Goal: Contribute content

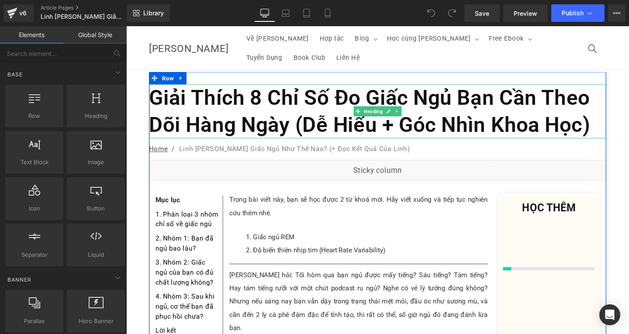
click at [576, 94] on h1 "Giải Thích 8 Chỉ Số Đo Giấc Ngủ Bạn Cần Theo Dõi Hàng Ngày (Dễ Hiểu + Góc Nhìn …" at bounding box center [390, 115] width 481 height 57
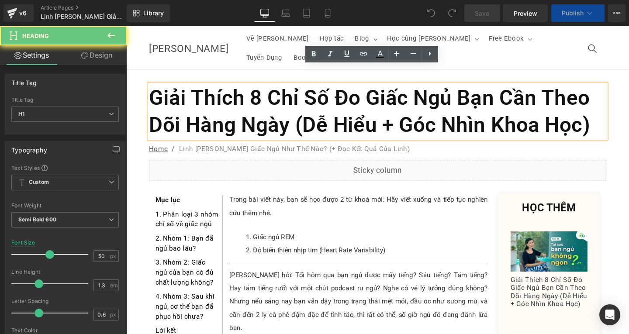
click at [618, 117] on h1 "Giải Thích 8 Chỉ Số Đo Giấc Ngủ Bạn Cần Theo Dõi Hàng Ngày (Dễ Hiểu + Góc Nhìn …" at bounding box center [390, 115] width 481 height 57
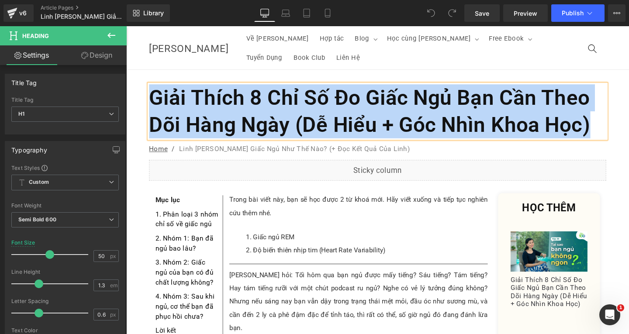
paste div
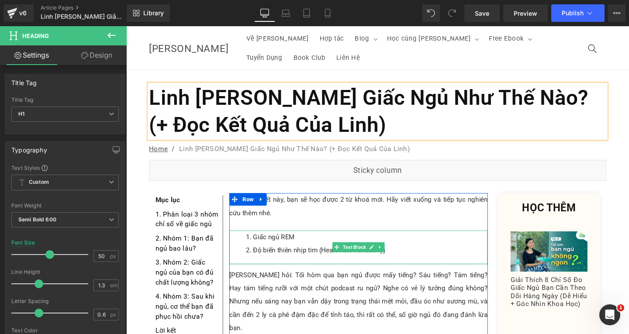
click at [275, 241] on li "Giấc ngủ REM" at bounding box center [379, 248] width 254 height 14
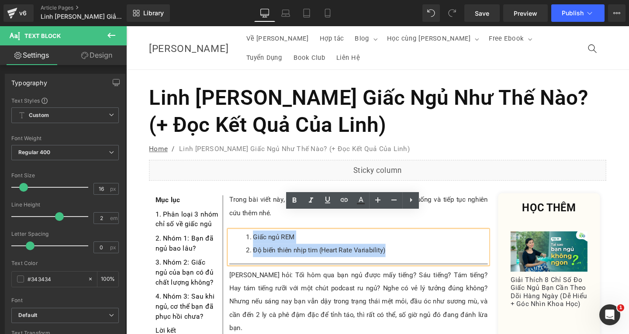
drag, startPoint x: 257, startPoint y: 228, endPoint x: 412, endPoint y: 240, distance: 155.2
click at [401, 243] on ol "Giấc ngủ REM Độ biến thiên nhịp tim (Heart Rate Variability)" at bounding box center [371, 255] width 272 height 28
paste div
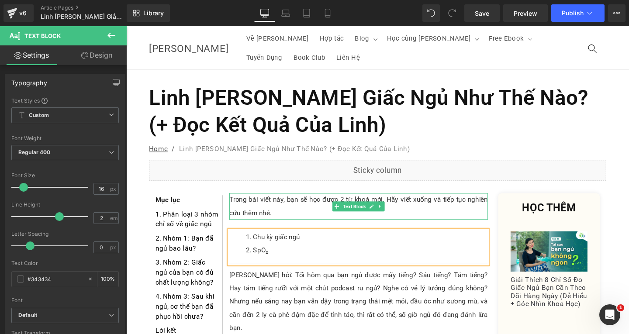
scroll to position [131, 0]
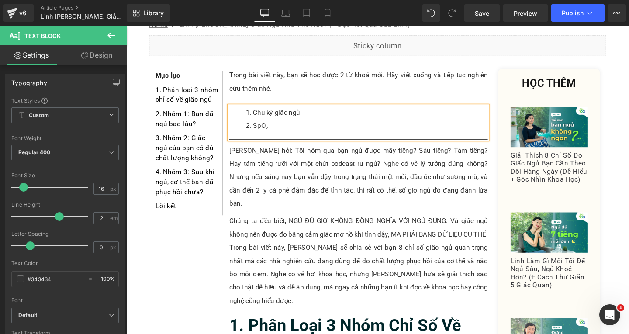
click at [273, 150] on p "[PERSON_NAME] hỏi: Tối hôm qua bạn ngủ được mấy tiếng? Sáu tiếng? Tám tiếng? Ha…" at bounding box center [371, 185] width 272 height 70
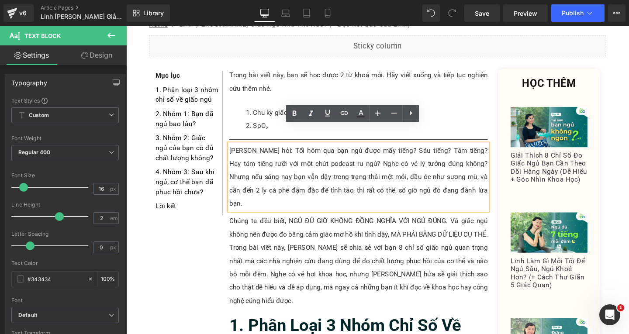
click at [487, 184] on p "[PERSON_NAME] hỏi: Tối hôm qua bạn ngủ được mấy tiếng? Sáu tiếng? Tám tiếng? Ha…" at bounding box center [371, 185] width 272 height 70
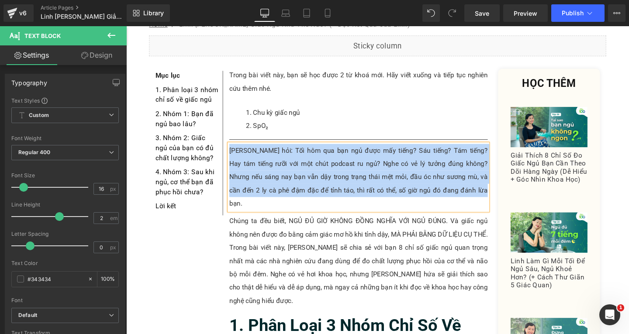
paste div
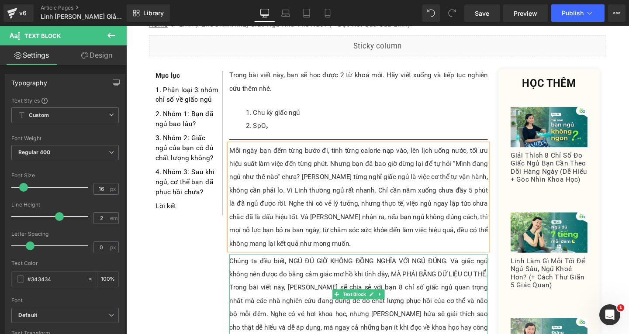
click at [281, 301] on p "Chúng ta đều biết, NGỦ ĐỦ GIỜ KHÔNG ĐỒNG NGHĨA VỚI NGỦ ĐÚNG. Và giấc ngủ không …" at bounding box center [371, 315] width 272 height 98
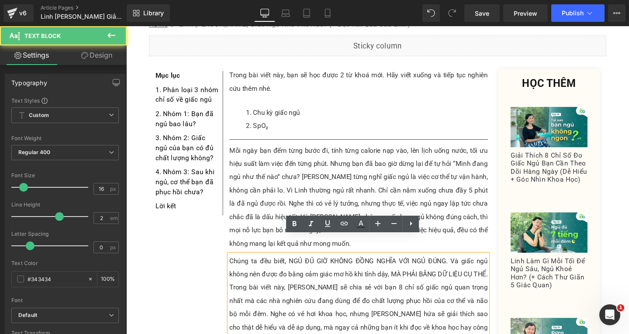
click at [502, 327] on p "Chúng ta đều biết, NGỦ ĐỦ GIỜ KHÔNG ĐỒNG NGHĨA VỚI NGỦ ĐÚNG. Và giấc ngủ không …" at bounding box center [371, 315] width 272 height 98
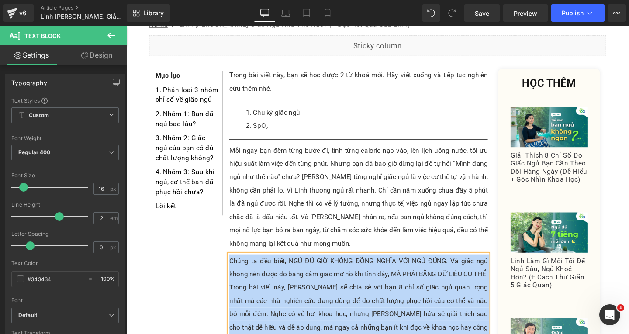
paste div
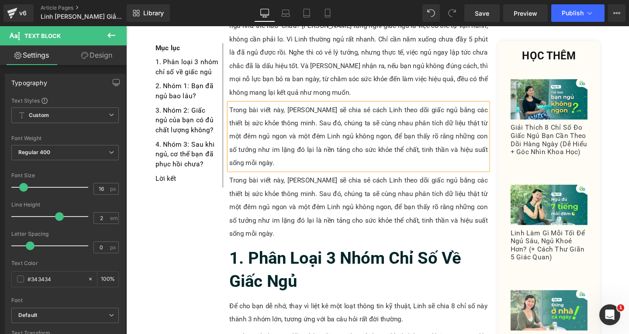
scroll to position [246, 0]
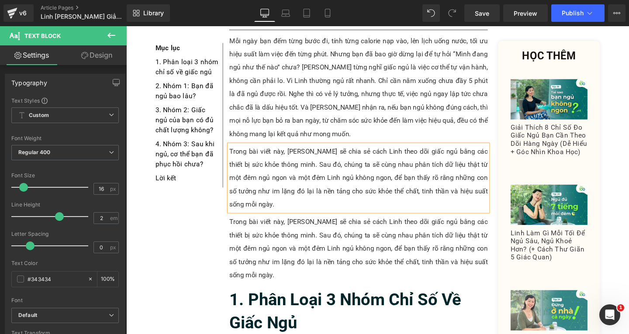
click at [284, 229] on p "Trong bài viết này, [PERSON_NAME] sẽ chia sẻ cách Linh theo dõi giấc ngủ bằng c…" at bounding box center [371, 261] width 272 height 70
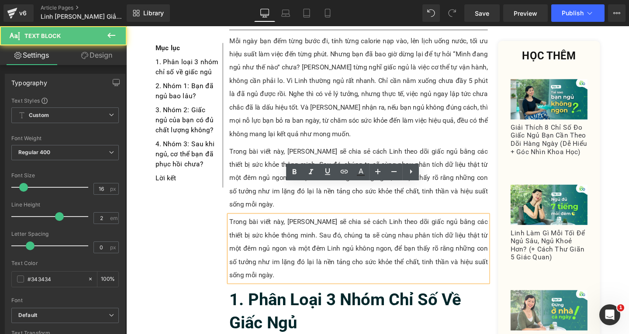
click at [493, 243] on p "Trong bài viết này, [PERSON_NAME] sẽ chia sẻ cách Linh theo dõi giấc ngủ bằng c…" at bounding box center [371, 261] width 272 height 70
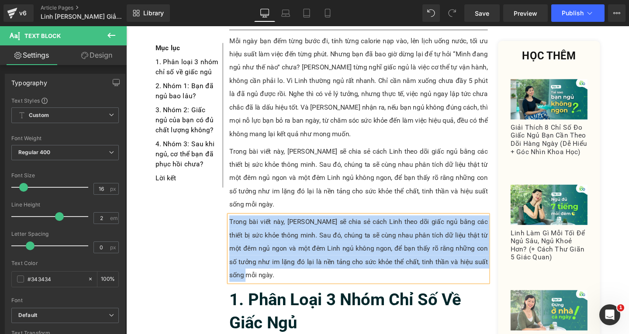
paste div
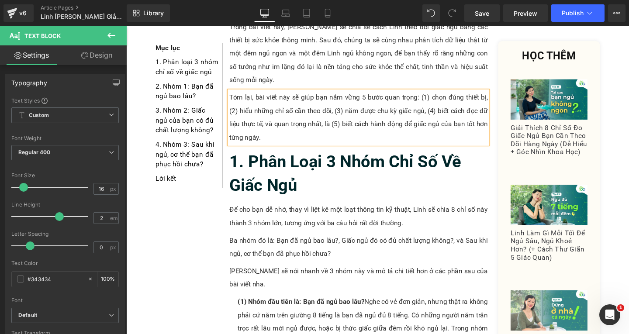
scroll to position [421, 0]
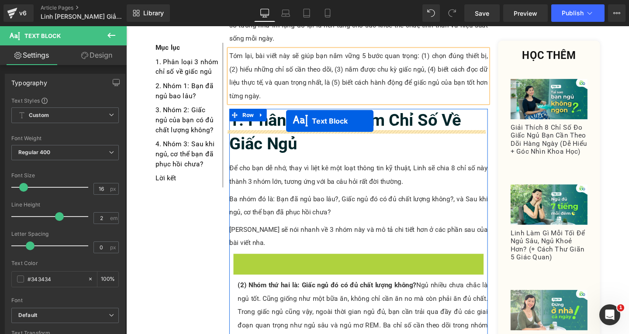
drag, startPoint x: 349, startPoint y: 256, endPoint x: 292, endPoint y: 82, distance: 183.0
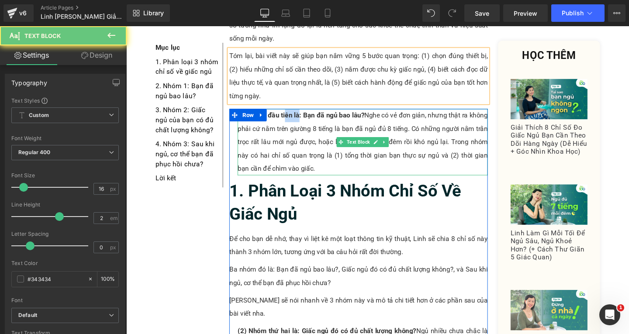
click at [303, 116] on strong "(1) Nhóm đầu tiên là: Bạn đã ngủ bao lâu?" at bounding box center [309, 120] width 133 height 8
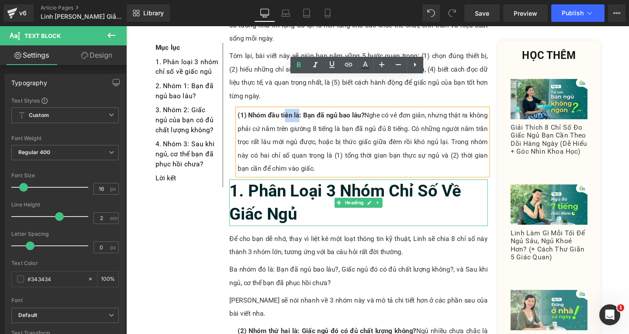
scroll to position [333, 0]
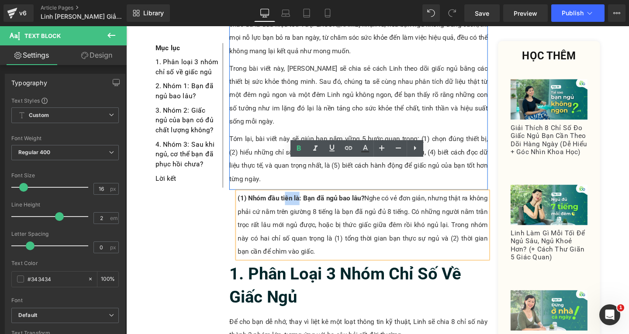
click at [414, 138] on p "Tóm lại, bài viết này sẽ giúp bạn nắm vững 5 bước quan trọng: (1) chọn đúng thi…" at bounding box center [371, 166] width 272 height 56
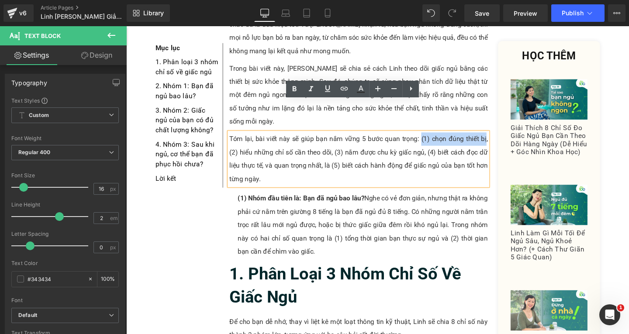
drag, startPoint x: 426, startPoint y: 111, endPoint x: 491, endPoint y: 116, distance: 65.3
click at [491, 138] on p "Tóm lại, bài viết này sẽ giúp bạn nắm vững 5 bước quan trọng: (1) chọn đúng thi…" at bounding box center [371, 166] width 272 height 56
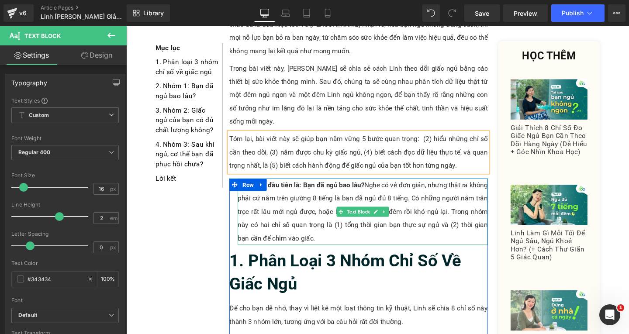
click at [328, 216] on p "(1) Nhóm đầu tiên là: Bạn đã ngủ bao lâu? Nghe có vẻ đơn giản, nhưng thật ra kh…" at bounding box center [374, 222] width 263 height 70
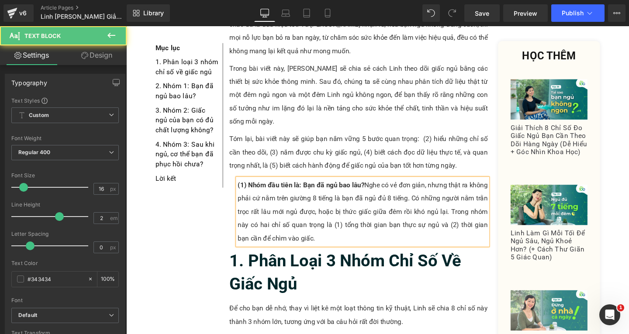
paste div
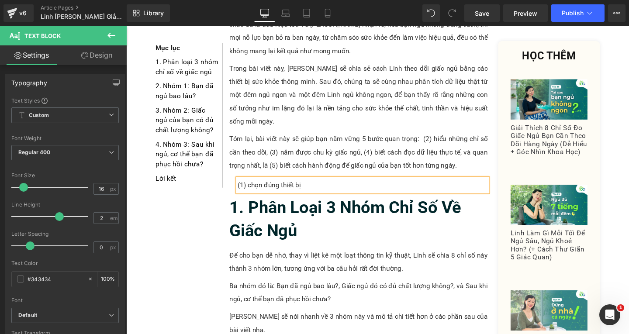
click at [253, 187] on p "(1) chọn đúng thiết bị" at bounding box center [374, 194] width 263 height 14
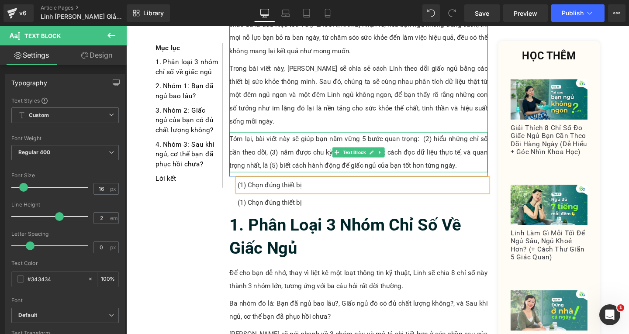
click at [454, 138] on p "Tóm lại, bài viết này sẽ giúp bạn nắm vững 5 bước quan trọng: (2) hiểu những ch…" at bounding box center [371, 159] width 272 height 42
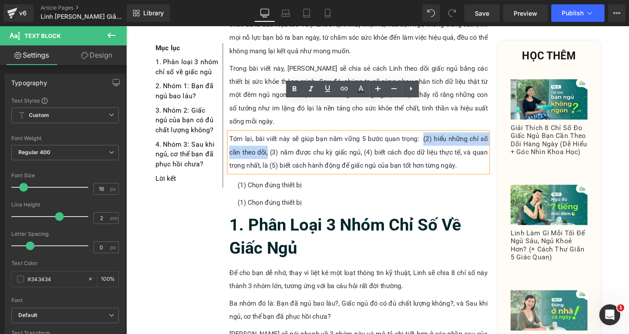
drag, startPoint x: 435, startPoint y: 112, endPoint x: 271, endPoint y: 125, distance: 164.4
click at [271, 138] on p "Tóm lại, bài viết này sẽ giúp bạn nắm vững 5 bước quan trọng: (2) hiểu những ch…" at bounding box center [371, 159] width 272 height 42
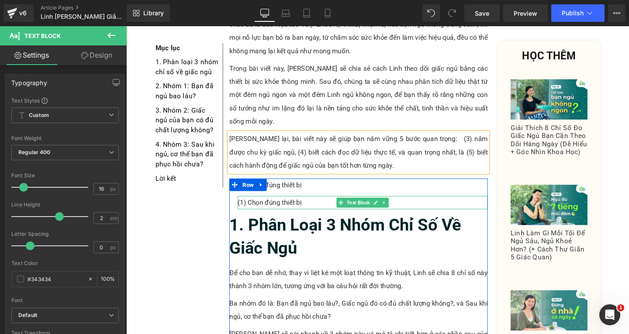
click at [309, 205] on p "(1) Chọn đúng thiết bị" at bounding box center [374, 212] width 263 height 14
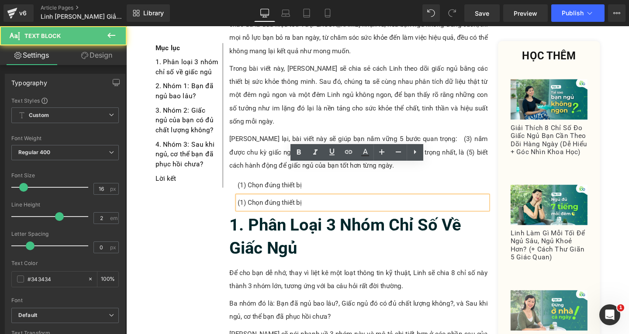
click at [316, 205] on p "(1) Chọn đúng thiết bị" at bounding box center [374, 212] width 263 height 14
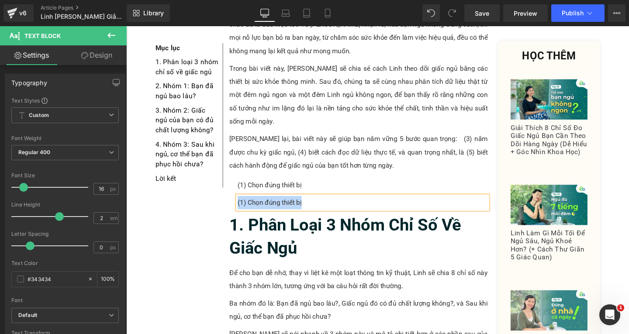
paste div
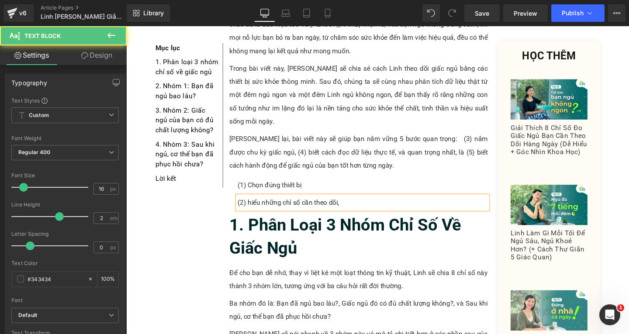
click at [257, 205] on p "(2) hiểu những chỉ số cần theo dõi," at bounding box center [374, 212] width 263 height 14
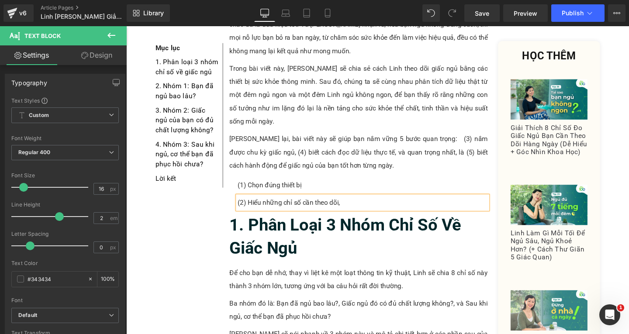
click at [362, 205] on p "(2) Hiểu những chỉ số cần theo dõi," at bounding box center [374, 212] width 263 height 14
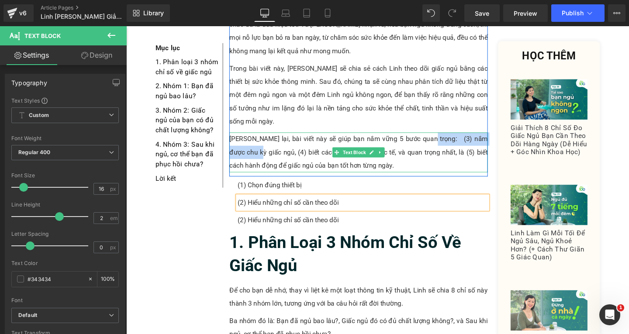
drag, startPoint x: 442, startPoint y: 112, endPoint x: 276, endPoint y: 140, distance: 168.4
click at [258, 138] on p "[PERSON_NAME] lại, bài viết này sẽ giúp bạn nắm vững 5 bước quan trọng: (3) nắm…" at bounding box center [371, 159] width 272 height 42
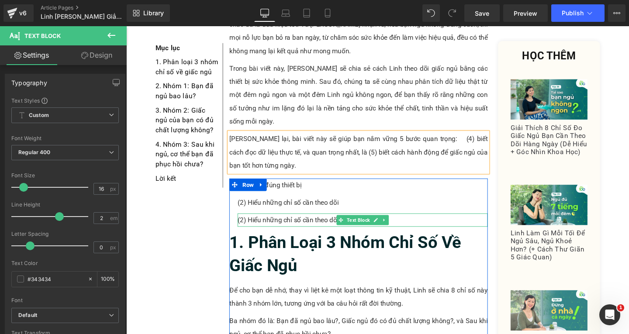
click at [314, 223] on p "(2) Hiểu những chỉ số cần theo dõi" at bounding box center [374, 230] width 263 height 14
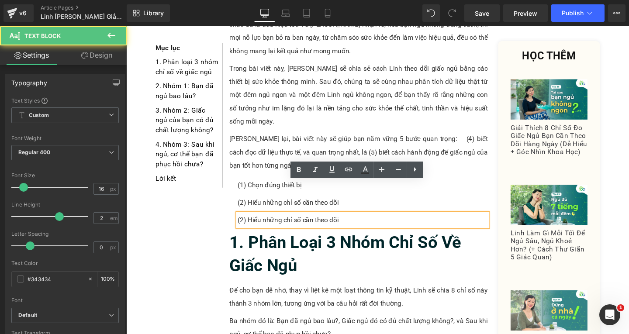
click at [360, 223] on p "(2) Hiểu những chỉ số cần theo dõi" at bounding box center [374, 230] width 263 height 14
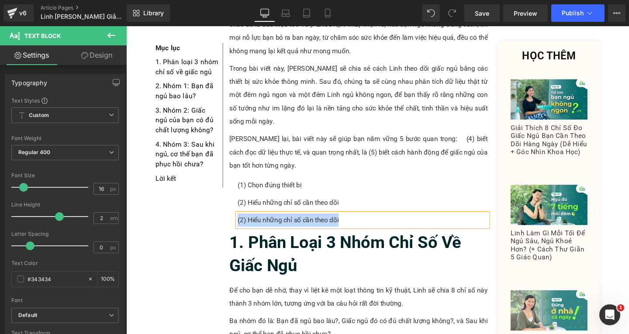
paste div
click at [254, 223] on p "(3) nắm được chu kỳ giấc ngủ" at bounding box center [374, 230] width 263 height 14
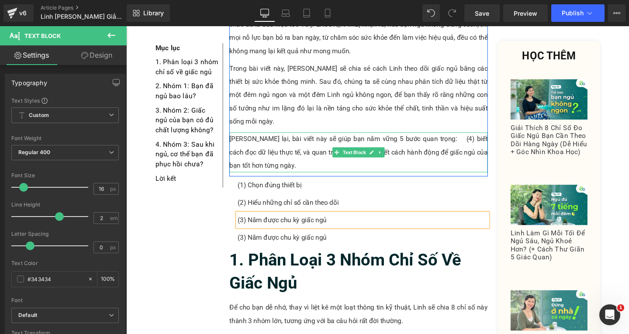
click at [470, 138] on p "[PERSON_NAME] lại, bài viết này sẽ giúp bạn nắm vững 5 bước quan trọng: (4) biế…" at bounding box center [371, 159] width 272 height 42
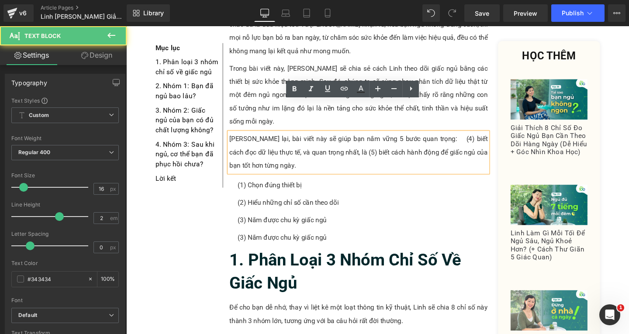
click at [440, 138] on p "[PERSON_NAME] lại, bài viết này sẽ giúp bạn nắm vững 5 bước quan trọng: (4) biế…" at bounding box center [371, 159] width 272 height 42
click at [437, 138] on p "[PERSON_NAME] lại, bài viết này sẽ giúp bạn nắm vững 5 bước quan trọng: (4) biế…" at bounding box center [371, 159] width 272 height 42
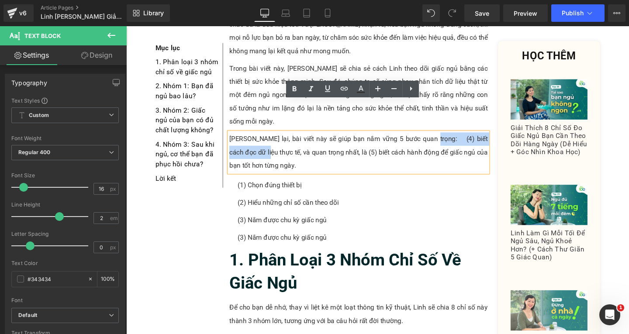
drag, startPoint x: 438, startPoint y: 112, endPoint x: 266, endPoint y: 122, distance: 172.5
click at [266, 138] on p "[PERSON_NAME] lại, bài viết này sẽ giúp bạn nắm vững 5 bước quan trọng: (4) biế…" at bounding box center [371, 159] width 272 height 42
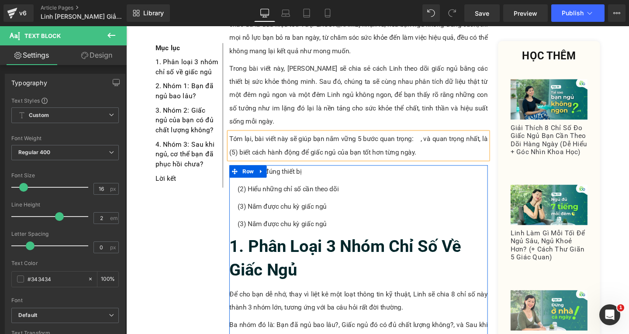
click at [289, 228] on p "(3) Nắm được chu kỳ giấc ngủ" at bounding box center [374, 235] width 263 height 14
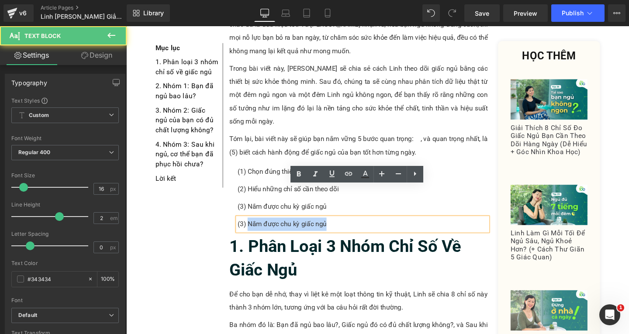
drag, startPoint x: 252, startPoint y: 201, endPoint x: 369, endPoint y: 206, distance: 117.3
click at [369, 228] on p "(3) Nắm được chu kỳ giấc ngủ" at bounding box center [374, 235] width 263 height 14
paste div
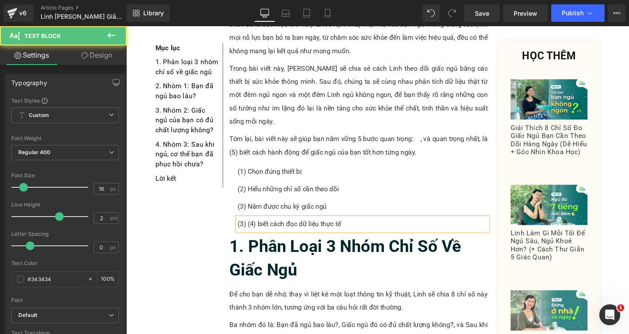
click at [250, 228] on p "(3) (4) biết cách đọc dữ liệu thực tế" at bounding box center [374, 235] width 263 height 14
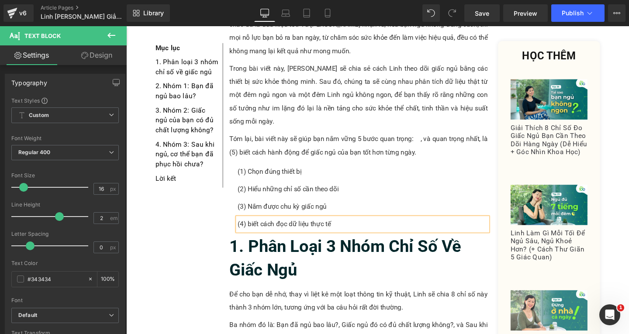
click at [254, 228] on p "(4) biết cách đọc dữ liệu thực tế" at bounding box center [374, 235] width 263 height 14
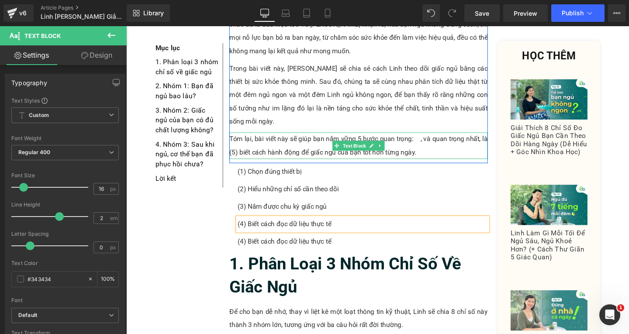
click at [463, 138] on p "Tóm lại, bài viết này sẽ giúp bạn nắm vững 5 bước quan trọng: , và quan trọng n…" at bounding box center [371, 152] width 272 height 28
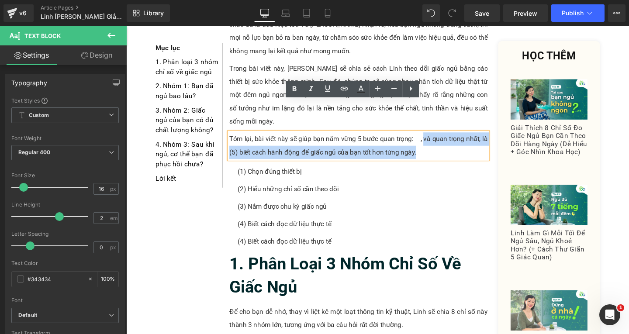
drag, startPoint x: 437, startPoint y: 111, endPoint x: 440, endPoint y: 125, distance: 14.3
click at [440, 138] on p "Tóm lại, bài viết này sẽ giúp bạn nắm vững 5 bước quan trọng: , và quan trọng n…" at bounding box center [371, 152] width 272 height 28
copy p "và quan trọng nhất, là (5) biết cách hành động để giấc ngủ của bạn tốt hơn từng…"
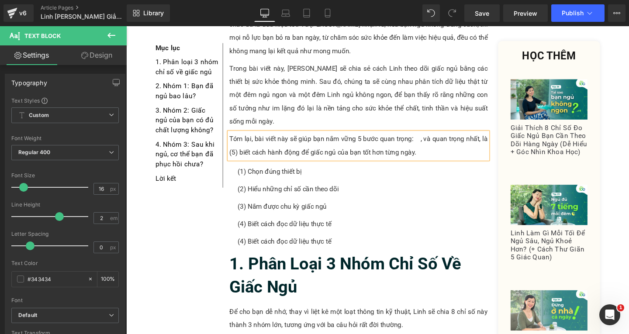
click at [374, 138] on p "Tóm lại, bài viết này sẽ giúp bạn nắm vững 5 bước quan trọng: , và quan trọng n…" at bounding box center [371, 152] width 272 height 28
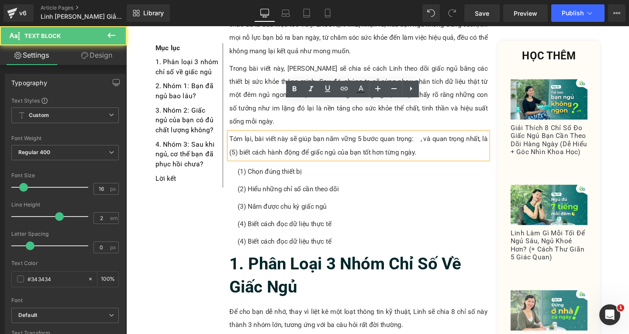
click at [241, 138] on p "Tóm lại, bài viết này sẽ giúp bạn nắm vững 5 bước quan trọng: , và quan trọng n…" at bounding box center [371, 152] width 272 height 28
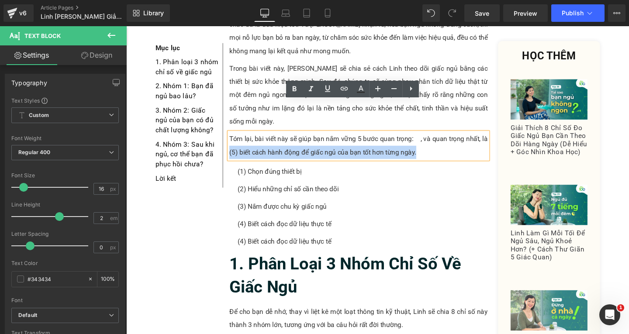
drag, startPoint x: 246, startPoint y: 125, endPoint x: 431, endPoint y: 127, distance: 184.5
click at [431, 138] on p "Tóm lại, bài viết này sẽ giúp bạn nắm vững 5 bước quan trọng: , và quan trọng n…" at bounding box center [371, 152] width 272 height 28
copy p "(5) biết cách hành động để giấc ngủ của bạn tốt hơn từng ngày."
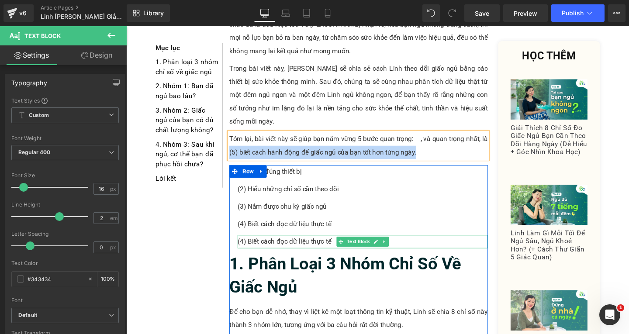
click at [309, 246] on p "(4) Biết cách đọc dữ liệu thực tế" at bounding box center [374, 253] width 263 height 14
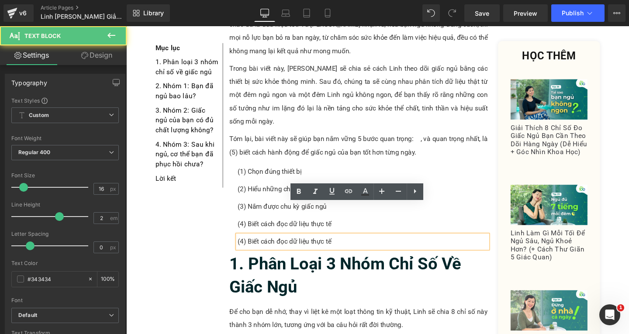
click at [353, 246] on p "(4) Biết cách đọc dữ liệu thực tế" at bounding box center [374, 253] width 263 height 14
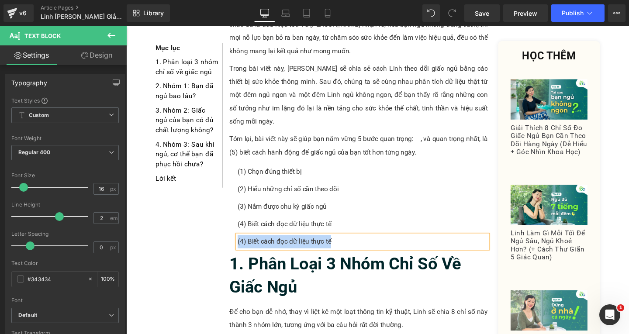
paste div
click at [254, 246] on p "(5) biết cách hành động để giấc ngủ của bạn tốt hơn từng ngày." at bounding box center [374, 253] width 263 height 14
click at [461, 246] on p "(5) Biết cách hành động để giấc ngủ của bạn tốt hơn từng ngày." at bounding box center [374, 253] width 263 height 14
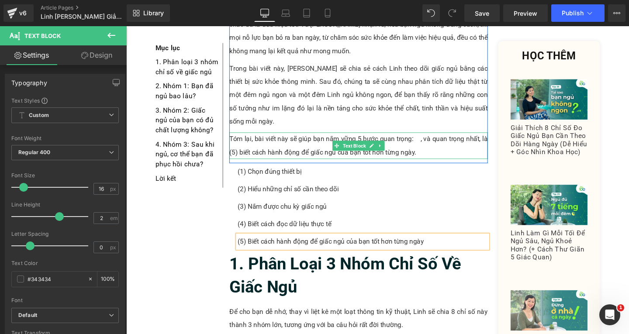
click at [454, 138] on p "Tóm lại, bài viết này sẽ giúp bạn nắm vững 5 bước quan trọng: , và quan trọng n…" at bounding box center [371, 152] width 272 height 28
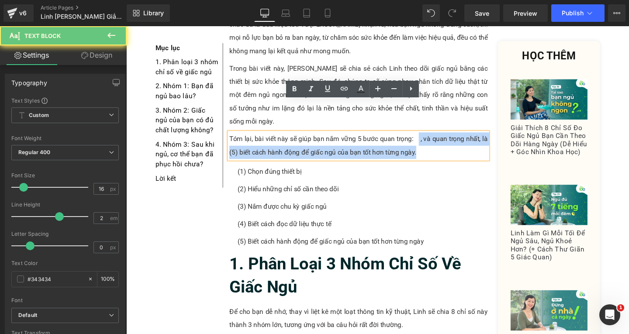
drag, startPoint x: 430, startPoint y: 113, endPoint x: 441, endPoint y: 131, distance: 21.5
click at [441, 138] on p "Tóm lại, bài viết này sẽ giúp bạn nắm vững 5 bước quan trọng: , và quan trọng n…" at bounding box center [371, 152] width 272 height 28
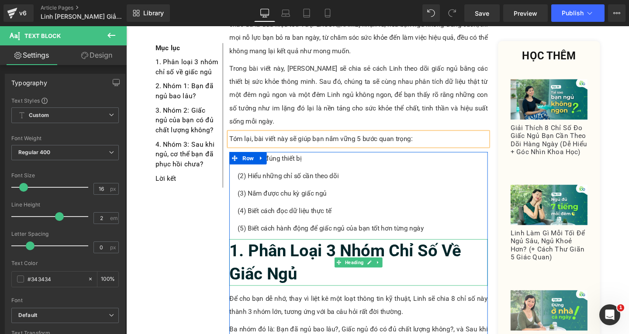
click at [307, 254] on h2 "1. Phân Loại 3 Nhóm Chỉ Số Về Giấc Ngủ" at bounding box center [371, 274] width 272 height 49
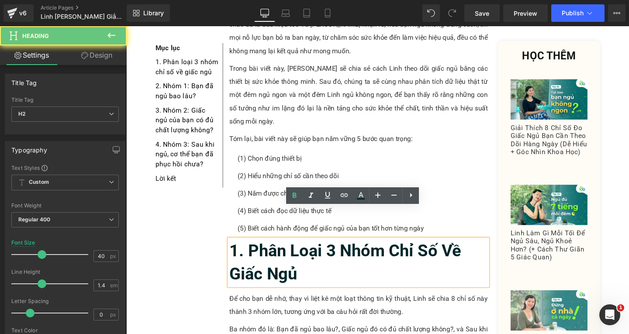
click at [307, 254] on h2 "1. Phân Loại 3 Nhóm Chỉ Số Về Giấc Ngủ" at bounding box center [371, 274] width 272 height 49
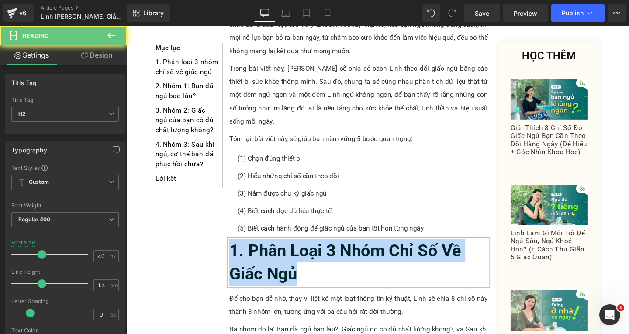
paste div
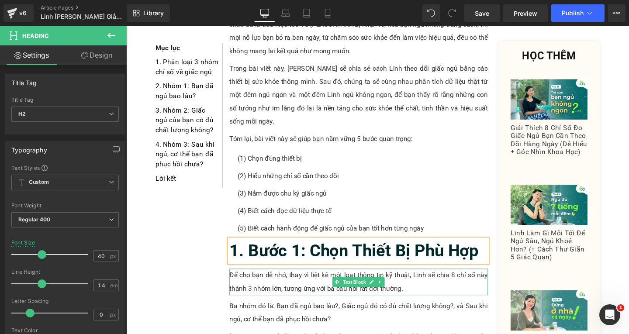
click at [343, 281] on p "Để cho bạn dễ nhớ, thay vì liệt kê một loạt thông tin kỹ thuật, Linh sẽ chia 8 …" at bounding box center [371, 295] width 272 height 28
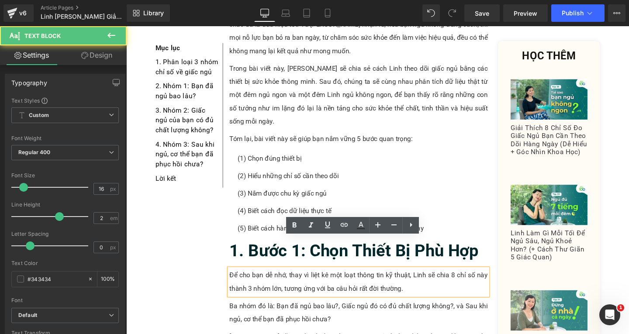
click at [429, 281] on p "Để cho bạn dễ nhớ, thay vì liệt kê một loạt thông tin kỹ thuật, Linh sẽ chia 8 …" at bounding box center [371, 295] width 272 height 28
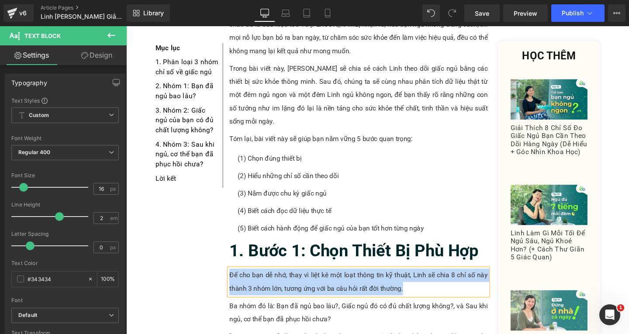
paste div
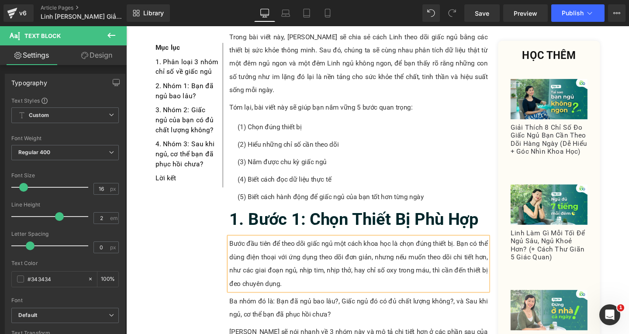
scroll to position [367, 0]
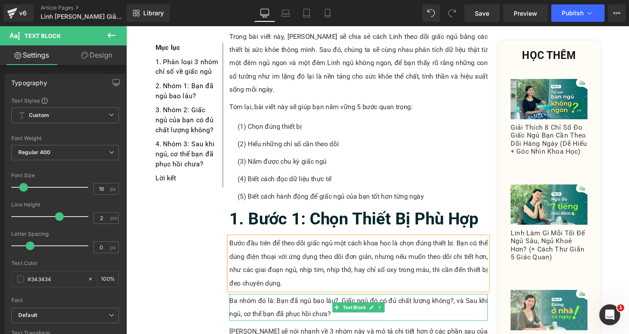
click at [280, 308] on p "Ba nhóm đó là: Bạn đã ngủ bao lâu?, Giấc ngủ đó có đủ chất lượng không?, và Sau…" at bounding box center [371, 322] width 272 height 28
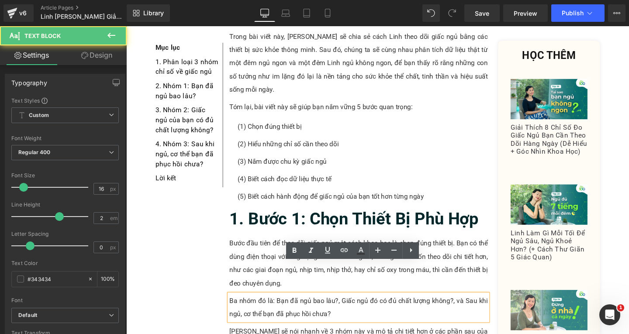
click at [342, 308] on p "Ba nhóm đó là: Bạn đã ngủ bao lâu?, Giấc ngủ đó có đủ chất lượng không?, và Sau…" at bounding box center [371, 322] width 272 height 28
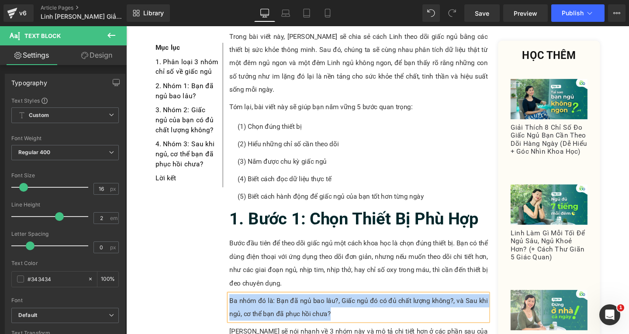
paste div
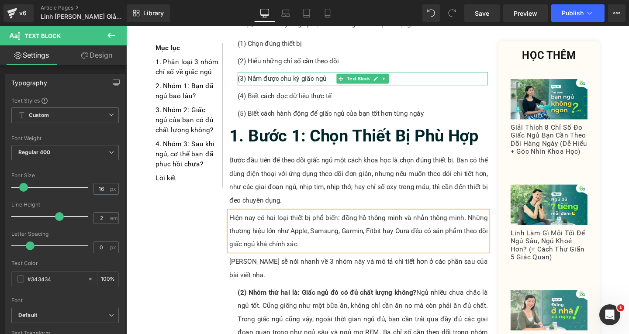
scroll to position [498, 0]
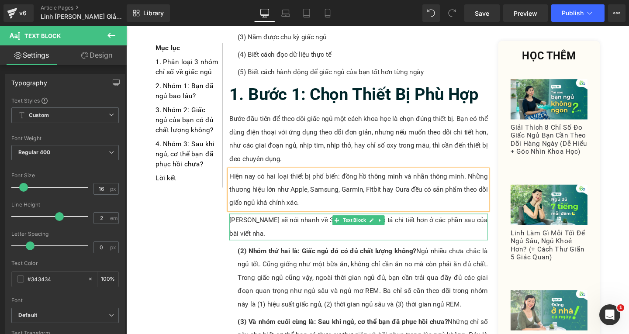
click at [285, 223] on p "[PERSON_NAME] sẽ nói nhanh về 3 nhóm này và mô tả chi tiết hơn ở các phần sau c…" at bounding box center [371, 237] width 272 height 28
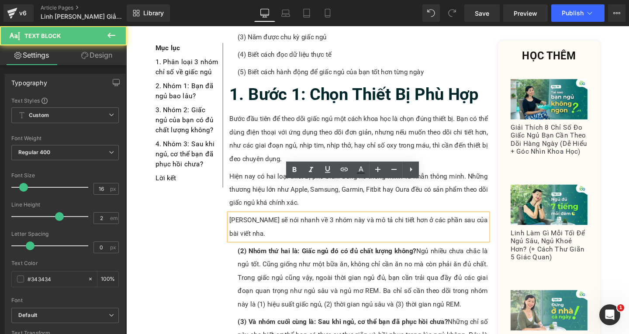
click at [502, 223] on p "[PERSON_NAME] sẽ nói nhanh về 3 nhóm này và mô tả chi tiết hơn ở các phần sau c…" at bounding box center [371, 237] width 272 height 28
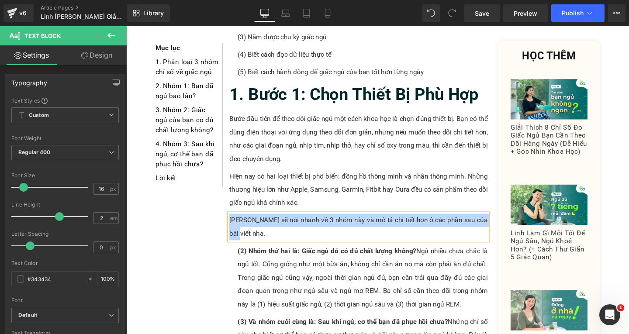
paste div
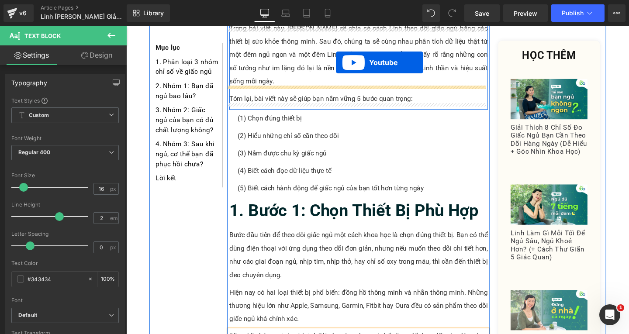
scroll to position [350, 0]
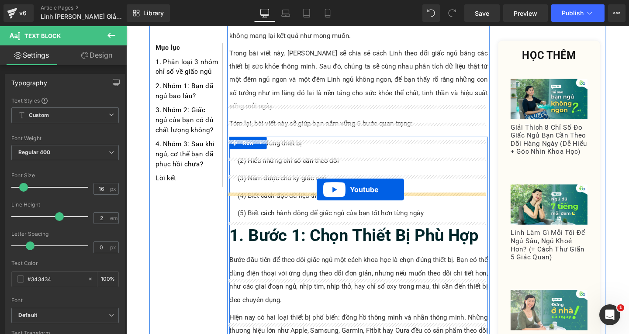
drag, startPoint x: 346, startPoint y: 99, endPoint x: 327, endPoint y: 198, distance: 101.1
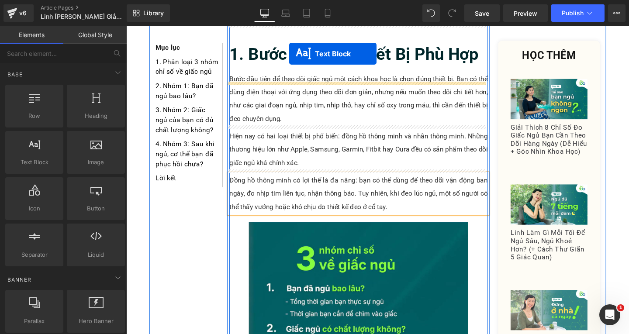
scroll to position [699, 0]
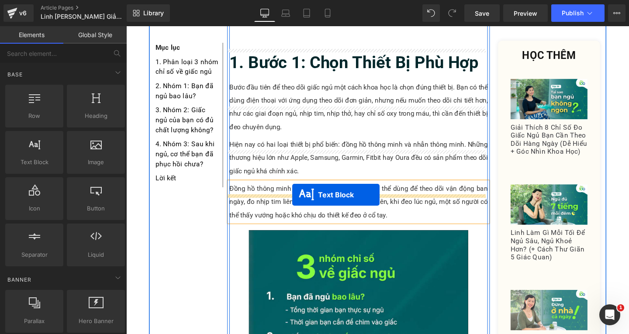
drag, startPoint x: 341, startPoint y: 321, endPoint x: 301, endPoint y: 204, distance: 124.1
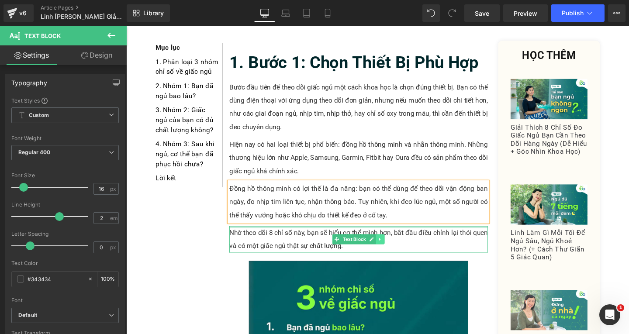
click at [392, 248] on icon at bounding box center [393, 250] width 5 height 5
click at [419, 236] on p "Nhờ theo dõi 8 chỉ số này, bạn sẽ hiểu cơ thể mình hơn, bắt đầu điều chỉnh lại …" at bounding box center [371, 250] width 272 height 28
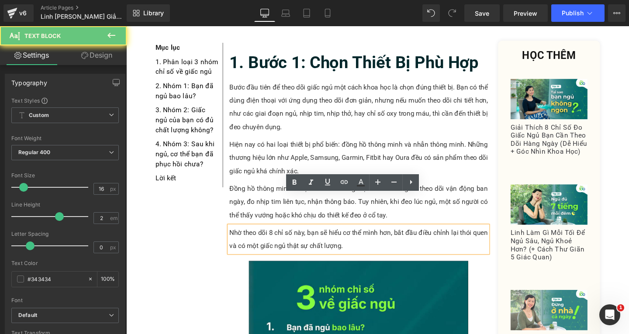
click at [366, 236] on p "Nhờ theo dõi 8 chỉ số này, bạn sẽ hiểu cơ thể mình hơn, bắt đầu điều chỉnh lại …" at bounding box center [371, 250] width 272 height 28
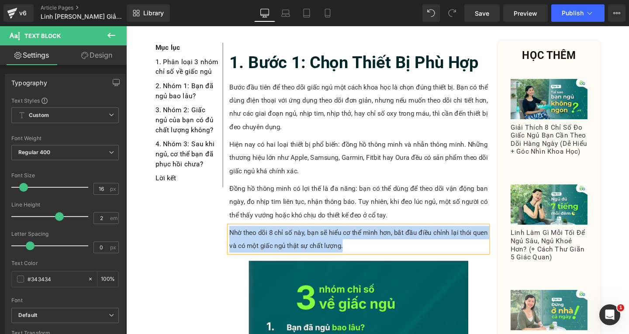
paste div
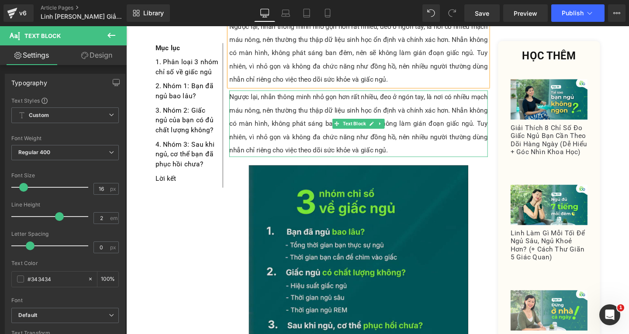
scroll to position [829, 0]
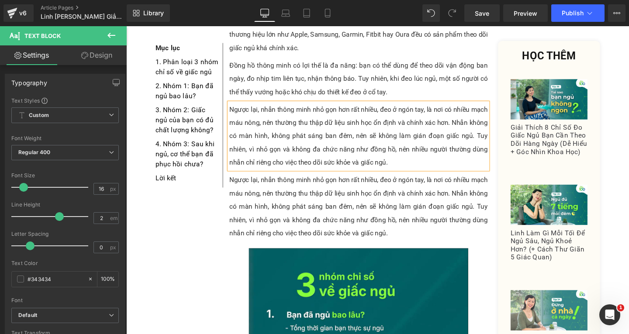
click at [253, 181] on p "Ngược lại, nhẫn thông minh nhỏ gọn hơn rất nhiều, đeo ở ngón tay, là nơi có nhi…" at bounding box center [371, 216] width 272 height 70
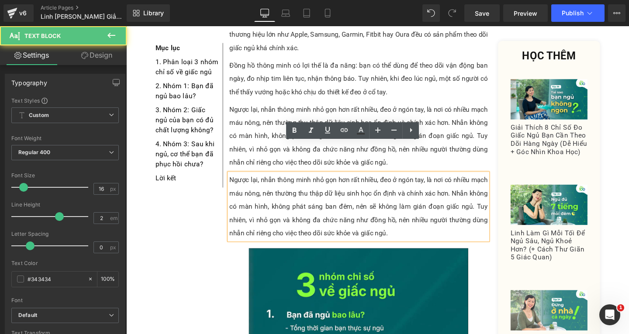
click at [406, 212] on p "Ngược lại, nhẫn thông minh nhỏ gọn hơn rất nhiều, đeo ở ngón tay, là nơi có nhi…" at bounding box center [371, 216] width 272 height 70
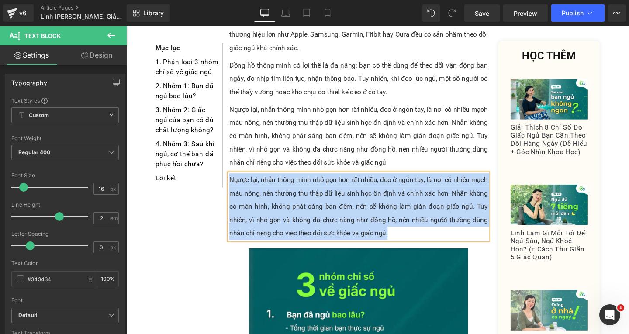
paste div
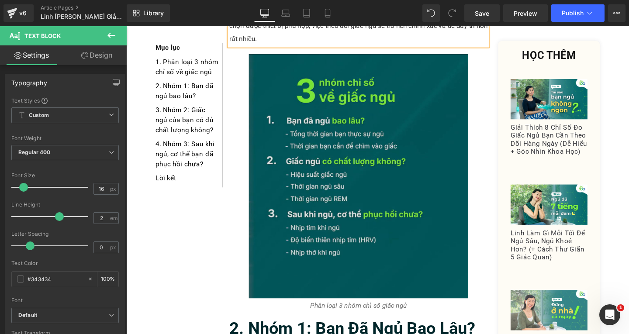
scroll to position [1091, 0]
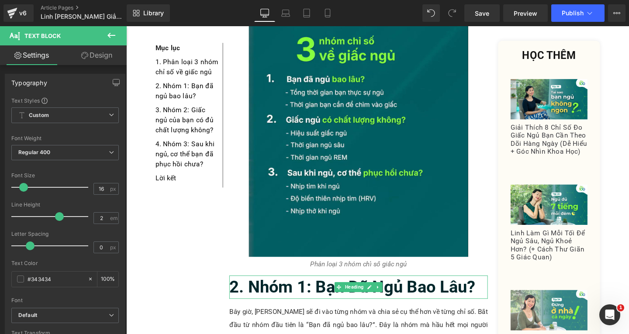
click at [278, 290] on b "2. Nhóm 1: Bạn Đã Ngủ Bao Lâu?" at bounding box center [364, 300] width 259 height 21
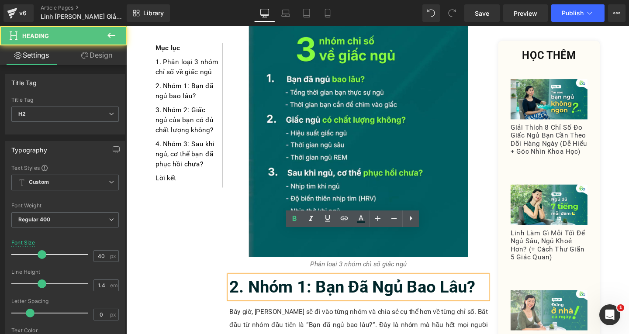
click at [494, 288] on h2 "2. Nhóm 1: Bạn Đã Ngủ Bao Lâu?" at bounding box center [371, 300] width 272 height 24
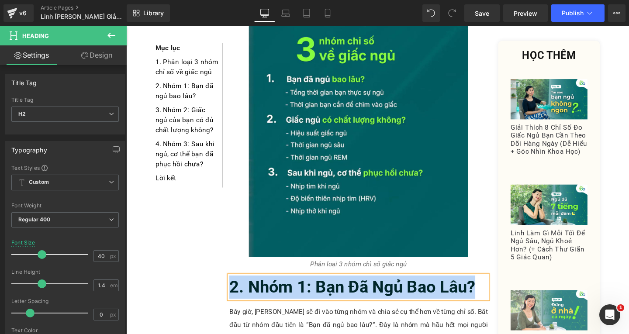
paste div
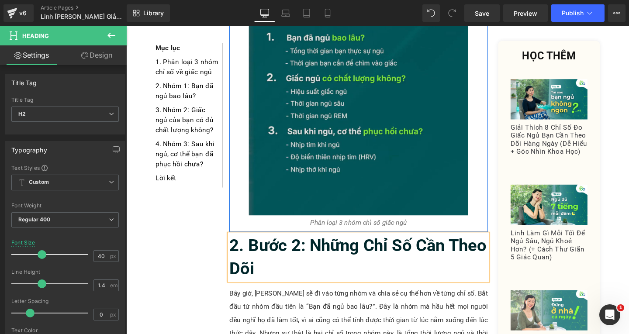
scroll to position [1222, 0]
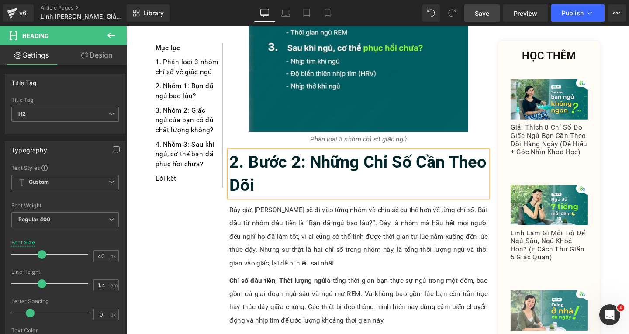
click at [491, 10] on link "Save" at bounding box center [482, 12] width 35 height 17
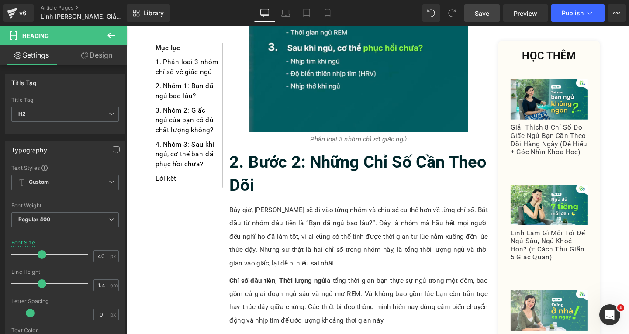
click at [475, 10] on link "Save" at bounding box center [482, 12] width 35 height 17
drag, startPoint x: 635, startPoint y: 169, endPoint x: 635, endPoint y: 155, distance: 14.4
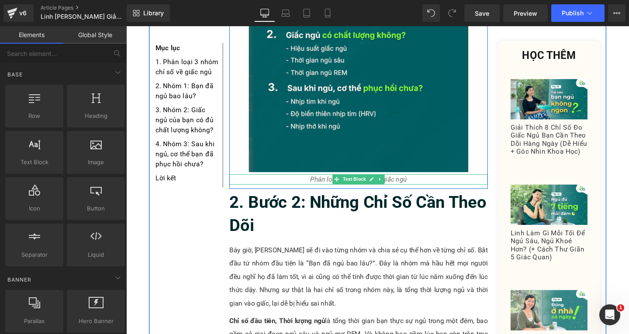
scroll to position [1224, 0]
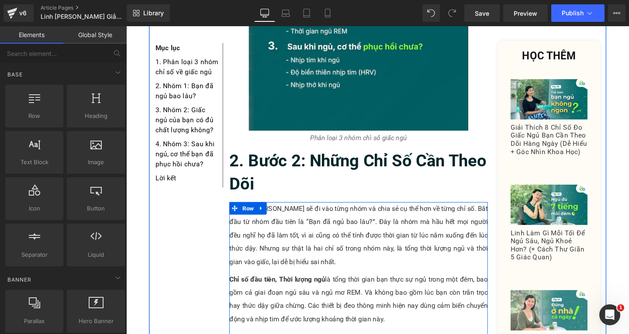
drag, startPoint x: 290, startPoint y: 232, endPoint x: 299, endPoint y: 229, distance: 9.9
click at [290, 231] on p "Bây giờ, [PERSON_NAME] sẽ đi vào từng nhóm và chia sẻ cụ thể hơn về từng chỉ số…" at bounding box center [371, 246] width 272 height 70
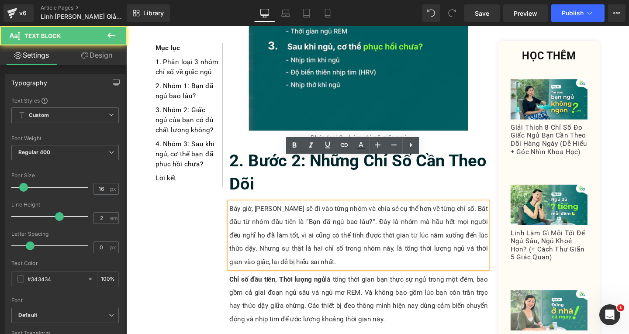
click at [312, 229] on p "Bây giờ, [PERSON_NAME] sẽ đi vào từng nhóm và chia sẻ cụ thể hơn về từng chỉ số…" at bounding box center [371, 246] width 272 height 70
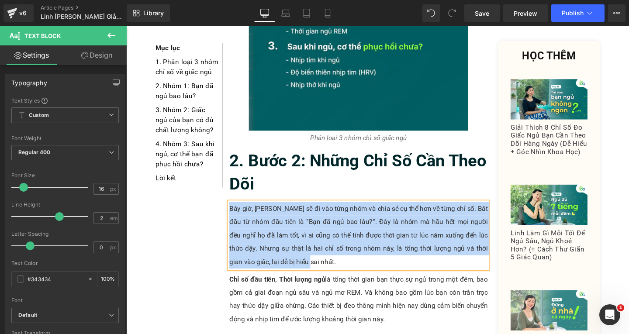
paste div
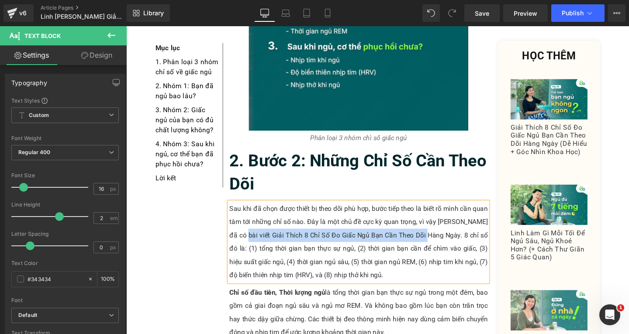
drag, startPoint x: 245, startPoint y: 200, endPoint x: 443, endPoint y: 203, distance: 197.6
click at [443, 211] on p "Sau khi đã chọn được thiết bị theo dõi phù hợp, bước tiếp theo là biết rõ mình …" at bounding box center [371, 253] width 272 height 84
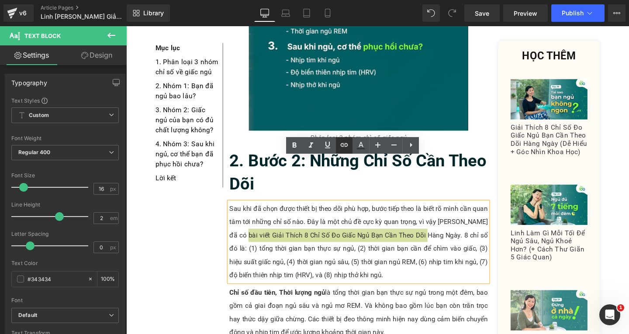
click at [339, 147] on link at bounding box center [344, 145] width 17 height 17
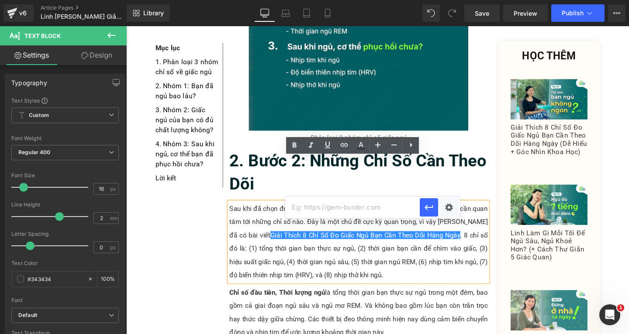
click at [365, 209] on input "text" at bounding box center [352, 208] width 135 height 22
paste input "[URL][DOMAIN_NAME]"
type input "[URL][DOMAIN_NAME]"
click at [435, 208] on button "button" at bounding box center [429, 207] width 18 height 18
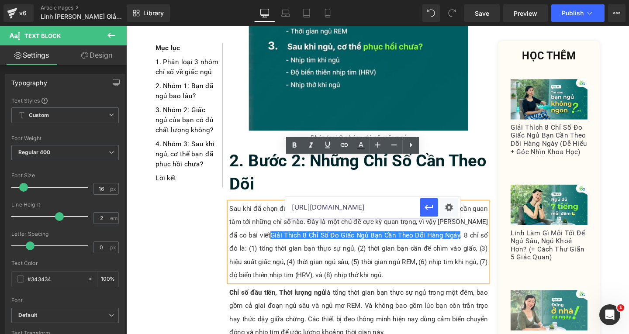
scroll to position [0, 0]
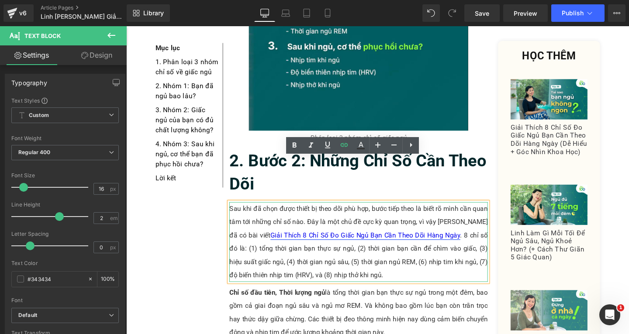
click at [401, 242] on link "Giải Thích 8 Chỉ Số Đo Giấc Ngủ Bạn Cần Theo Dõi Hàng Ngày" at bounding box center [378, 246] width 200 height 8
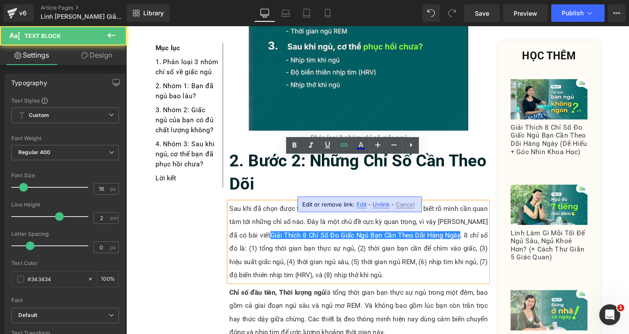
click at [358, 205] on span "Edit" at bounding box center [362, 204] width 10 height 7
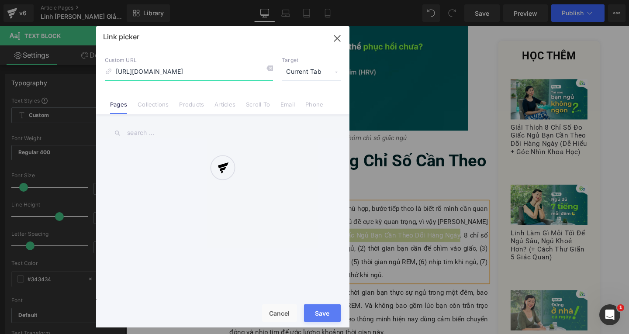
scroll to position [0, 31]
click at [316, 70] on div at bounding box center [223, 177] width 254 height 302
click at [311, 70] on div at bounding box center [223, 177] width 254 height 302
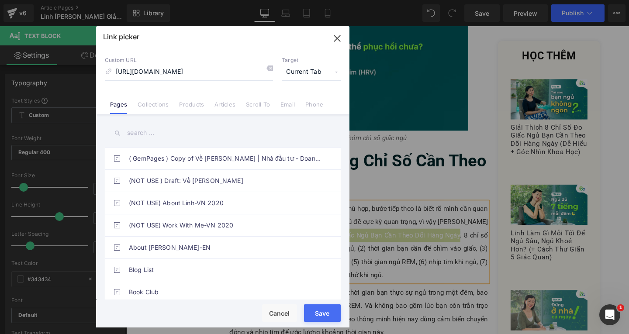
click at [314, 70] on span "Current Tab" at bounding box center [311, 72] width 59 height 17
click at [302, 105] on li "New Tab" at bounding box center [312, 103] width 68 height 15
click at [327, 310] on button "Save" at bounding box center [322, 313] width 37 height 17
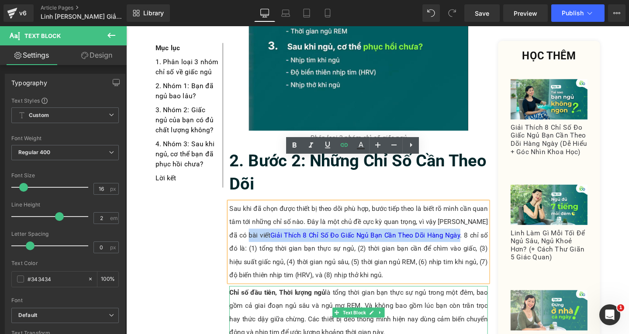
drag, startPoint x: 314, startPoint y: 285, endPoint x: 406, endPoint y: 305, distance: 93.8
click at [314, 299] on p "Chỉ số đầu tiên, Thời lượng ngủ là tổng thời gian bạn thực sự ngủ trong một đêm…" at bounding box center [371, 327] width 272 height 56
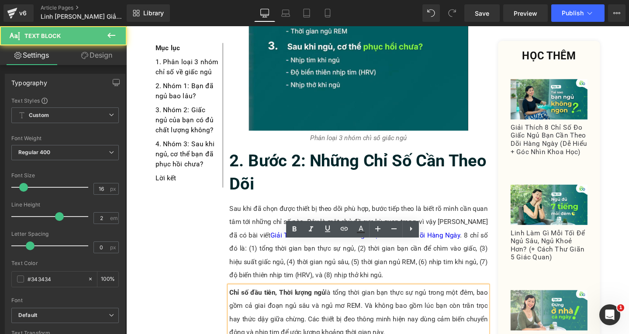
click at [408, 305] on p "Chỉ số đầu tiên, Thời lượng ngủ là tổng thời gian bạn thực sự ngủ trong một đêm…" at bounding box center [371, 327] width 272 height 56
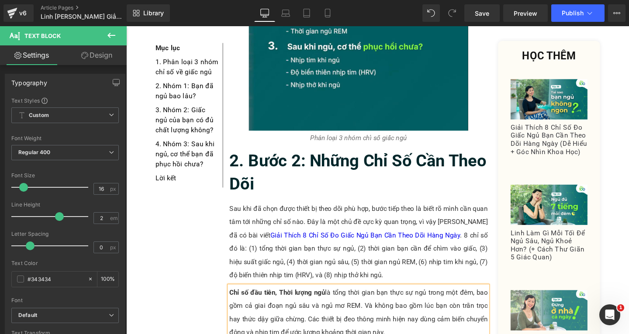
paste div
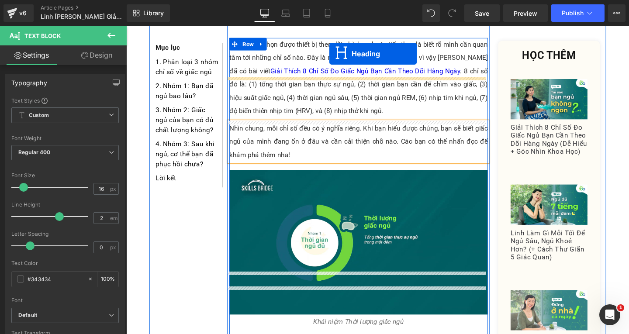
scroll to position [1344, 0]
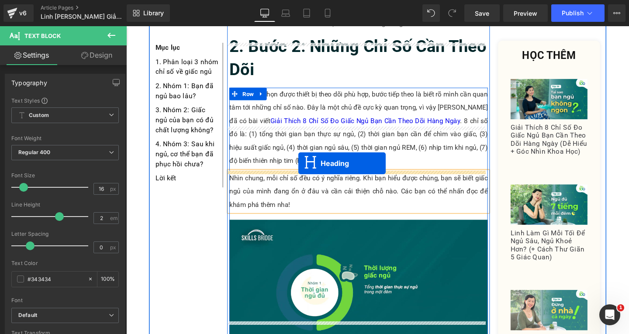
drag, startPoint x: 344, startPoint y: 302, endPoint x: 307, endPoint y: 170, distance: 136.2
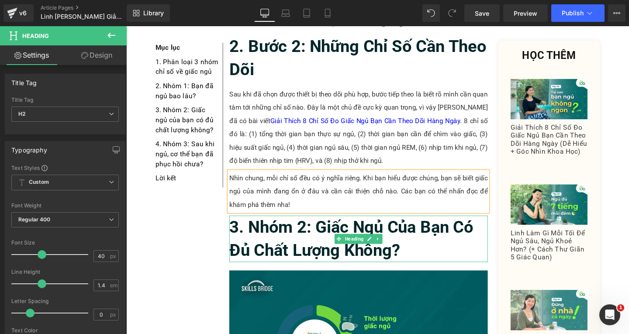
click at [424, 226] on h2 "3. Nhóm 2: Giấc Ngủ Của Bạn Có Đủ Chất Lượng Không?" at bounding box center [371, 250] width 272 height 49
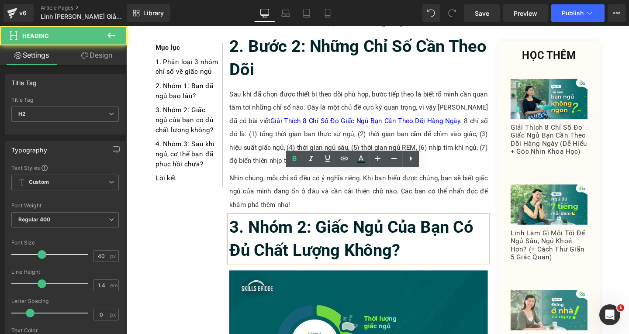
click at [424, 226] on h2 "3. Nhóm 2: Giấc Ngủ Của Bạn Có Đủ Chất Lượng Không?" at bounding box center [371, 250] width 272 height 49
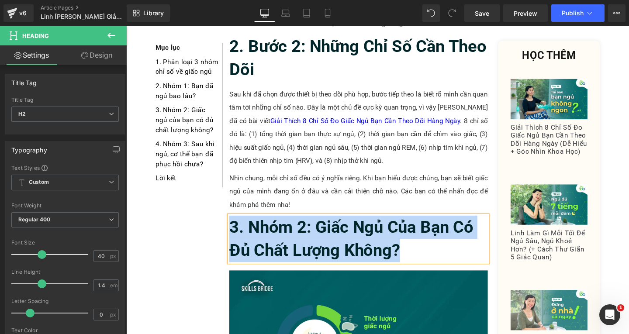
paste div
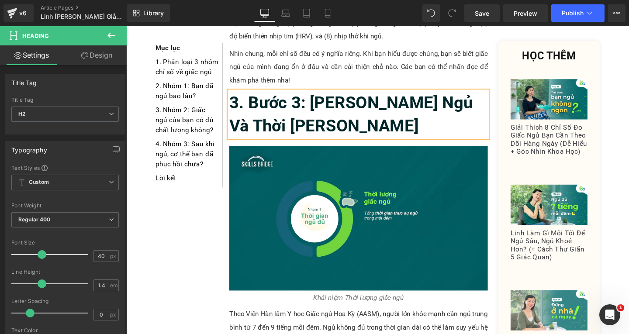
scroll to position [1563, 0]
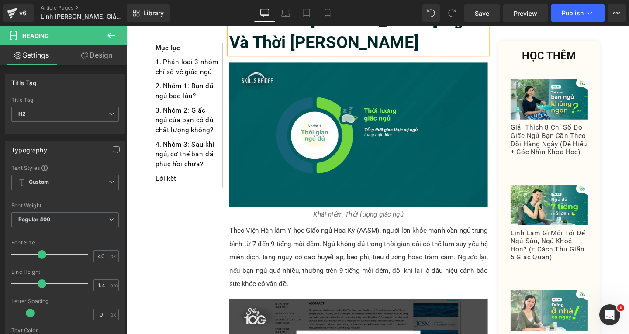
click at [306, 246] on p "Theo Viện Hàn lâm Y học Giấc ngủ Hoa Kỳ (AASM), người lớn khỏe mạnh cần ngủ tru…" at bounding box center [371, 270] width 272 height 70
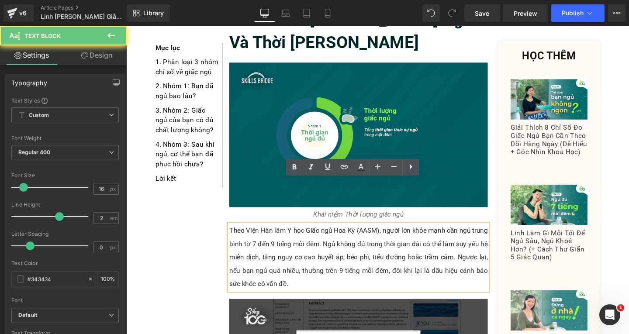
click at [304, 251] on p "Theo Viện Hàn lâm Y học Giấc ngủ Hoa Kỳ (AASM), người lớn khỏe mạnh cần ngủ tru…" at bounding box center [371, 270] width 272 height 70
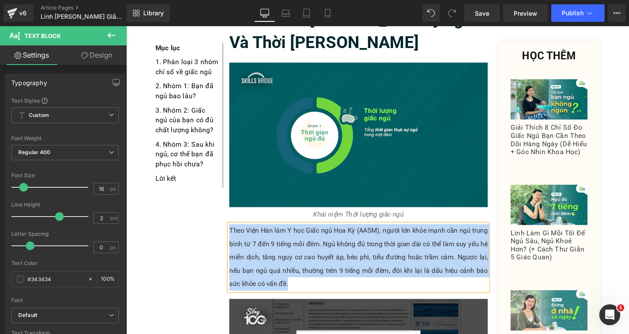
paste div
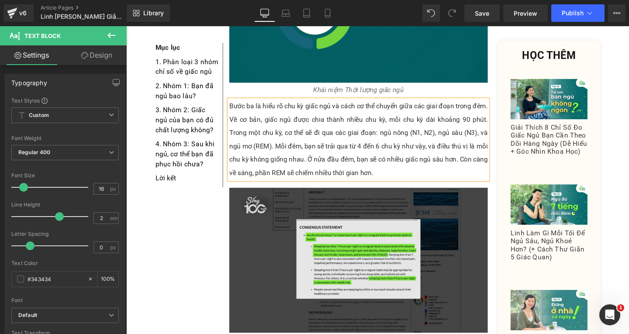
scroll to position [1781, 0]
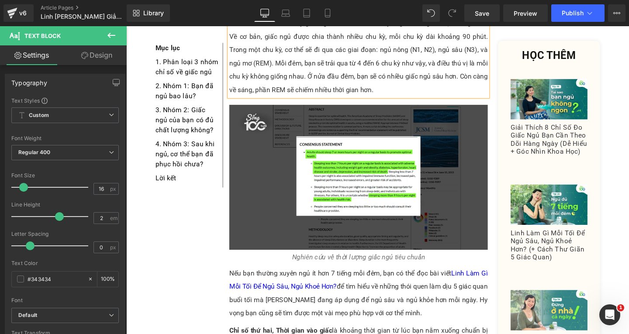
click at [406, 279] on p "Nếu bạn thường xuyên ngủ ít hơn 7 tiếng mỗi đêm, bạn có thể đọc bài viết Linh L…" at bounding box center [371, 307] width 272 height 56
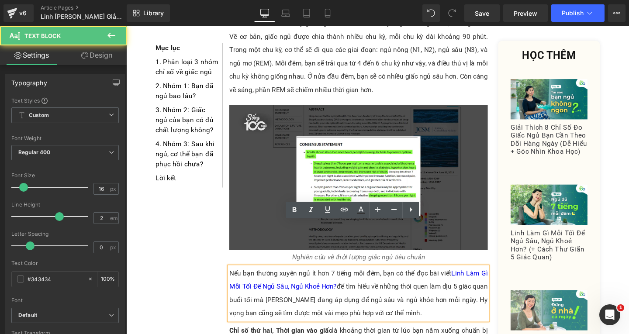
click at [408, 279] on p "Nếu bạn thường xuyên ngủ ít hơn 7 tiếng mỗi đêm, bạn có thể đọc bài viết Linh L…" at bounding box center [371, 307] width 272 height 56
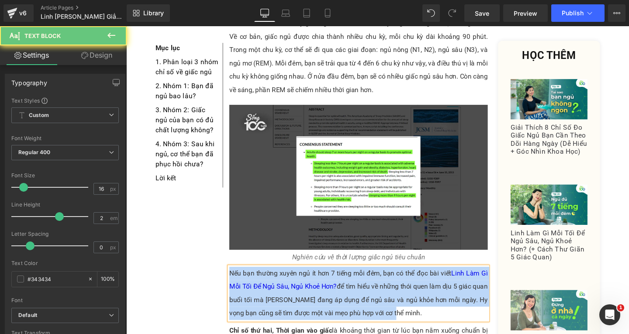
paste div
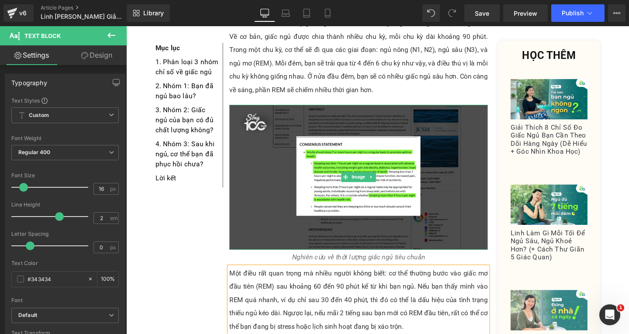
scroll to position [1869, 0]
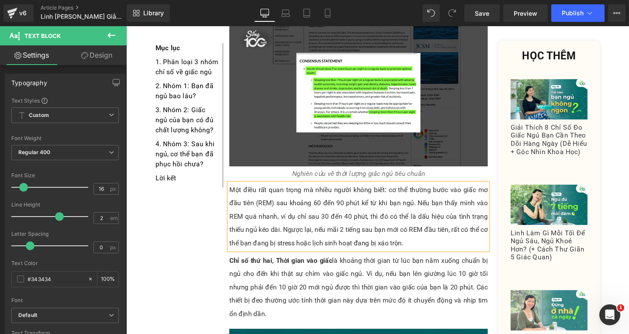
click at [299, 267] on p "Chỉ số thứ hai, Thời gian vào giấc là khoảng thời gian từ lúc bạn nằm xuống chu…" at bounding box center [371, 301] width 272 height 70
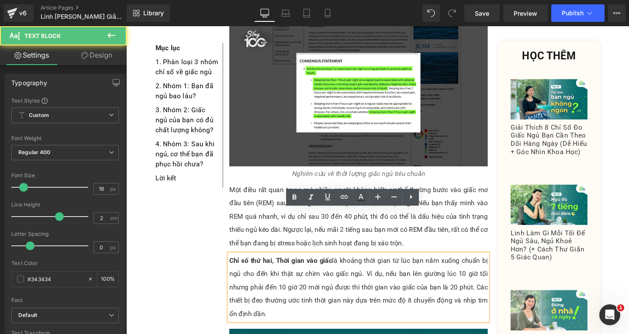
click at [282, 277] on p "Chỉ số thứ hai, Thời gian vào giấc là khoảng thời gian từ lúc bạn nằm xuống chu…" at bounding box center [371, 301] width 272 height 70
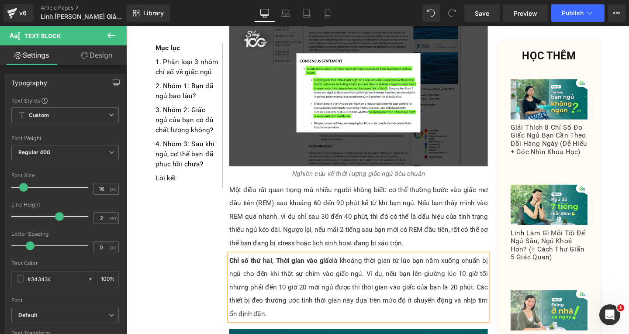
paste div
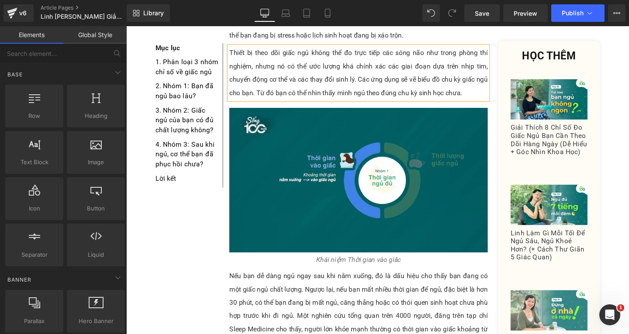
scroll to position [1956, 0]
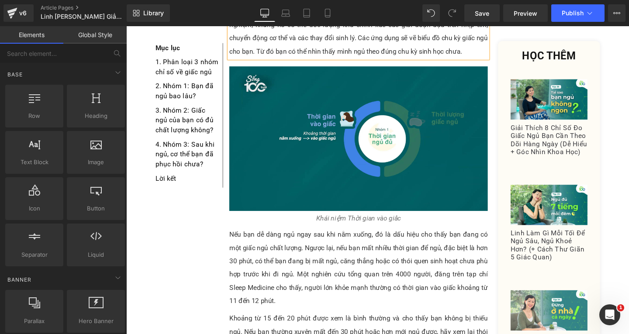
click at [276, 261] on p "Nếu bạn dễ dàng ngủ ngay sau khi nằm xuống, đó là dấu hiệu cho thấy bạn đang có…" at bounding box center [371, 281] width 272 height 84
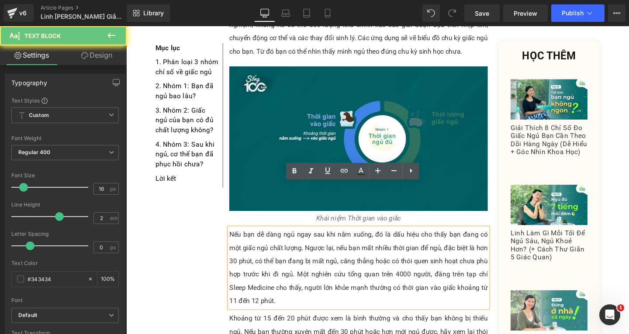
click at [285, 267] on p "Nếu bạn dễ dàng ngủ ngay sau khi nằm xuống, đó là dấu hiệu cho thấy bạn đang có…" at bounding box center [371, 281] width 272 height 84
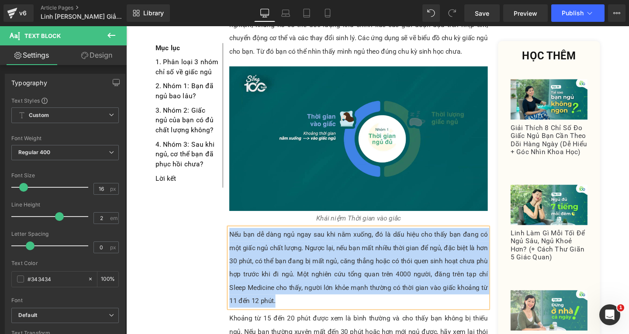
paste div
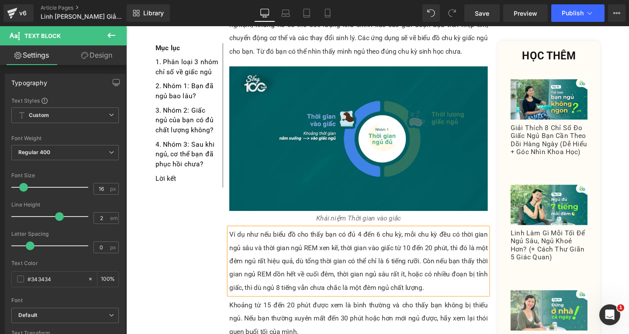
scroll to position [2043, 0]
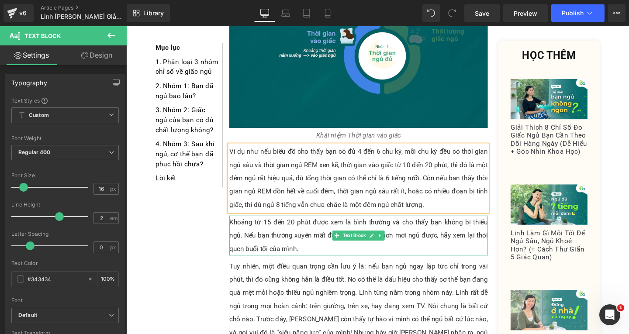
click at [304, 226] on p "Khoảng từ 15 đến 20 phút được xem là bình thường và cho thấy bạn không bị thiếu…" at bounding box center [371, 247] width 272 height 42
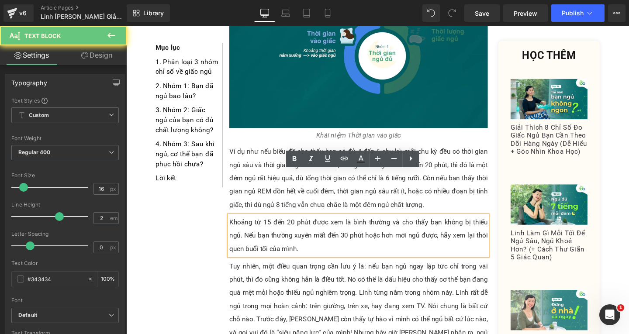
click at [301, 226] on p "Khoảng từ 15 đến 20 phút được xem là bình thường và cho thấy bạn không bị thiếu…" at bounding box center [371, 247] width 272 height 42
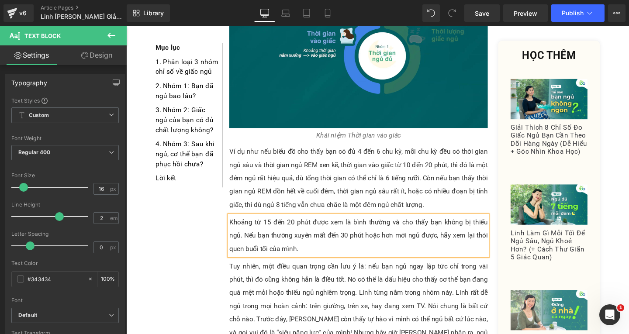
paste div
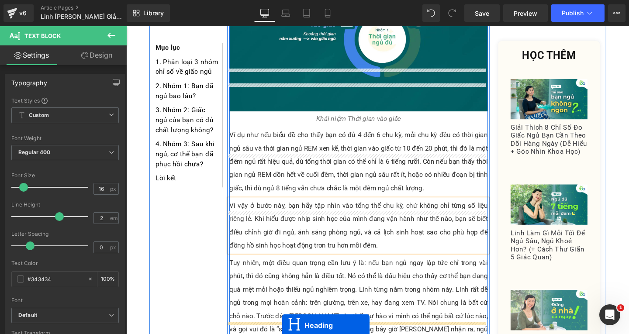
scroll to position [2096, 0]
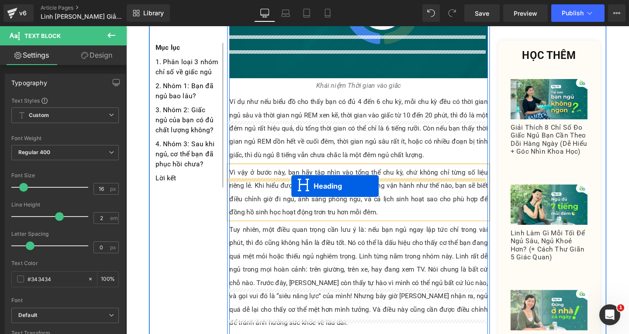
drag, startPoint x: 345, startPoint y: 306, endPoint x: 300, endPoint y: 195, distance: 120.8
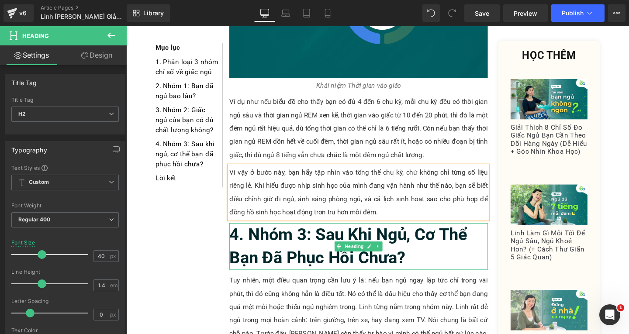
click at [420, 233] on h2 "4. Nhóm 3: Sau Khi Ngủ, Cơ Thể Bạn Đã Phục Hồi Chưa?" at bounding box center [371, 257] width 272 height 49
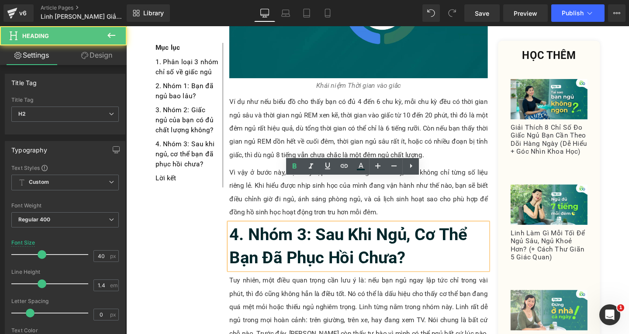
click at [420, 233] on h2 "4. Nhóm 3: Sau Khi Ngủ, Cơ Thể Bạn Đã Phục Hồi Chưa?" at bounding box center [371, 257] width 272 height 49
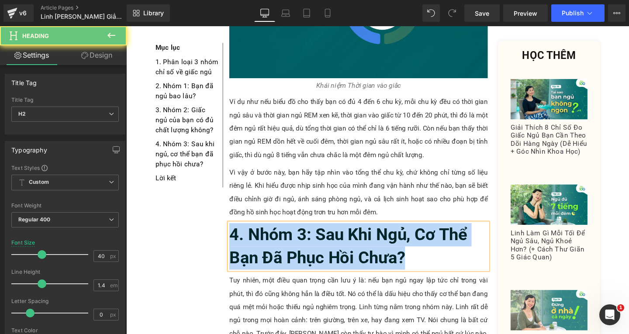
paste div
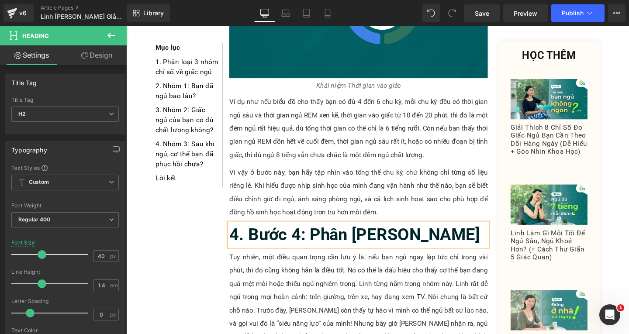
scroll to position [2183, 0]
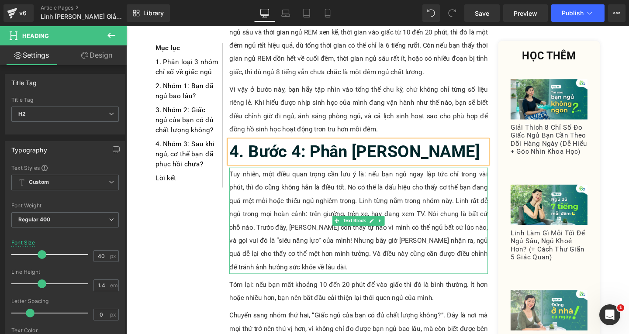
click at [255, 232] on p "Tuy nhiên, một điều quan trọng cần lưu ý là: nếu bạn ngủ ngay lập tức chỉ trong…" at bounding box center [371, 231] width 272 height 112
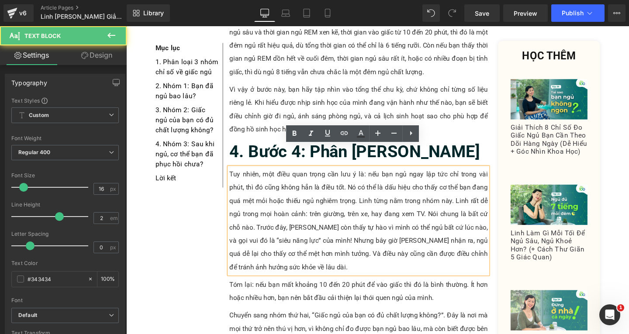
click at [293, 255] on p "Tuy nhiên, một điều quan trọng cần lưu ý là: nếu bạn ngủ ngay lập tức chỉ trong…" at bounding box center [371, 231] width 272 height 112
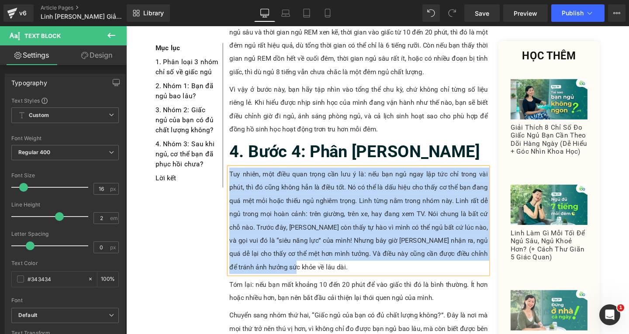
paste div
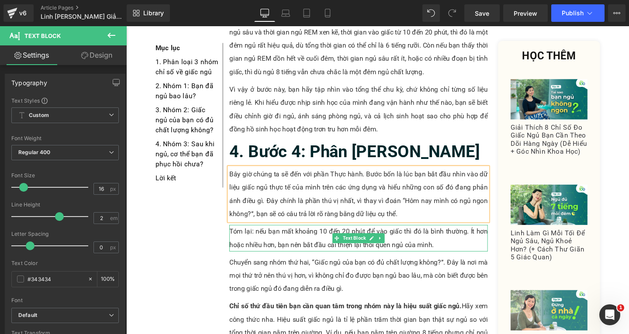
click at [455, 235] on p "Tóm lại: nếu bạn mất khoảng 10 đến 20 phút để vào giấc thì đó là bình thường. Í…" at bounding box center [371, 249] width 272 height 28
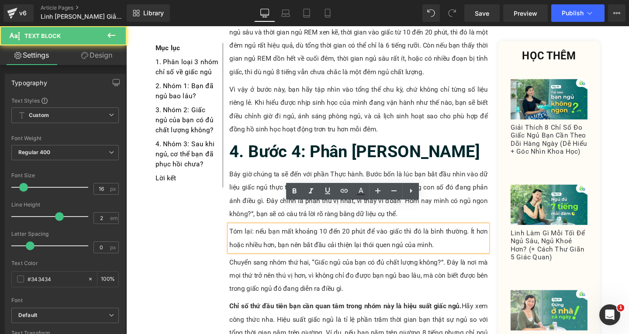
click at [455, 235] on p "Tóm lại: nếu bạn mất khoảng 10 đến 20 phút để vào giấc thì đó là bình thường. Í…" at bounding box center [371, 249] width 272 height 28
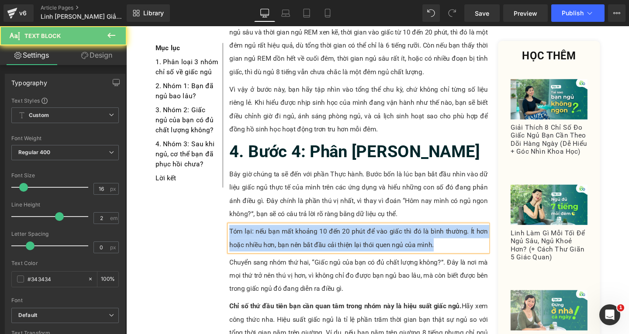
paste div
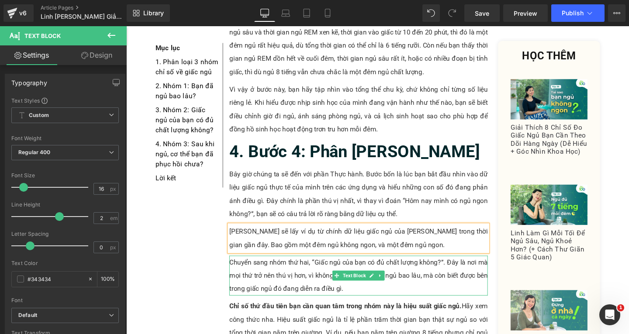
click at [332, 268] on p "Chuyển sang nhóm thứ hai, “Giấc ngủ của bạn có đủ chất lượng không?”. Đây là nơ…" at bounding box center [371, 288] width 272 height 42
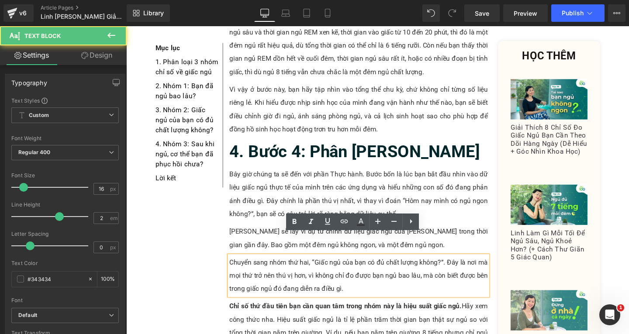
click at [374, 282] on p "Chuyển sang nhóm thứ hai, “Giấc ngủ của bạn có đủ chất lượng không?”. Đây là nơ…" at bounding box center [371, 288] width 272 height 42
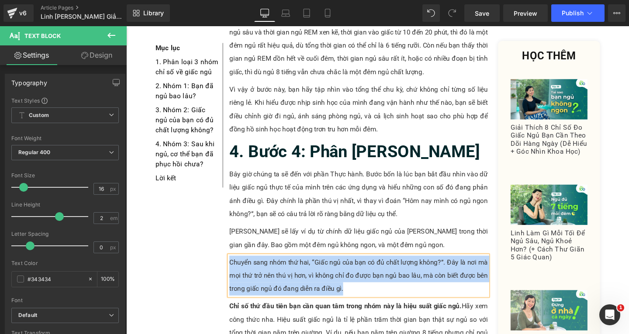
paste div
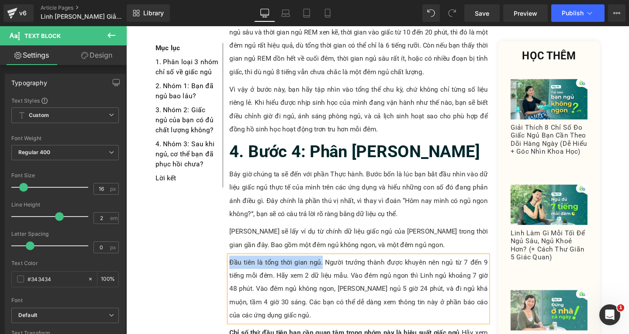
drag, startPoint x: 233, startPoint y: 252, endPoint x: 329, endPoint y: 256, distance: 96.2
click at [329, 267] on p "Đầu tiên là tổng thời gian ngủ. Người trưởng thành được khuyên nên ngủ từ 7 đến…" at bounding box center [371, 302] width 272 height 70
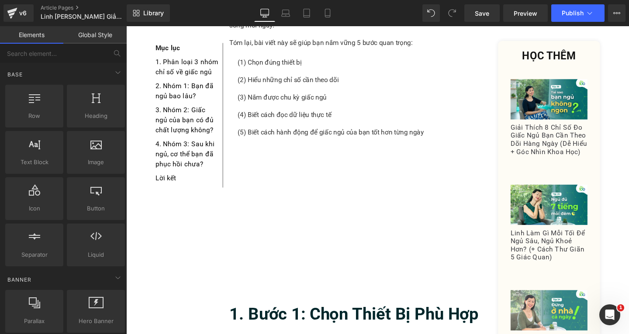
scroll to position [260, 0]
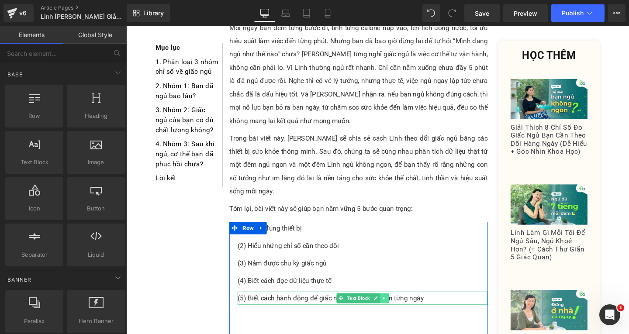
click at [397, 310] on icon at bounding box center [398, 312] width 5 height 5
click at [391, 310] on icon at bounding box center [393, 312] width 5 height 5
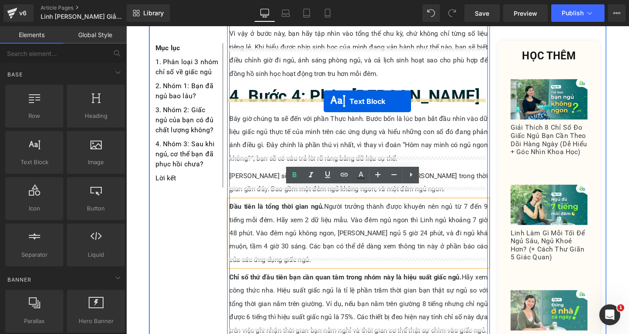
scroll to position [1976, 0]
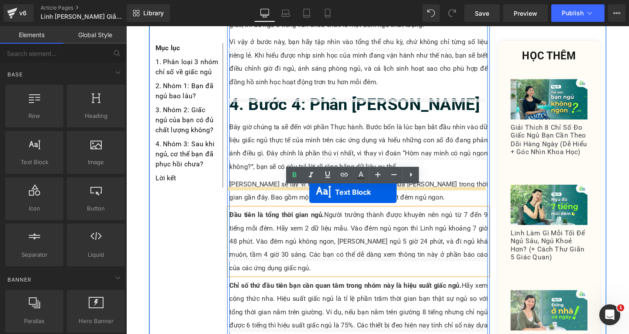
drag, startPoint x: 350, startPoint y: 200, endPoint x: 317, endPoint y: 200, distance: 32.3
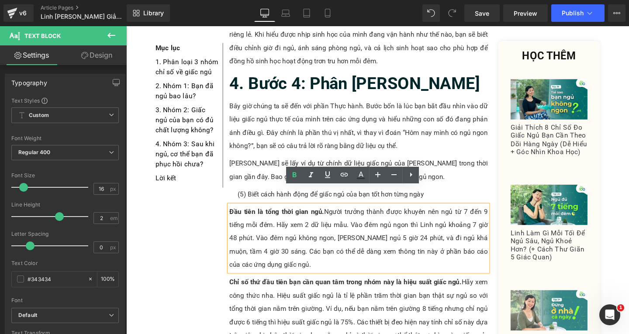
click at [254, 196] on p "(5) Biết cách hành động để giấc ngủ của bạn tốt hơn từng ngày" at bounding box center [374, 203] width 263 height 14
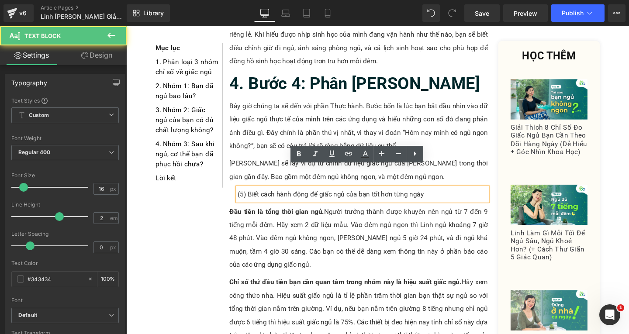
click at [247, 196] on p "(5) Biết cách hành động để giấc ngủ của bạn tốt hơn từng ngày" at bounding box center [374, 203] width 263 height 14
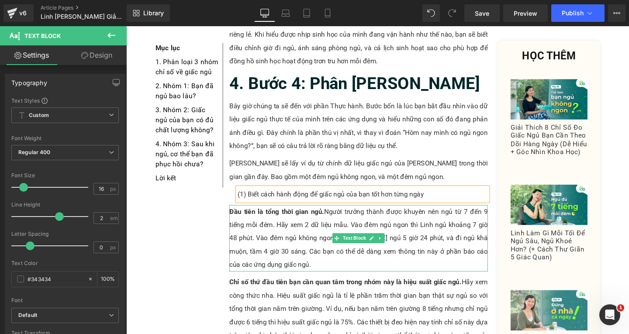
click at [255, 253] on p "Đầu tiên là tổng thời gian ngủ. Người trưởng thành được khuyên nên ngủ từ 7 đến…" at bounding box center [371, 250] width 272 height 70
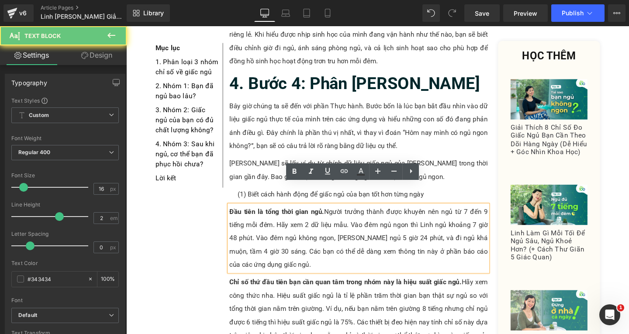
click at [270, 260] on p "Đầu tiên là tổng thời gian ngủ. Người trưởng thành được khuyên nên ngủ từ 7 đến…" at bounding box center [371, 250] width 272 height 70
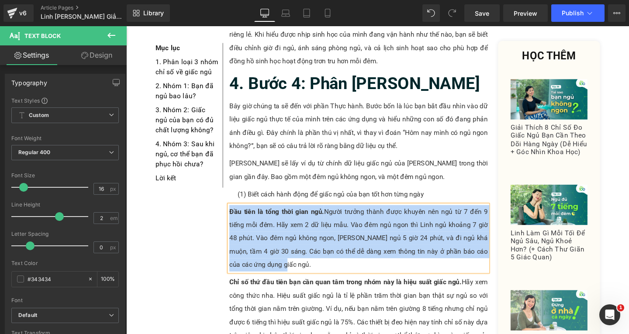
copy p "Đầu tiên là tổng thời gian ngủ. Người trưởng thành được khuyên nên ngủ từ 7 đến…"
click at [276, 196] on p "(1) Biết cách hành động để giấc ngủ của bạn tốt hơn từng ngày" at bounding box center [374, 203] width 263 height 14
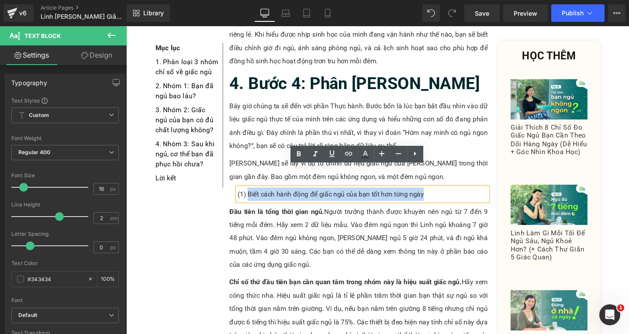
drag, startPoint x: 250, startPoint y: 180, endPoint x: 442, endPoint y: 185, distance: 191.5
click at [441, 196] on p "(1) Biết cách hành động để giấc ngủ của bạn tốt hơn từng ngày" at bounding box center [374, 203] width 263 height 14
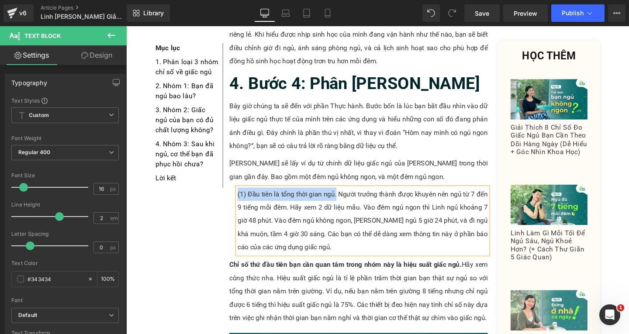
drag, startPoint x: 240, startPoint y: 181, endPoint x: 343, endPoint y: 181, distance: 102.7
click at [343, 196] on p "(1) Đầu tiên là tổng thời gian ngủ. Người trưởng thành được khuyên nên ngủ từ 7…" at bounding box center [374, 231] width 263 height 70
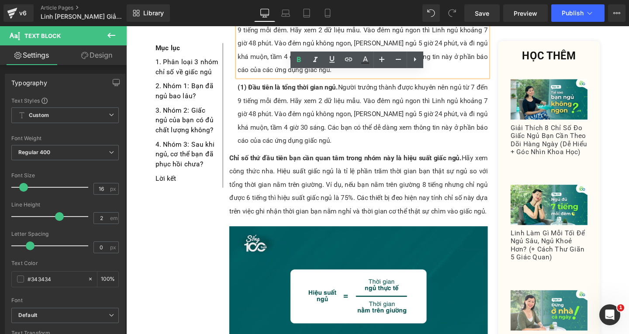
scroll to position [2075, 0]
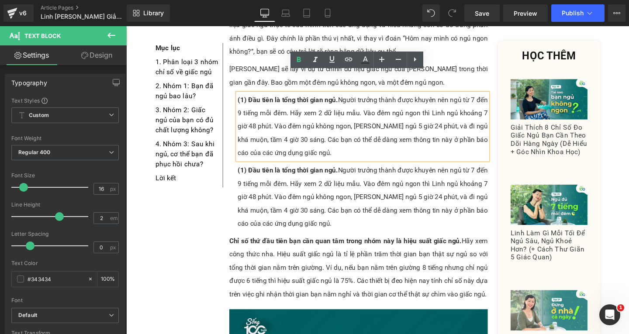
click at [296, 177] on p "(1) Đầu tiên là tổng thời gian ngủ. Người trưởng thành được khuyên nên ngủ từ 7…" at bounding box center [374, 206] width 263 height 70
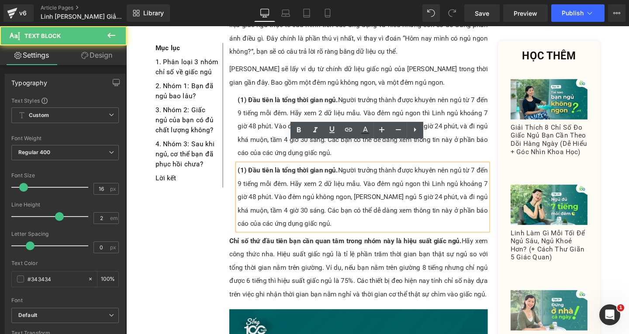
click at [245, 174] on strong "(1) Đầu tiên là tổng thời gian ngủ." at bounding box center [295, 178] width 105 height 8
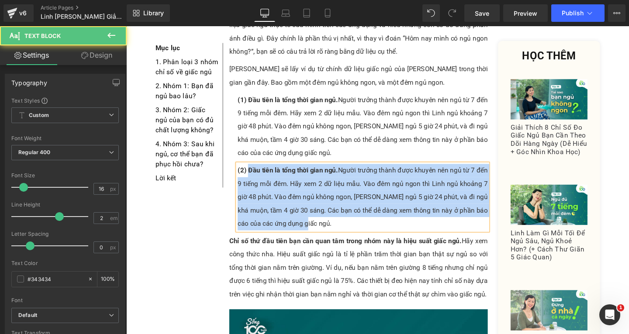
drag, startPoint x: 252, startPoint y: 154, endPoint x: 354, endPoint y: 208, distance: 115.5
click at [354, 208] on p "(2) Đầu tiên là tổng thời gian ngủ. Người trưởng thành được khuyên nên ngủ từ 7…" at bounding box center [374, 206] width 263 height 70
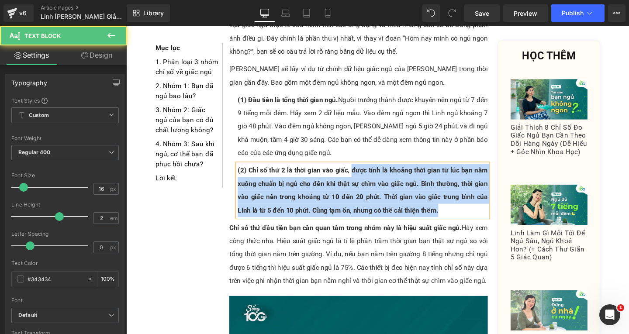
drag, startPoint x: 368, startPoint y: 157, endPoint x: 468, endPoint y: 196, distance: 108.0
click at [468, 196] on p "(2) Chỉ số thứ 2 là thời gian vào giấc, được tính là khoảng thời gian từ lúc bạ…" at bounding box center [374, 199] width 263 height 56
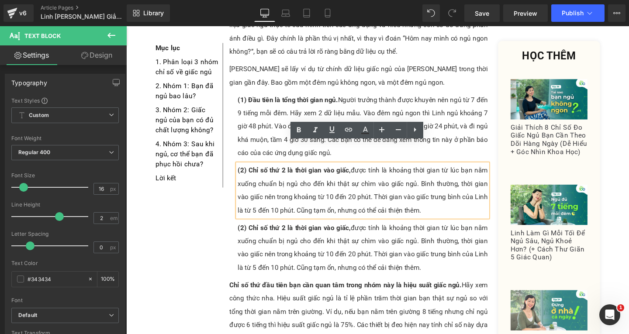
click at [277, 237] on p "(2) Chỉ số thứ 2 là thời gian vào giấc, được tính là khoảng thời gian từ lúc bạ…" at bounding box center [374, 260] width 263 height 56
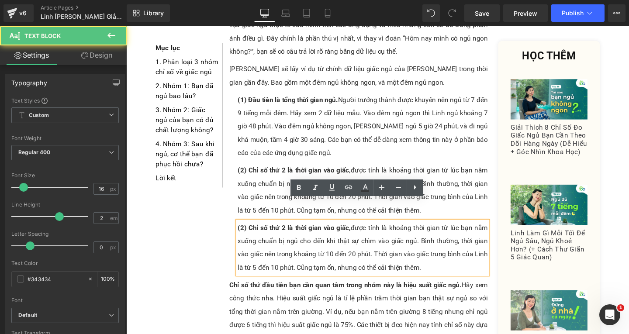
click at [244, 234] on strong "(2) Chỉ số thứ 2 là thời gian vào giấc," at bounding box center [302, 238] width 119 height 8
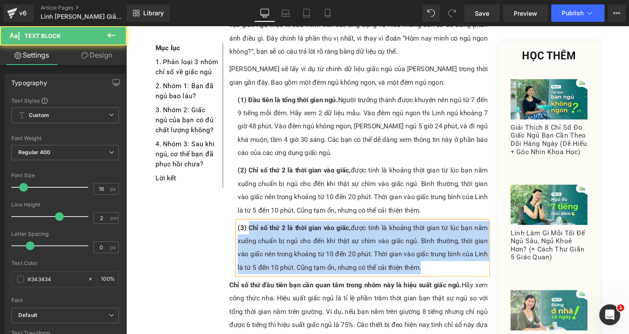
drag, startPoint x: 250, startPoint y: 217, endPoint x: 449, endPoint y: 258, distance: 202.6
click at [449, 258] on p "(3) Chỉ số thứ 2 là thời gian vào giấc, được tính là khoảng thời gian từ lúc bạ…" at bounding box center [374, 260] width 263 height 56
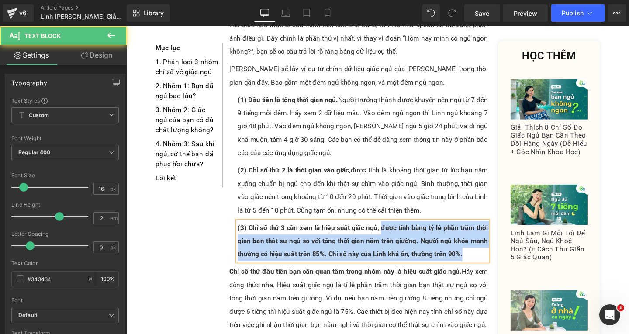
drag, startPoint x: 392, startPoint y: 216, endPoint x: 483, endPoint y: 243, distance: 95.2
click at [481, 245] on p "(3) Chỉ số thứ 3 cần xem là hiệu suất giấc ngủ, được tính bằng tỷ lệ phần trăm …" at bounding box center [374, 253] width 263 height 42
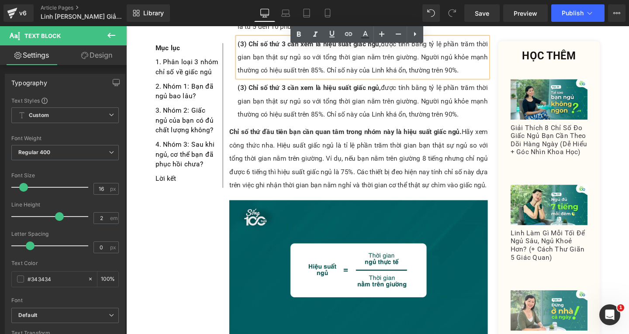
scroll to position [2269, 0]
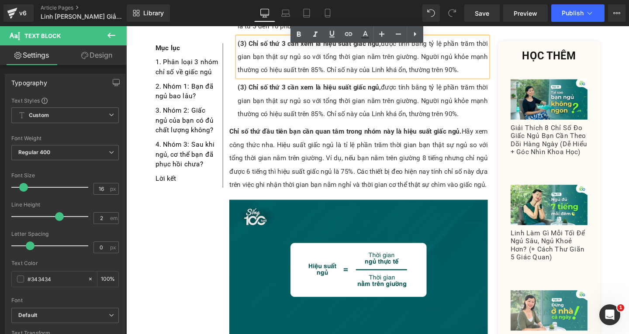
click at [282, 84] on p "(3) Chỉ số thứ 3 cần xem là hiệu suất giấc ngủ, được tính bằng tỷ lệ phần trăm …" at bounding box center [374, 105] width 263 height 42
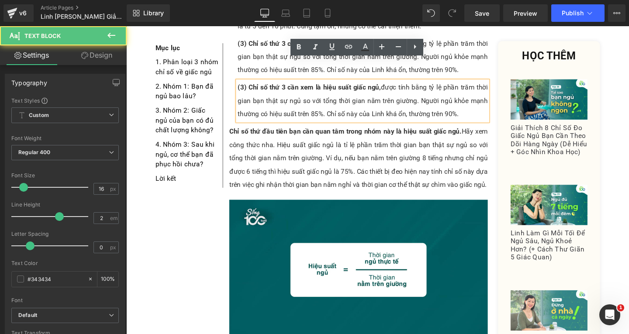
click at [244, 87] on strong "(3) Chỉ số thứ 3 cần xem là hiệu suất giấc ngủ," at bounding box center [318, 91] width 150 height 8
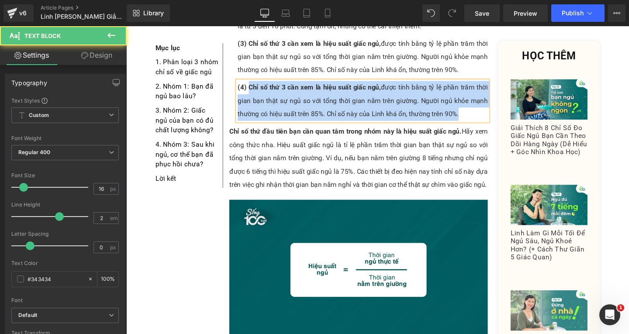
drag, startPoint x: 252, startPoint y: 68, endPoint x: 481, endPoint y: 99, distance: 230.7
click at [481, 99] on p "(4) Chỉ số thứ 3 cần xem là hiệu suất giấc ngủ, được tính bằng tỷ lệ phần trăm …" at bounding box center [374, 105] width 263 height 42
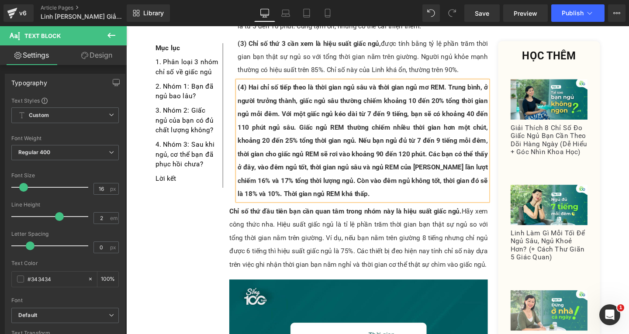
click at [465, 84] on p "(4) Hai chỉ số tiếp theo là thời gian ngủ sâu và thời gian ngủ mơ REM. Trung bì…" at bounding box center [374, 147] width 263 height 126
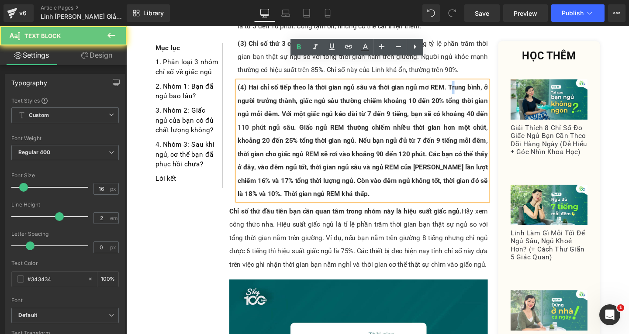
click at [469, 87] on strong "(4) Hai chỉ số tiếp theo là thời gian ngủ sâu và thời gian ngủ mơ REM. Trung bì…" at bounding box center [374, 147] width 263 height 120
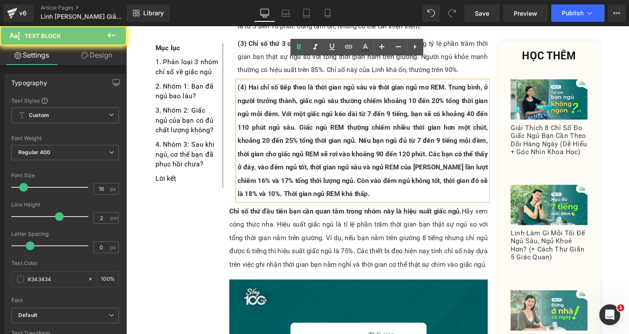
click at [470, 87] on strong "(4) Hai chỉ số tiếp theo là thời gian ngủ sâu và thời gian ngủ mơ REM. Trung bì…" at bounding box center [374, 147] width 263 height 120
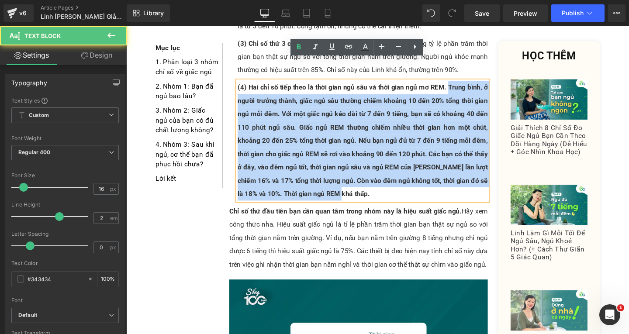
drag, startPoint x: 462, startPoint y: 67, endPoint x: 460, endPoint y: 175, distance: 108.4
click at [460, 175] on p "(4) Hai chỉ số tiếp theo là thời gian ngủ sâu và thời gian ngủ mơ REM. Trung bì…" at bounding box center [374, 147] width 263 height 126
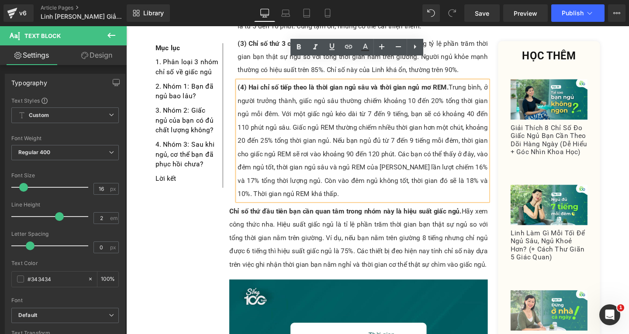
drag, startPoint x: 332, startPoint y: 104, endPoint x: 336, endPoint y: 99, distance: 7.2
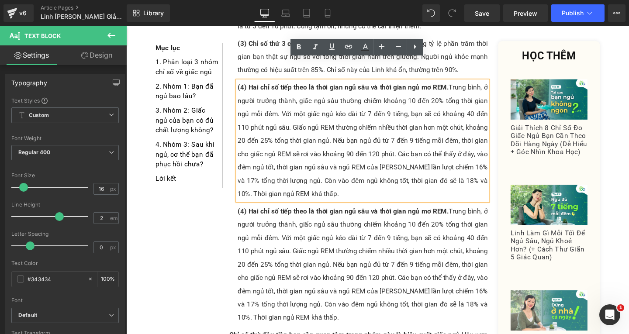
click at [290, 233] on p "(4) Hai chỉ số tiếp theo là thời gian ngủ sâu và thời gian ngủ mơ REM. Trung bì…" at bounding box center [374, 277] width 263 height 126
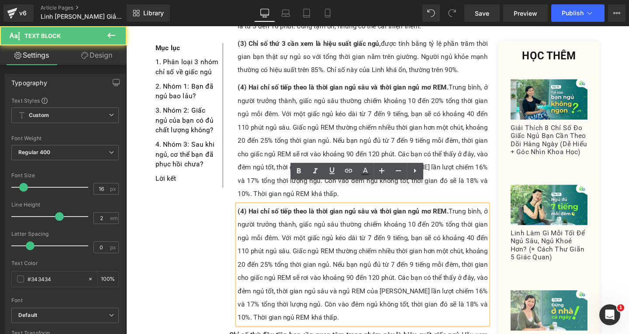
click at [247, 217] on strong "(4) Hai chỉ số tiếp theo là thời gian ngủ sâu và thời gian ngủ mơ REM." at bounding box center [354, 221] width 222 height 8
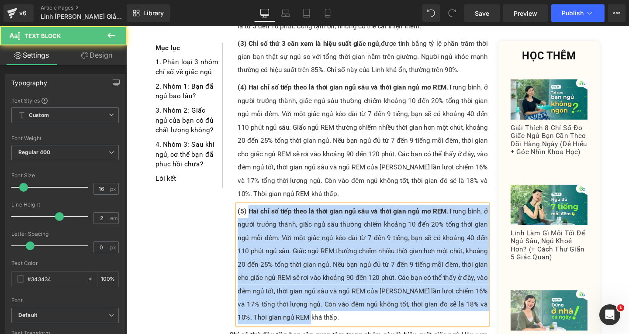
drag, startPoint x: 253, startPoint y: 200, endPoint x: 317, endPoint y: 315, distance: 132.1
click at [317, 315] on p "(5) Hai chỉ số tiếp theo là thời gian ngủ sâu và thời gian ngủ mơ REM. Trung bì…" at bounding box center [374, 277] width 263 height 126
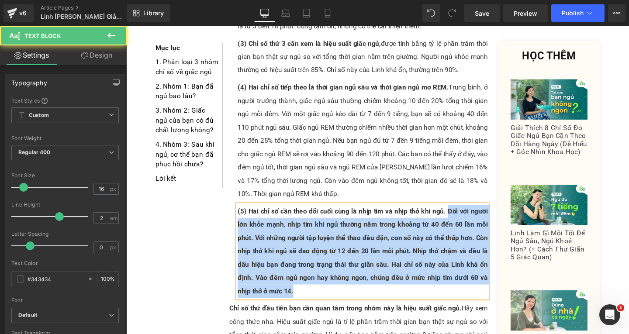
drag, startPoint x: 472, startPoint y: 215, endPoint x: 472, endPoint y: 280, distance: 64.3
click at [472, 280] on p "(5) Hai chỉ số cần theo dõi cuối cùng là nhịp tim và nhịp thở khi ngủ. Đối với …" at bounding box center [374, 263] width 263 height 98
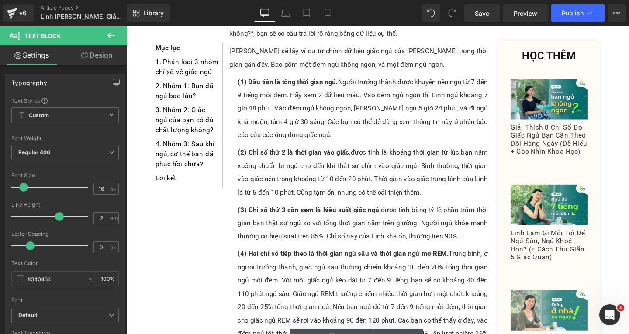
scroll to position [2050, 0]
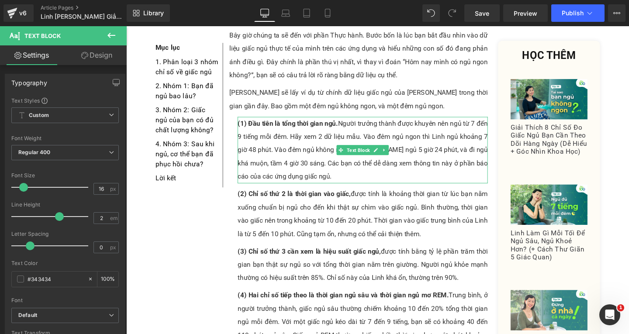
click at [324, 122] on p "(1) Đầu tiên là tổng thời gian ngủ. Người trưởng thành được khuyên nên ngủ từ 7…" at bounding box center [374, 157] width 263 height 70
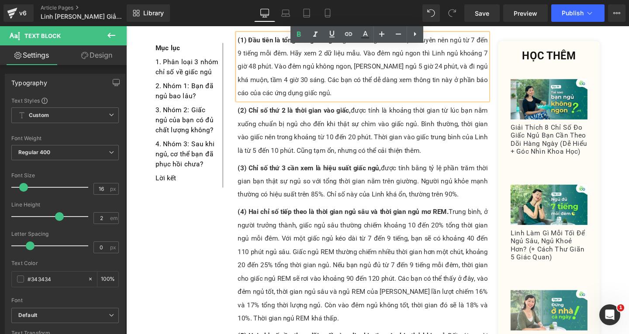
scroll to position [2356, 0]
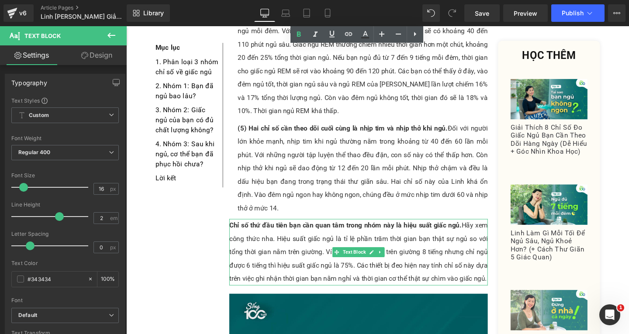
click at [496, 272] on p "Chỉ số thứ đầu tiên bạn cần quan tâm trong nhóm này là hiệu suất giấc ngủ. Hãy …" at bounding box center [371, 264] width 272 height 70
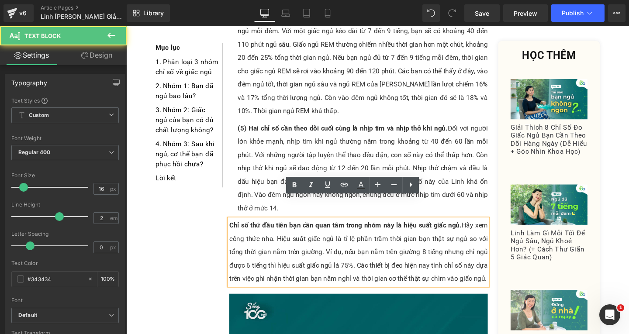
click at [483, 271] on p "Chỉ số thứ đầu tiên bạn cần quan tâm trong nhóm này là hiệu suất giấc ngủ. Hãy …" at bounding box center [371, 264] width 272 height 70
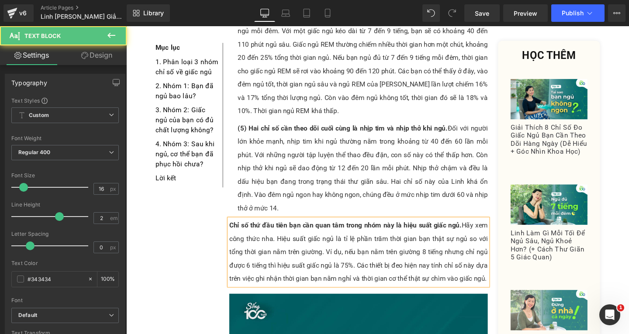
paste div
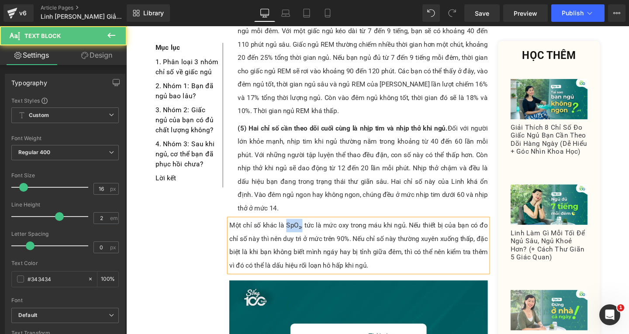
drag, startPoint x: 292, startPoint y: 213, endPoint x: 308, endPoint y: 215, distance: 15.5
click at [308, 229] on p "Một chỉ số khác là SpO₂, tức là mức oxy trong máu khi ngủ. Nếu thiết bị của bạn…" at bounding box center [371, 257] width 272 height 56
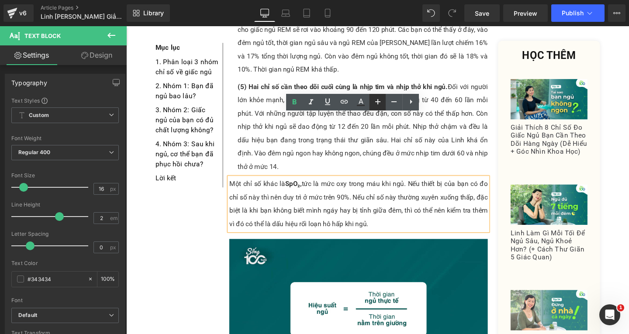
scroll to position [2619, 0]
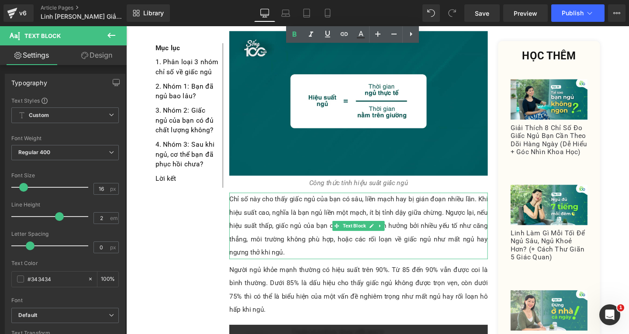
click at [274, 241] on p "Chỉ số này cho thấy giấc ngủ của bạn có sâu, liền mạch hay bị gián đoạn nhiều l…" at bounding box center [371, 236] width 272 height 70
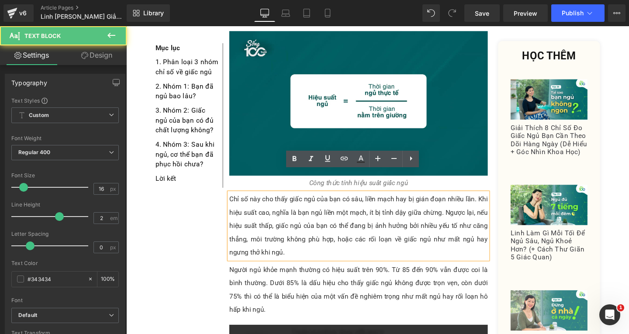
click at [274, 241] on p "Chỉ số này cho thấy giấc ngủ của bạn có sâu, liền mạch hay bị gián đoạn nhiều l…" at bounding box center [371, 236] width 272 height 70
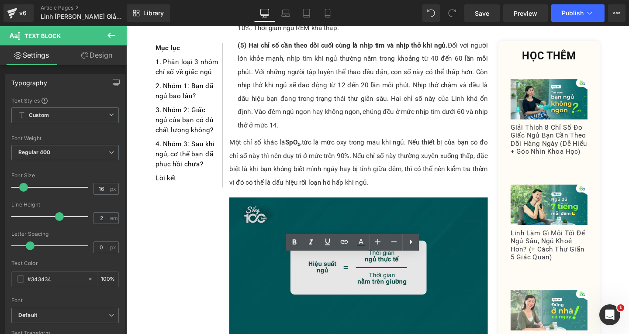
scroll to position [2575, 0]
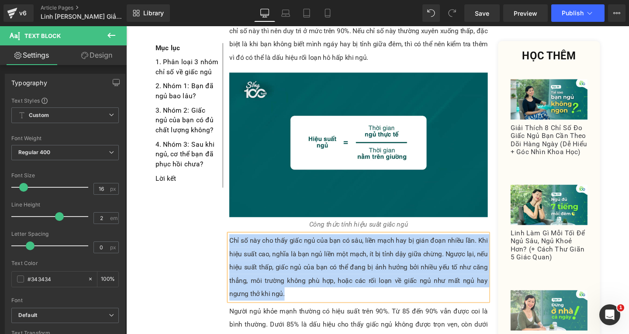
paste div
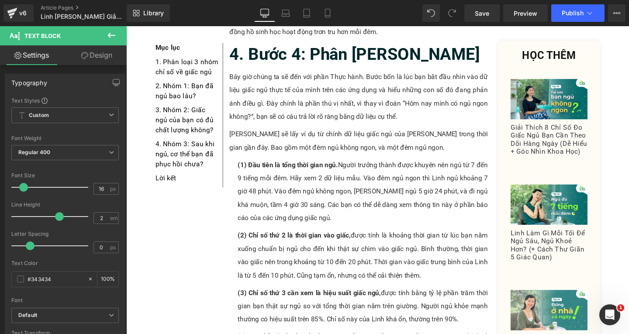
scroll to position [1963, 0]
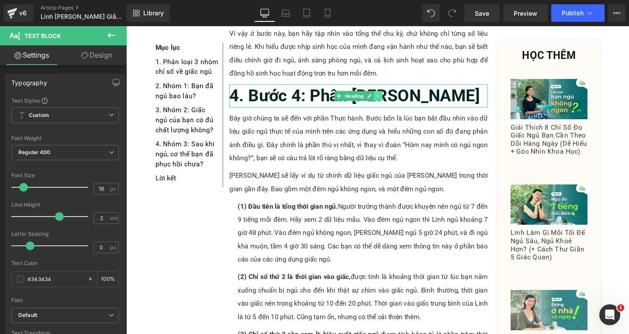
click at [389, 97] on icon at bounding box center [391, 99] width 5 height 5
click at [385, 97] on icon at bounding box center [386, 99] width 5 height 5
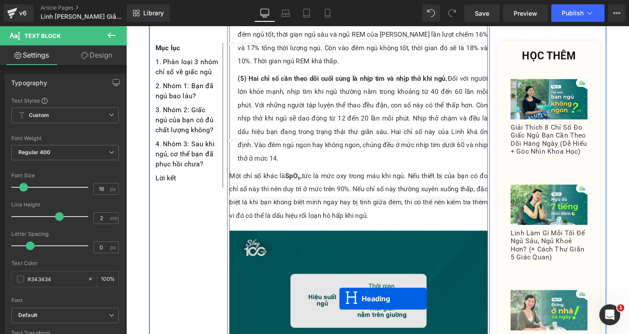
scroll to position [2453, 0]
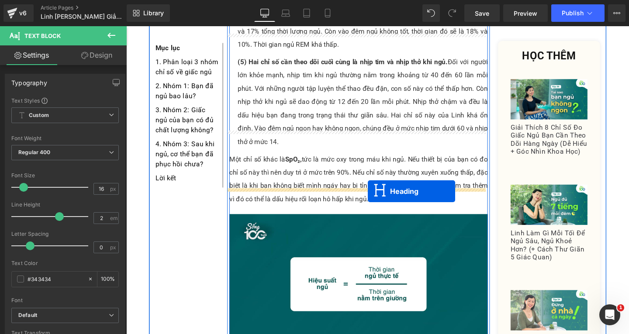
drag, startPoint x: 347, startPoint y: 118, endPoint x: 380, endPoint y: 200, distance: 88.5
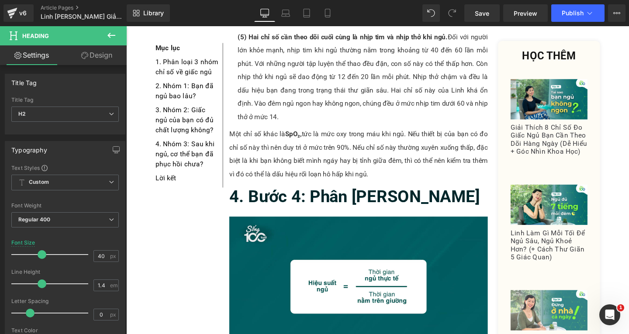
scroll to position [2496, 0]
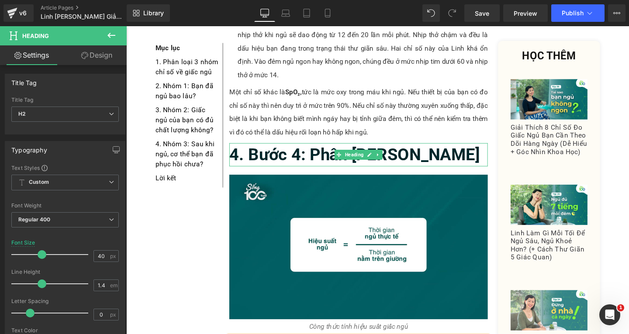
click at [323, 160] on h2 "4. Bước 4: Phân [PERSON_NAME]" at bounding box center [371, 161] width 272 height 24
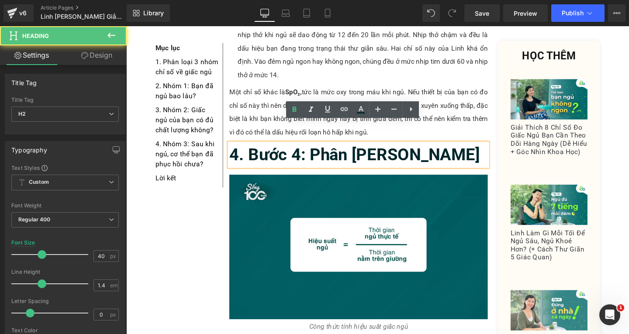
click at [323, 160] on h2 "4. Bước 4: Phân [PERSON_NAME]" at bounding box center [371, 161] width 272 height 24
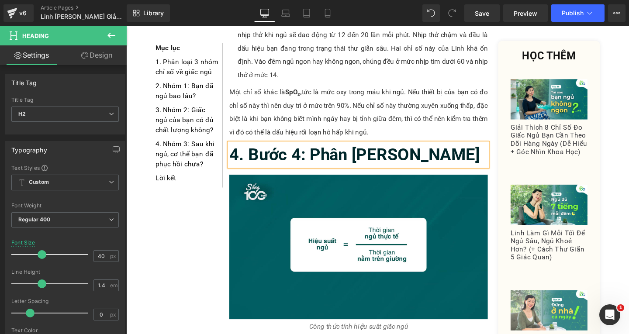
paste div
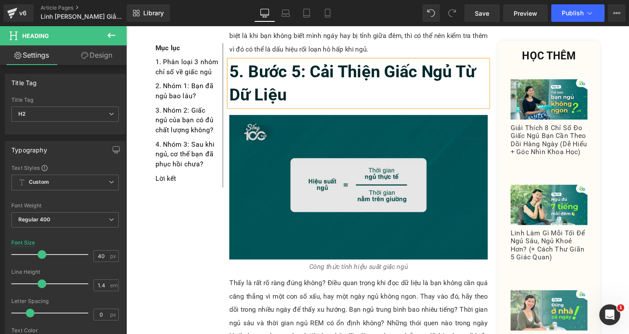
scroll to position [2540, 0]
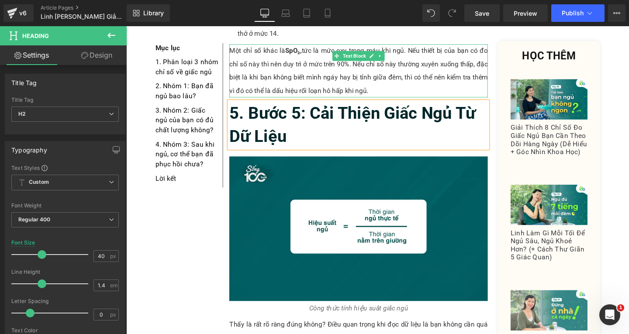
click at [352, 49] on p "Một chỉ số khác là SpO₂, tức là mức oxy trong máu khi ngủ. Nếu thiết bị của bạn…" at bounding box center [371, 73] width 272 height 56
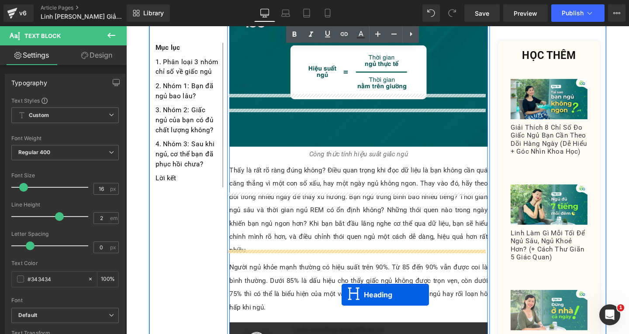
scroll to position [2706, 0]
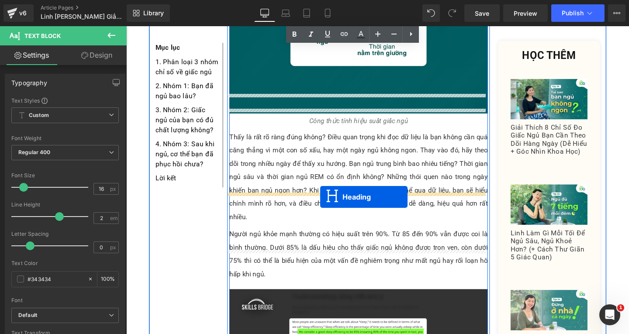
drag, startPoint x: 348, startPoint y: 106, endPoint x: 331, endPoint y: 205, distance: 100.3
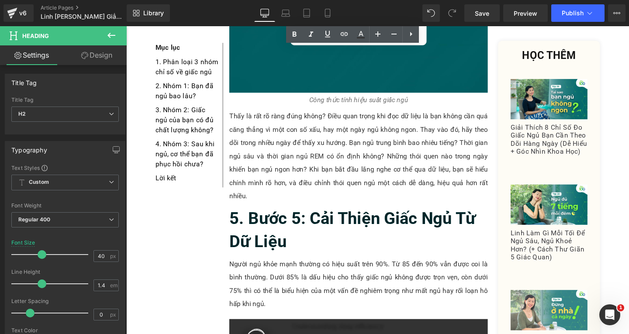
click at [266, 274] on p "Người ngủ khỏe mạnh thường có hiệu suất trên 90%. Từ 85 đến 90% vẫn được coi là…" at bounding box center [371, 298] width 272 height 56
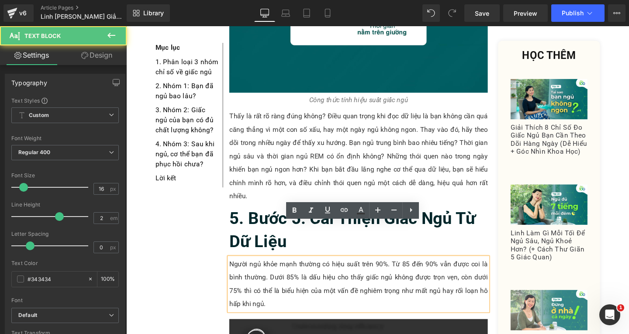
click at [278, 285] on p "Người ngủ khỏe mạnh thường có hiệu suất trên 90%. Từ 85 đến 90% vẫn được coi là…" at bounding box center [371, 298] width 272 height 56
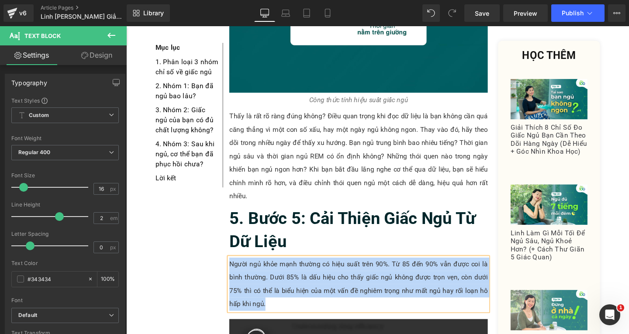
paste div
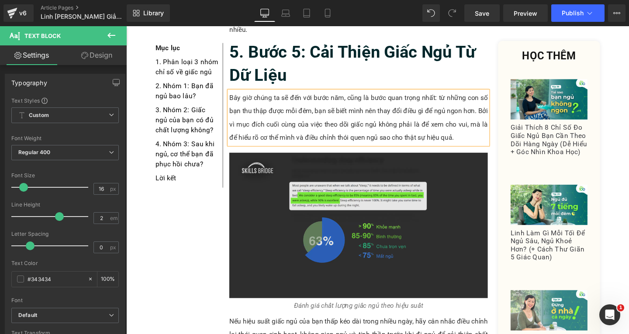
scroll to position [2968, 0]
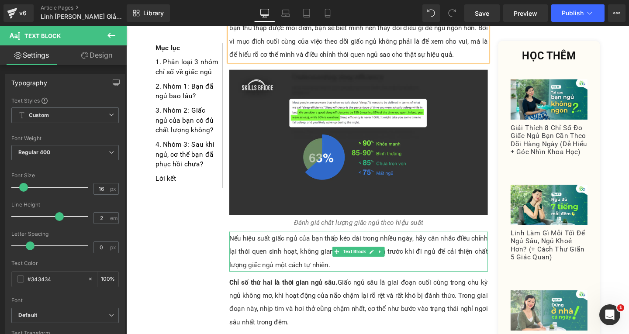
click at [348, 243] on p "Nếu hiệu suất giấc ngủ của bạn thấp kéo dài trong nhiều ngày, hãy cân nhắc điều…" at bounding box center [371, 264] width 272 height 42
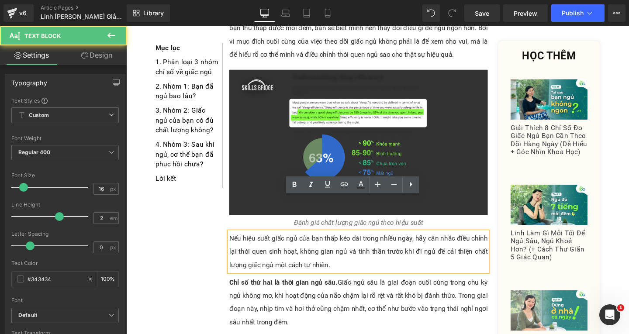
click at [348, 243] on p "Nếu hiệu suất giấc ngủ của bạn thấp kéo dài trong nhiều ngày, hãy cân nhắc điều…" at bounding box center [371, 264] width 272 height 42
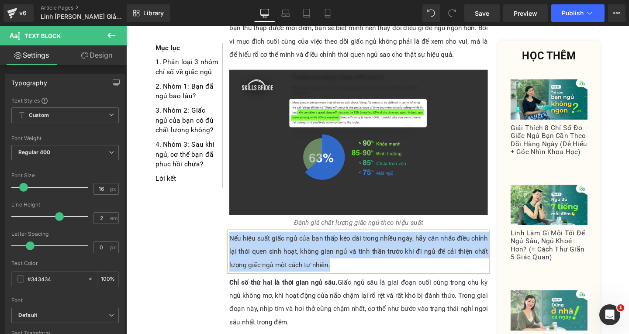
paste div
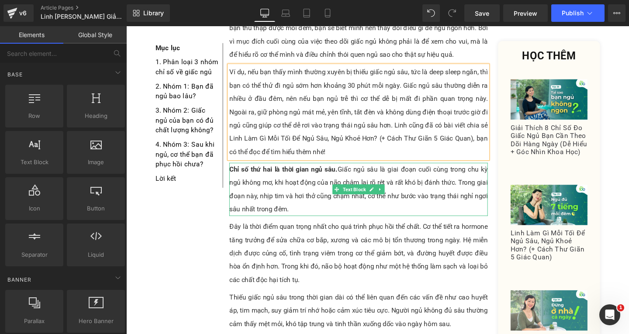
scroll to position [2881, 0]
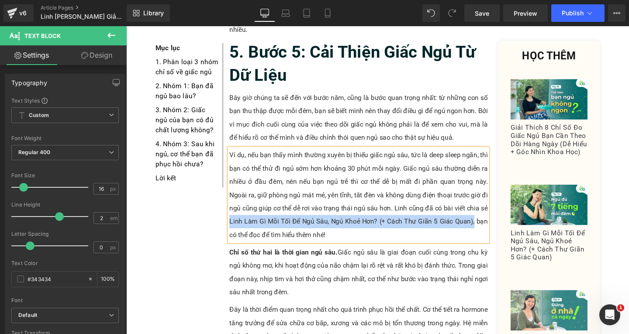
drag, startPoint x: 232, startPoint y: 195, endPoint x: 490, endPoint y: 195, distance: 257.9
click at [490, 195] on p "Ví dụ, nếu bạn thấy mình thường xuyên bị thiếu giấc ngủ sâu, tức là deep sleep …" at bounding box center [371, 204] width 272 height 98
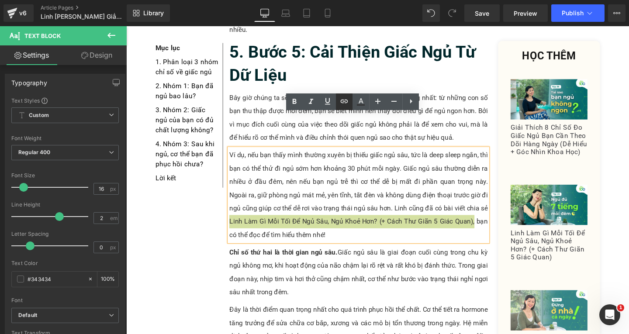
click at [344, 99] on icon at bounding box center [344, 101] width 10 height 10
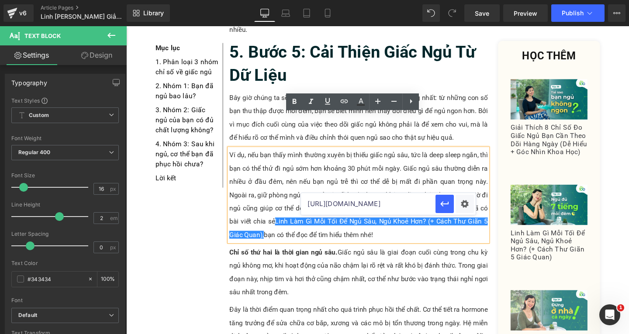
click at [356, 212] on input "[URL][DOMAIN_NAME]" at bounding box center [368, 204] width 135 height 22
click at [360, 205] on input "[URL][DOMAIN_NAME]" at bounding box center [368, 204] width 135 height 22
paste input "[URL][DOMAIN_NAME]"
type input "[URL][DOMAIN_NAME]"
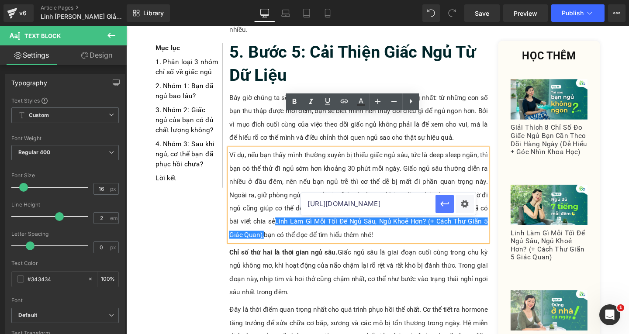
click at [446, 210] on button "button" at bounding box center [445, 204] width 18 height 18
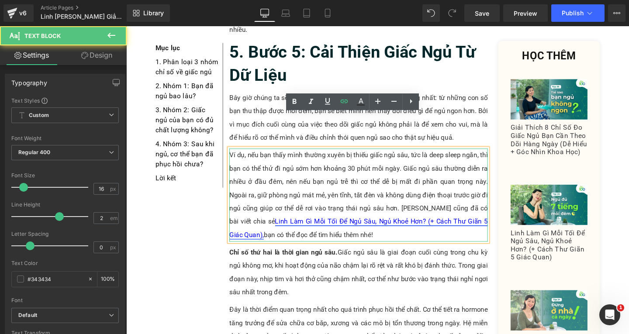
click at [376, 228] on link "Linh Làm Gì Mỗi Tối Để Ngủ Sâu, Ngủ Khoẻ Hơn? (+ Cách Thư Giãn 5 Giác Quan)," at bounding box center [371, 239] width 272 height 22
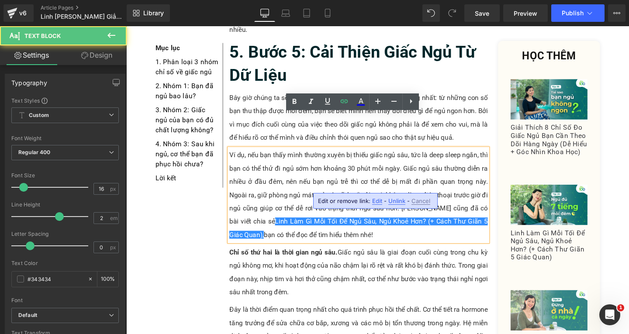
click at [374, 198] on span "Edit" at bounding box center [377, 201] width 10 height 7
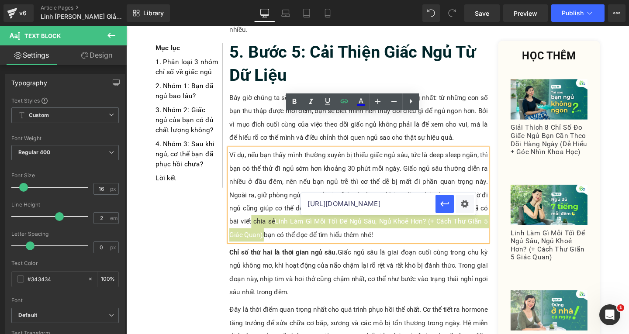
click at [474, 202] on div at bounding box center [456, 204] width 40 height 22
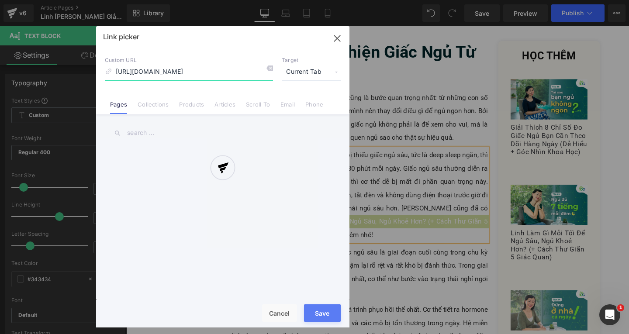
scroll to position [0, 47]
click at [325, 72] on div at bounding box center [223, 177] width 254 height 302
click at [320, 72] on div "Link picker Back to Library Insert Custom URL [URL][DOMAIN_NAME] Target Current…" at bounding box center [223, 177] width 254 height 302
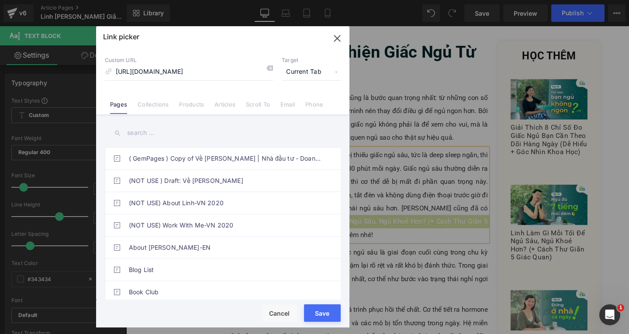
click at [320, 72] on span "Current Tab" at bounding box center [311, 72] width 59 height 17
click at [315, 104] on li "New Tab" at bounding box center [312, 103] width 68 height 15
click at [322, 308] on button "Save" at bounding box center [322, 313] width 37 height 17
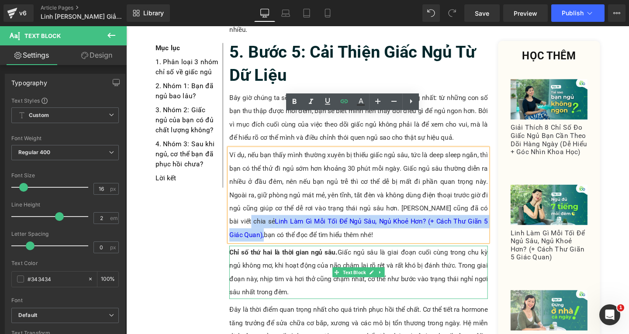
click at [304, 265] on p "Chỉ số thứ hai là thời gian ngủ sâu. Giấc ngủ sâu là giai đoạn cuối cùng trong …" at bounding box center [371, 285] width 272 height 56
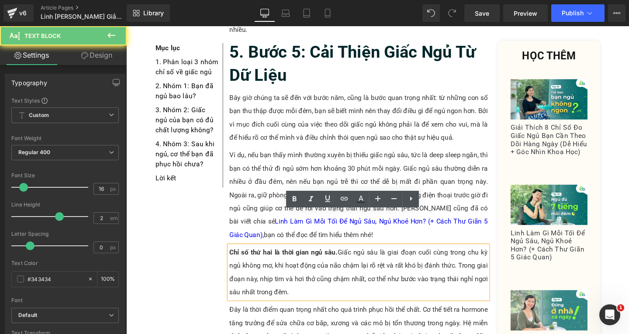
click at [304, 265] on p "Chỉ số thứ hai là thời gian ngủ sâu. Giấc ngủ sâu là giai đoạn cuối cùng trong …" at bounding box center [371, 285] width 272 height 56
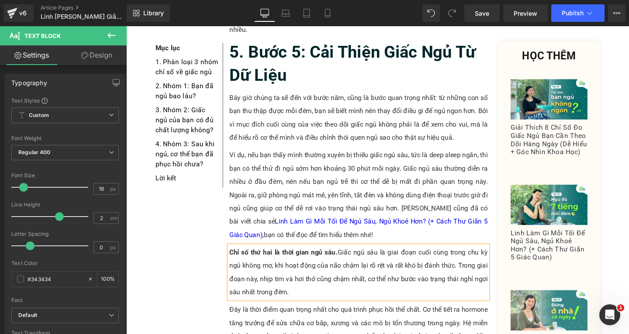
paste div
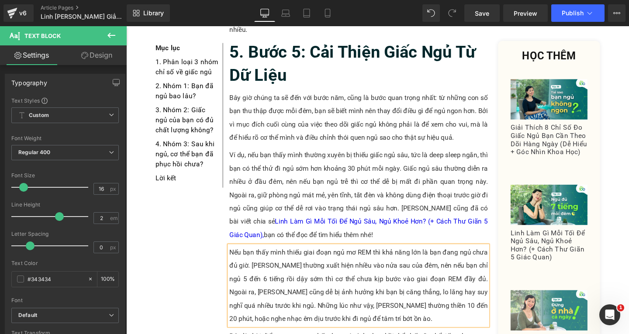
scroll to position [2968, 0]
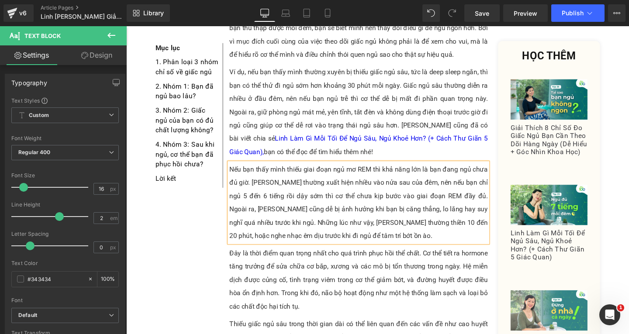
drag, startPoint x: 265, startPoint y: 253, endPoint x: 270, endPoint y: 257, distance: 5.9
click at [265, 258] on p "Đây là thời điểm quan trọng nhất cho quá trình phục hồi thể chất. Cơ thể tiết r…" at bounding box center [371, 293] width 272 height 70
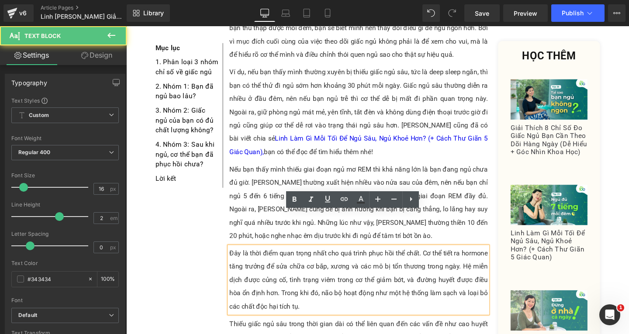
click at [307, 285] on p "Đây là thời điểm quan trọng nhất cho quá trình phục hồi thể chất. Cơ thể tiết r…" at bounding box center [371, 293] width 272 height 70
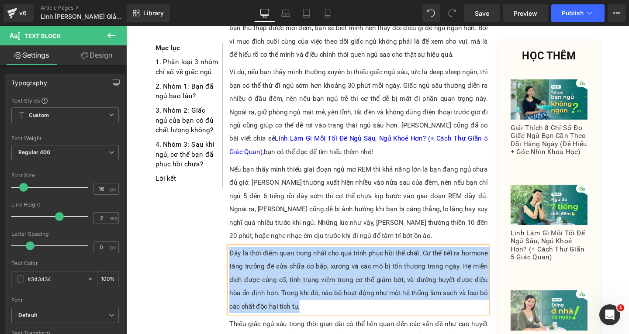
paste div
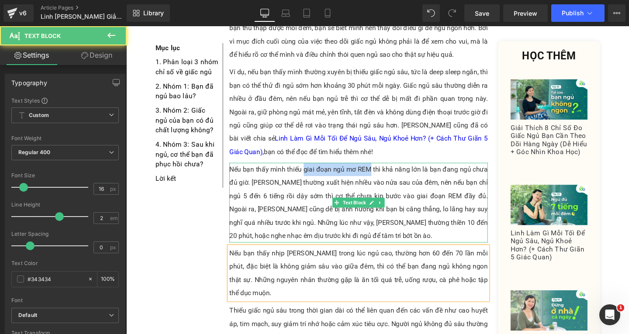
drag, startPoint x: 311, startPoint y: 141, endPoint x: 380, endPoint y: 141, distance: 69.1
click at [380, 170] on p "Nếu bạn thấy mình thiếu giai đoạn ngủ mơ REM thì khả năng lớn là bạn đang ngủ c…" at bounding box center [371, 212] width 272 height 84
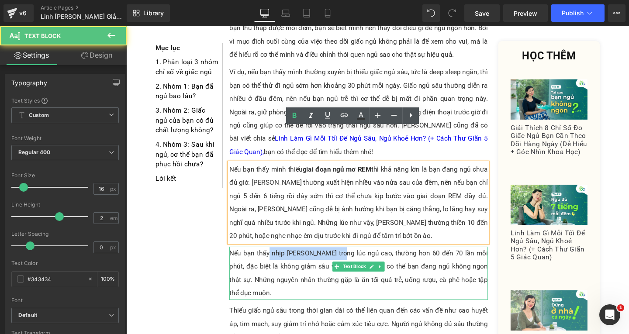
drag, startPoint x: 273, startPoint y: 230, endPoint x: 340, endPoint y: 232, distance: 66.9
click at [340, 258] on p "Nếu bạn thấy nhịp [PERSON_NAME] trong lúc ngủ cao, thường hơn 60 đến 70 lần mỗi…" at bounding box center [371, 286] width 272 height 56
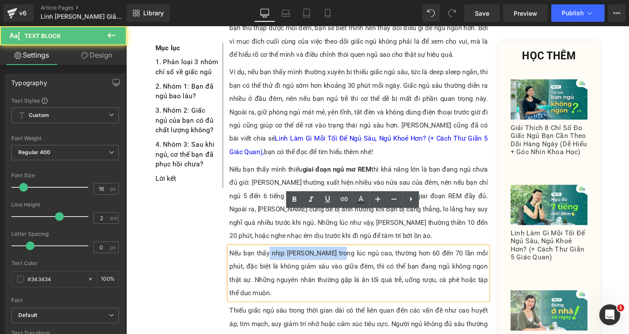
click at [342, 258] on p "Nếu bạn thấy nhịp [PERSON_NAME] trong lúc ngủ cao, thường hơn 60 đến 70 lần mỗi…" at bounding box center [371, 286] width 272 height 56
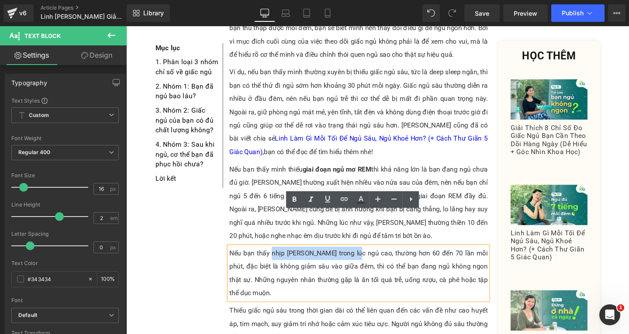
drag, startPoint x: 275, startPoint y: 229, endPoint x: 356, endPoint y: 233, distance: 80.9
click at [356, 258] on p "Nếu bạn thấy nhịp [PERSON_NAME] trong lúc ngủ cao, thường hơn 60 đến 70 lần mỗi…" at bounding box center [371, 286] width 272 height 56
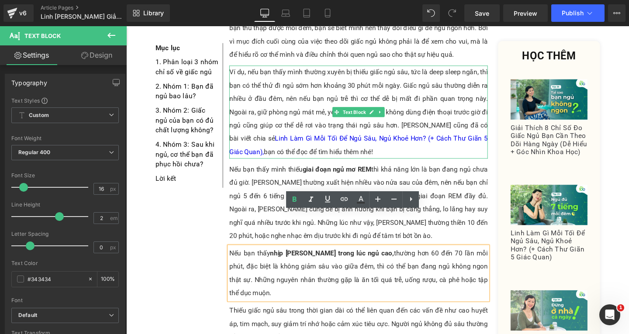
scroll to position [3012, 0]
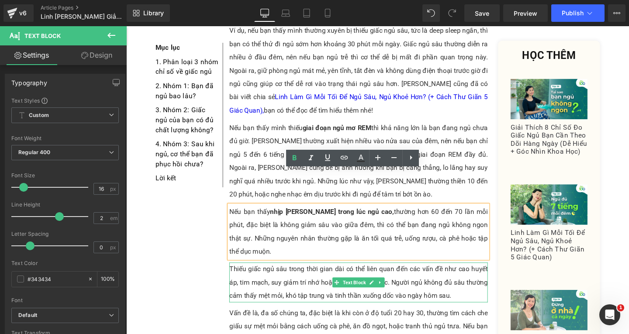
drag, startPoint x: 464, startPoint y: 248, endPoint x: 477, endPoint y: 257, distance: 16.3
click at [464, 275] on p "Thiếu giấc ngủ sâu trong thời gian dài có thể liên quan đến các vấn đề như cao …" at bounding box center [371, 296] width 272 height 42
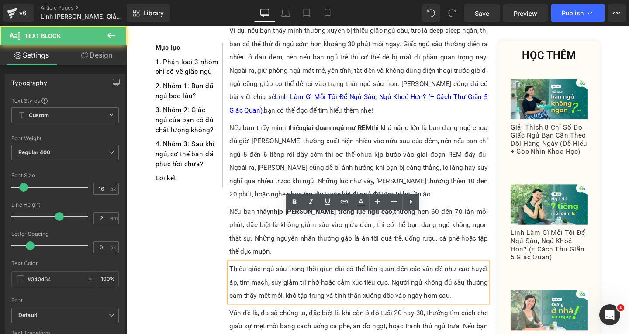
click at [477, 275] on p "Thiếu giấc ngủ sâu trong thời gian dài có thể liên quan đến các vấn đề như cao …" at bounding box center [371, 296] width 272 height 42
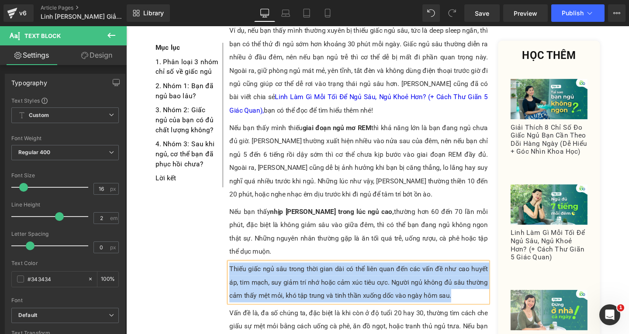
paste div
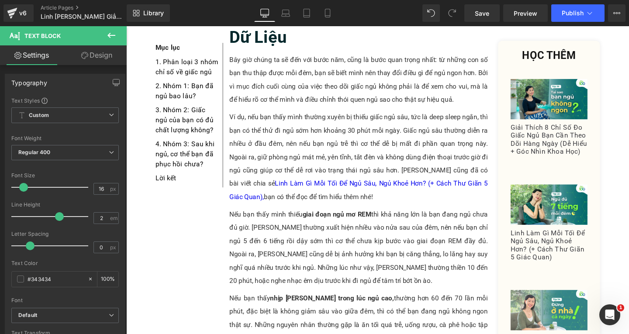
scroll to position [2790, 0]
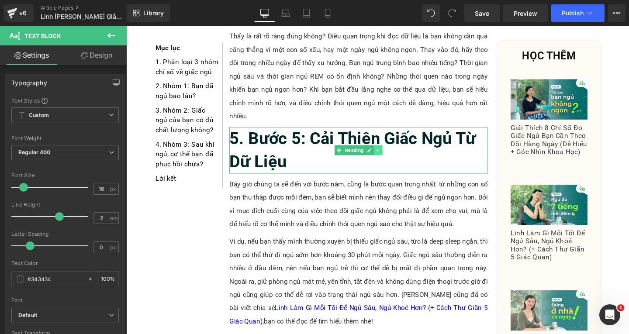
click at [390, 156] on icon at bounding box center [390, 157] width 1 height 3
click at [384, 154] on icon at bounding box center [386, 156] width 5 height 5
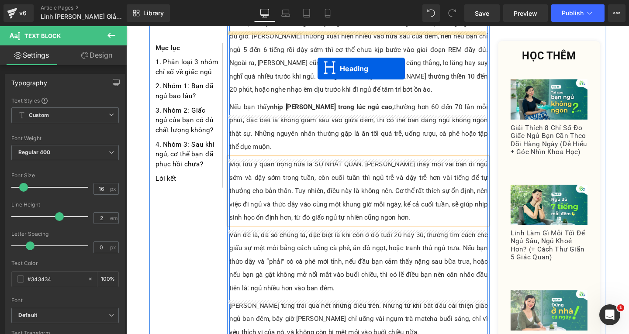
scroll to position [3096, 0]
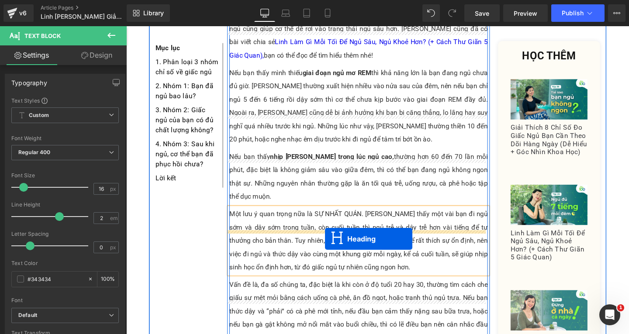
drag, startPoint x: 350, startPoint y: 173, endPoint x: 335, endPoint y: 250, distance: 78.8
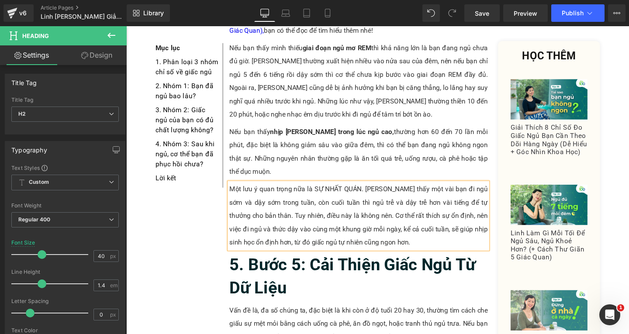
scroll to position [3140, 0]
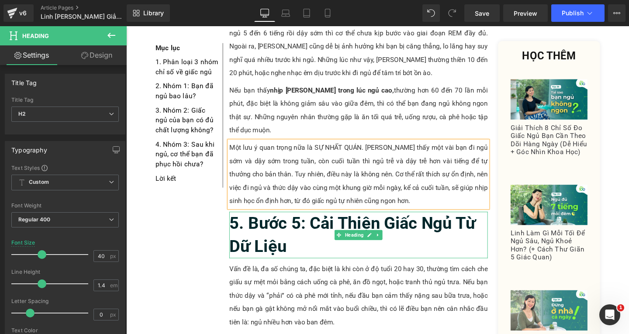
click at [304, 222] on h2 "5. Bước 5: Cải Thiện Giấc Ngủ Từ Dữ Liệu" at bounding box center [371, 246] width 272 height 49
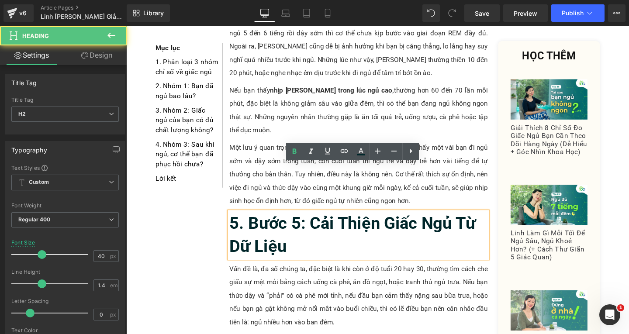
click at [304, 222] on h2 "5. Bước 5: Cải Thiện Giấc Ngủ Từ Dữ Liệu" at bounding box center [371, 246] width 272 height 49
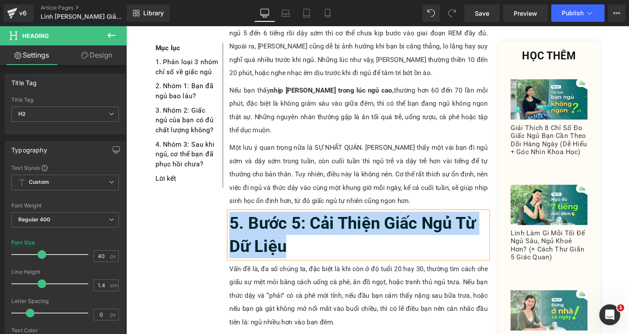
paste div
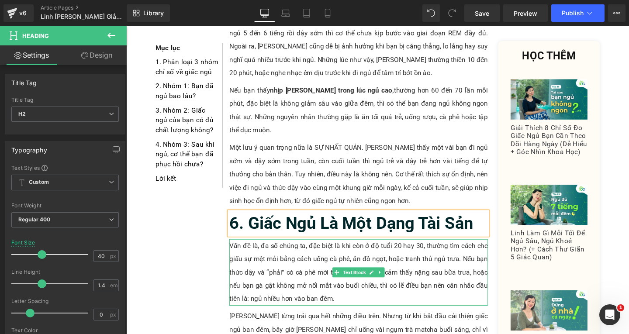
click at [347, 262] on p "Vấn đề là, đa số chúng ta, đặc biệt là khi còn ở độ tuổi 20 hay 30, thường tìm …" at bounding box center [371, 285] width 272 height 70
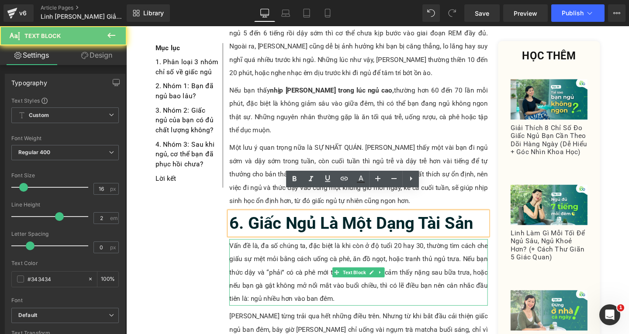
click at [347, 262] on p "Vấn đề là, đa số chúng ta, đặc biệt là khi còn ở độ tuổi 20 hay 30, thường tìm …" at bounding box center [371, 285] width 272 height 70
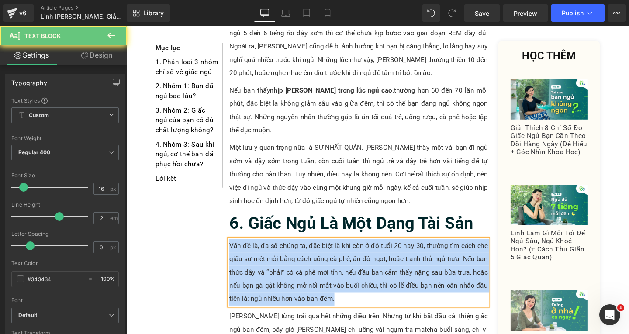
paste div
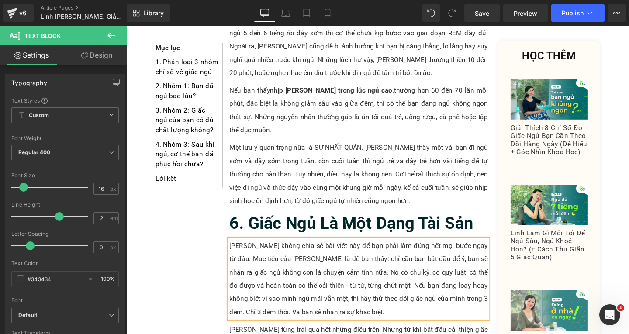
scroll to position [3227, 0]
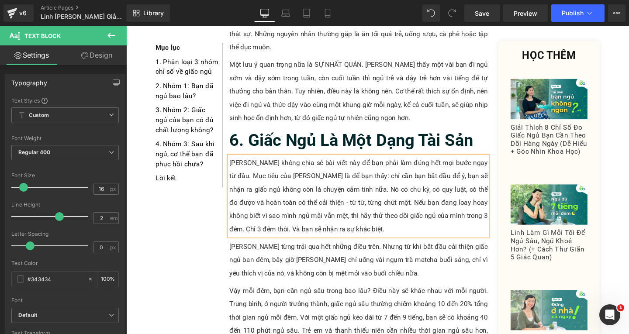
click at [365, 251] on p "[PERSON_NAME] từng trải qua hết những điều trên. Nhưng từ khi bắt đầu cải thiện…" at bounding box center [371, 272] width 272 height 42
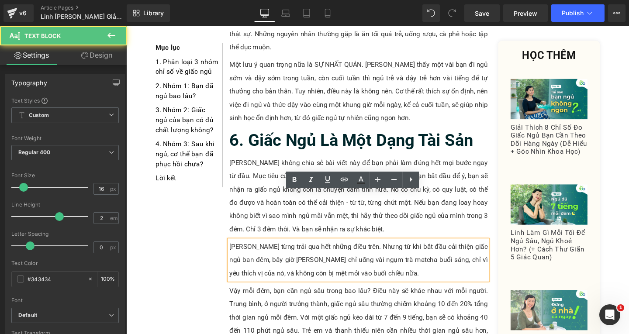
click at [366, 251] on p "[PERSON_NAME] từng trải qua hết những điều trên. Nhưng từ khi bắt đầu cải thiện…" at bounding box center [371, 272] width 272 height 42
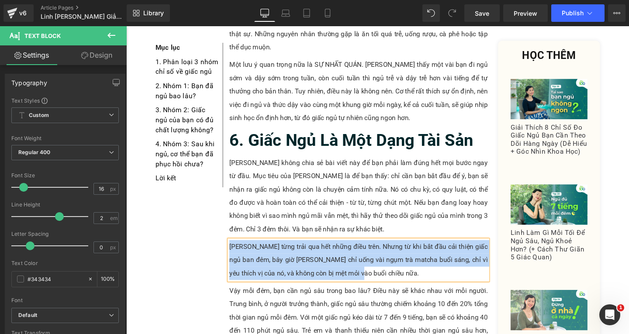
paste div
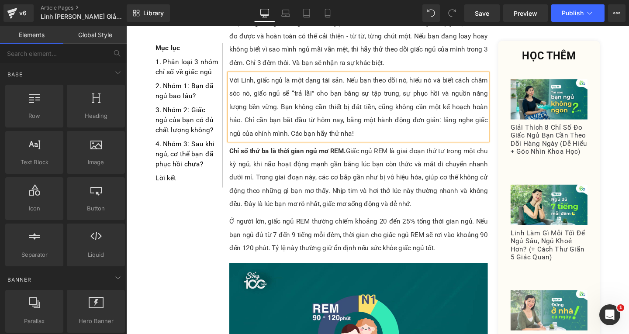
scroll to position [3358, 0]
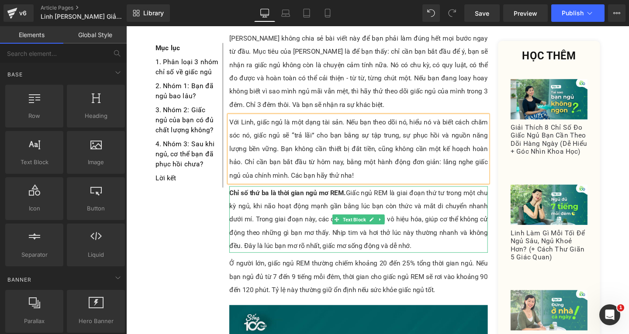
drag, startPoint x: 284, startPoint y: 169, endPoint x: 297, endPoint y: 173, distance: 13.3
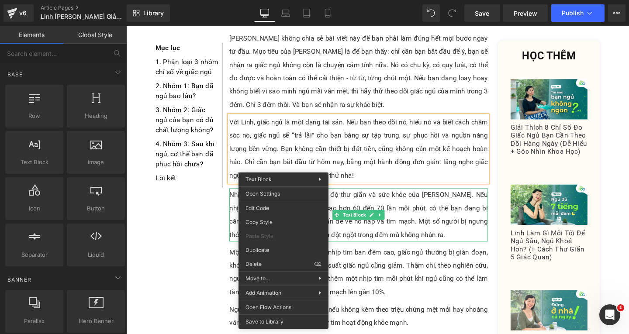
drag, startPoint x: 391, startPoint y: 288, endPoint x: 274, endPoint y: 271, distance: 117.4
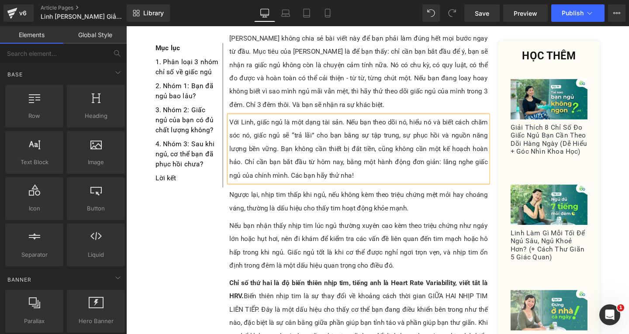
drag, startPoint x: 291, startPoint y: 175, endPoint x: 292, endPoint y: 170, distance: 5.3
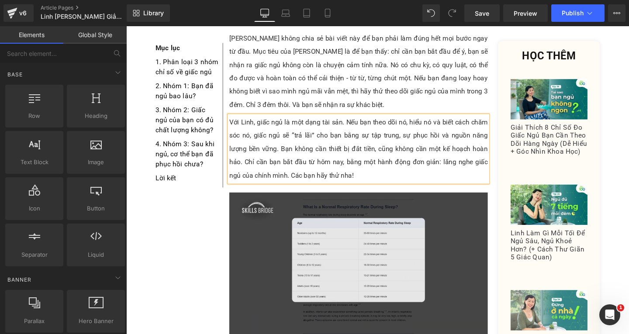
scroll to position [3402, 0]
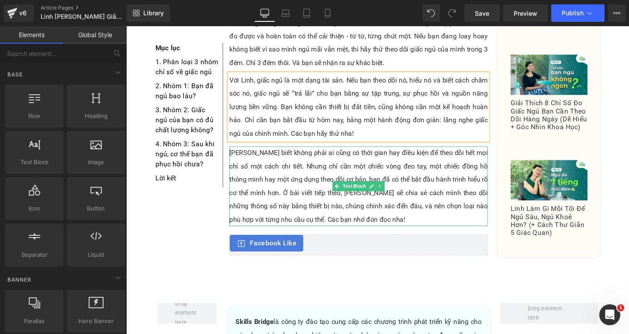
drag, startPoint x: 281, startPoint y: 153, endPoint x: 281, endPoint y: 164, distance: 11.0
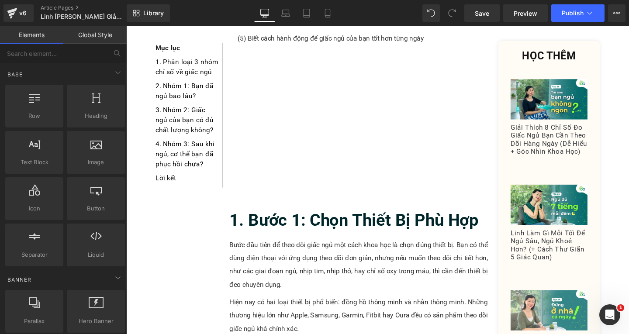
scroll to position [0, 0]
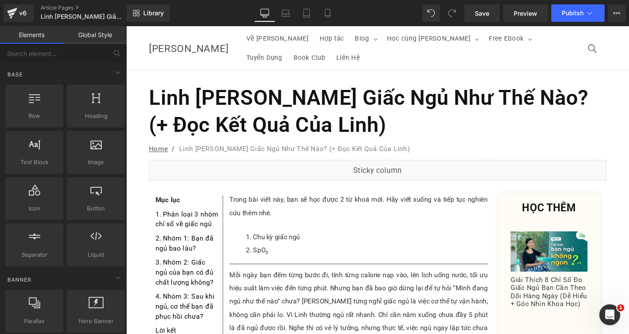
drag, startPoint x: 654, startPoint y: 180, endPoint x: 648, endPoint y: 35, distance: 145.7
click at [499, 11] on link "Save" at bounding box center [482, 12] width 35 height 17
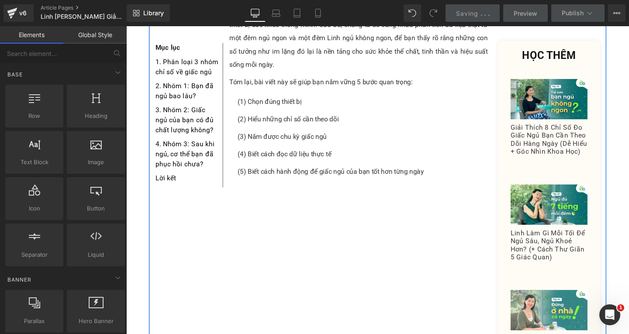
scroll to position [612, 0]
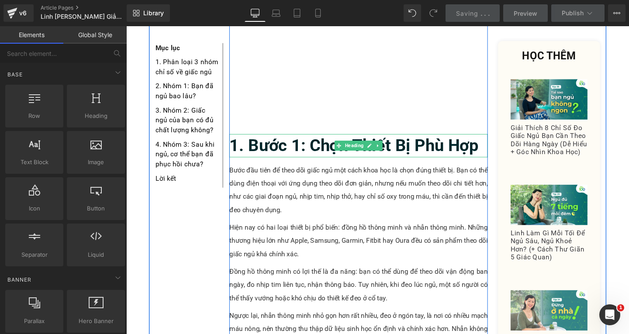
click at [443, 142] on b "1. Bước 1: Chọn Thiết Bị Phù Hợp" at bounding box center [366, 152] width 262 height 21
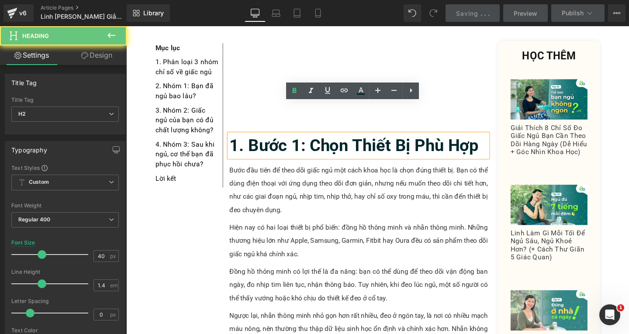
click at [492, 142] on b "1. Bước 1: Chọn Thiết Bị Phù Hợp" at bounding box center [366, 152] width 262 height 21
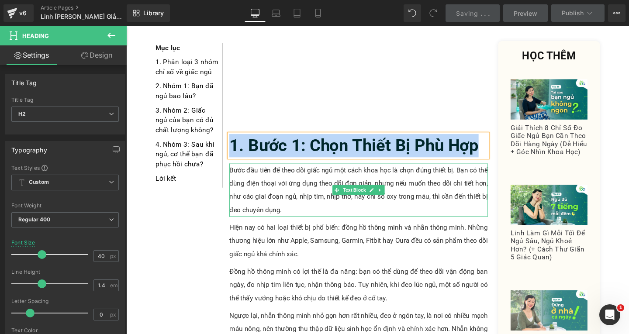
copy b "1. Bước 1: Chọn Thiết Bị Phù Hợp"
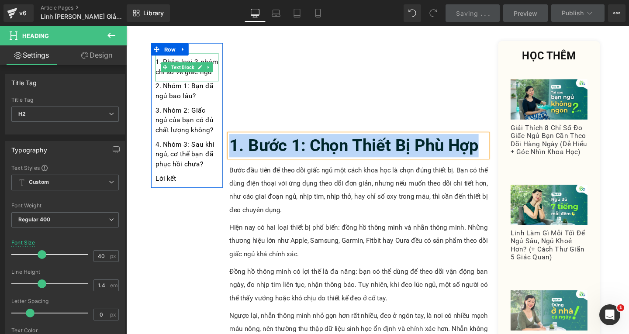
click at [215, 75] on div "1. Phân loại 3 nhóm chỉ số về giấc ngủ" at bounding box center [190, 69] width 66 height 30
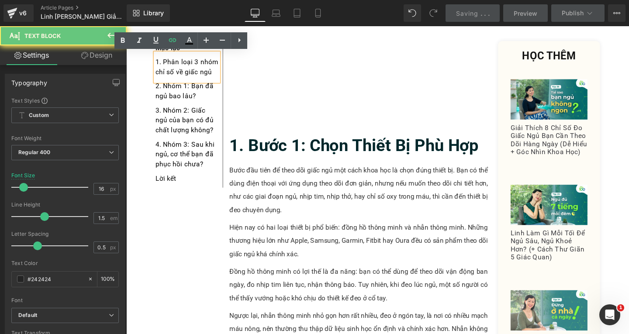
click at [215, 75] on div "1. Phân loại 3 nhóm chỉ số về giấc ngủ" at bounding box center [190, 69] width 66 height 30
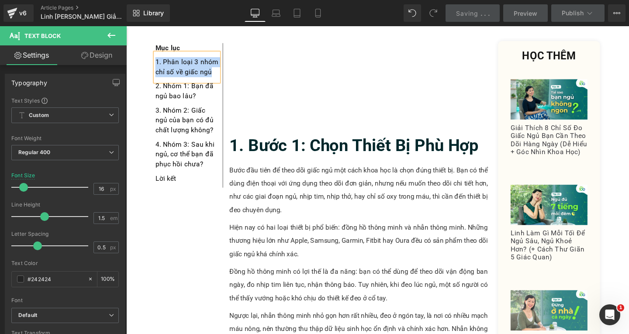
paste div
click at [194, 62] on div "1. Bước 1: chọn thiết bị phù hợp" at bounding box center [190, 69] width 66 height 30
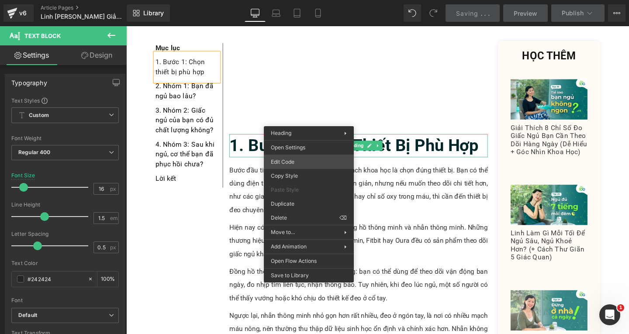
click at [297, 0] on div "Heading You are previewing how the will restyle your page. You can not edit Ele…" at bounding box center [314, 0] width 629 height 0
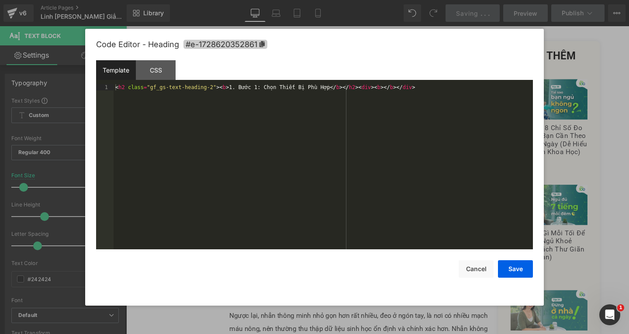
click at [263, 45] on icon at bounding box center [262, 44] width 5 height 6
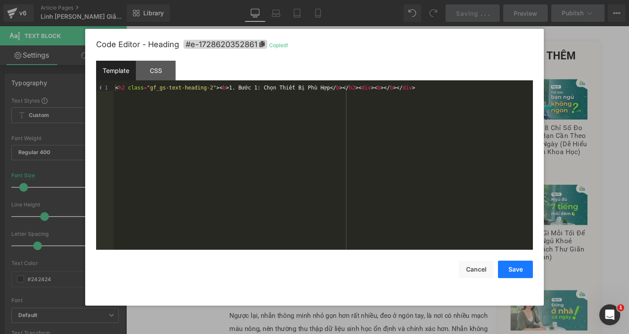
click at [510, 272] on button "Save" at bounding box center [515, 269] width 35 height 17
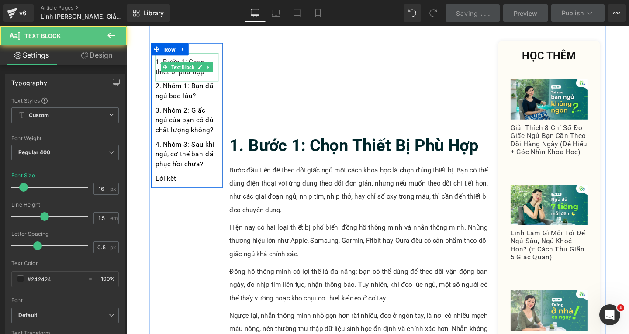
click at [209, 80] on div "1. Bước 1: Chọn thiết bị phù hợp" at bounding box center [190, 69] width 66 height 30
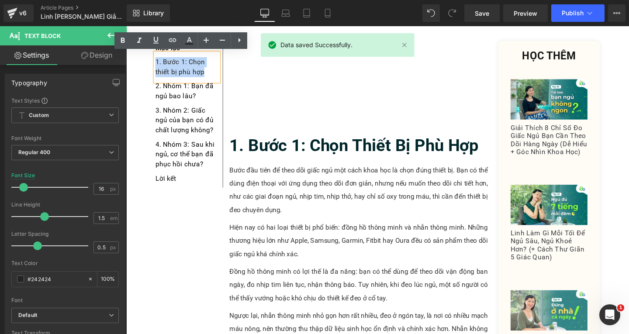
drag, startPoint x: 209, startPoint y: 77, endPoint x: 154, endPoint y: 63, distance: 57.5
click at [157, 63] on div "1. Bước 1: Chọn thiết bị phù hợp" at bounding box center [190, 69] width 66 height 30
click at [171, 44] on icon at bounding box center [172, 40] width 10 height 10
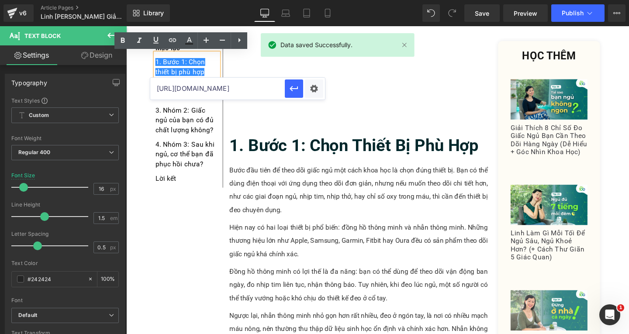
click at [204, 88] on input "[URL][DOMAIN_NAME]" at bounding box center [217, 89] width 135 height 22
paste input "#e-1728620352861"
type input "#e-1728620352861"
click at [289, 88] on icon "button" at bounding box center [294, 88] width 10 height 10
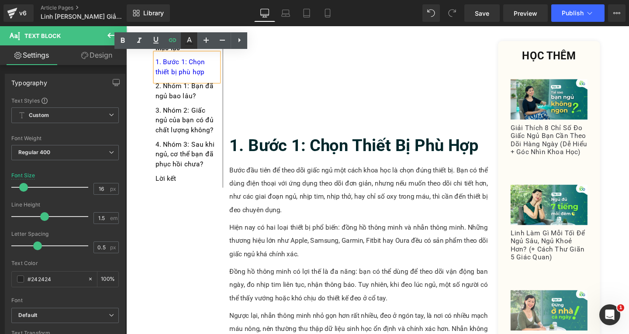
click at [195, 38] on link at bounding box center [189, 40] width 17 height 17
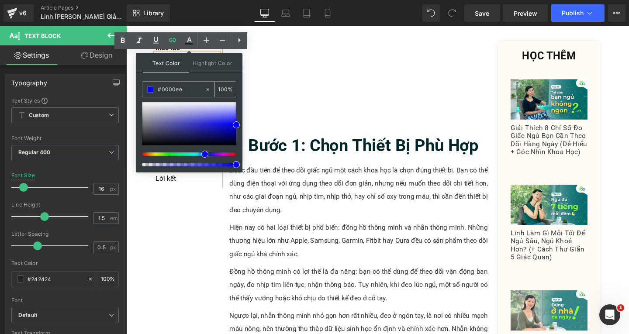
click at [195, 90] on input "#0000ee" at bounding box center [181, 90] width 47 height 10
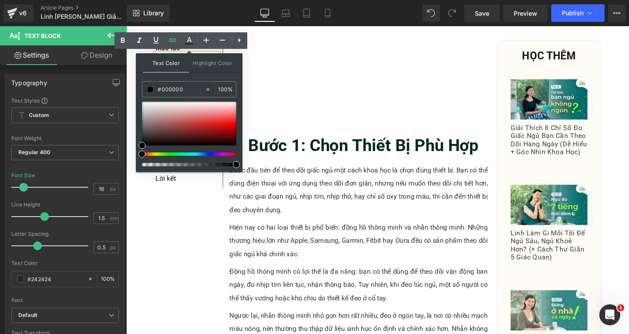
type input "#000000"
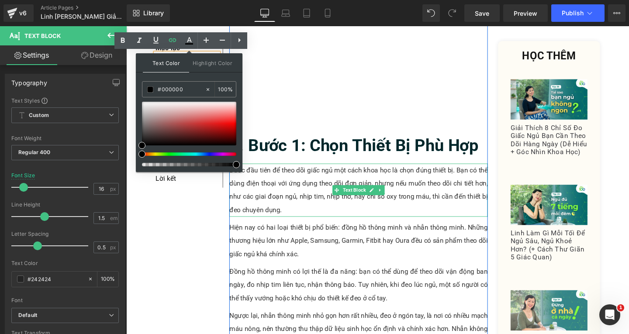
drag, startPoint x: 363, startPoint y: 192, endPoint x: 274, endPoint y: 166, distance: 92.9
click at [272, 171] on p "Bước đầu tiên để theo dõi giấc ngủ một cách khoa học là chọn đúng thiết bị. Bạn…" at bounding box center [371, 199] width 272 height 56
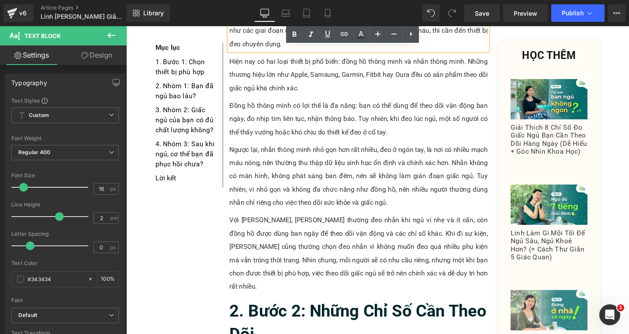
scroll to position [918, 0]
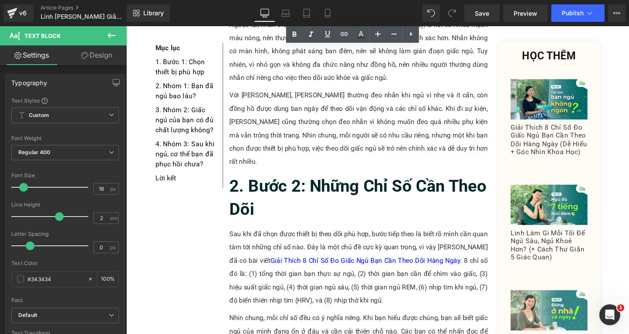
click at [278, 183] on h2 "2. Bước 2: Những Chỉ Số Cần Theo Dõi" at bounding box center [371, 207] width 272 height 49
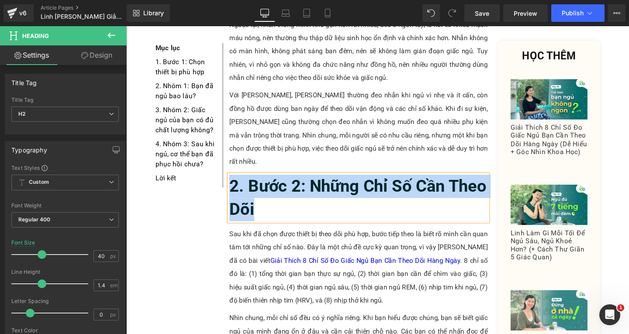
copy b "2. Bước 2: Những Chỉ Số Cần Theo Dõi"
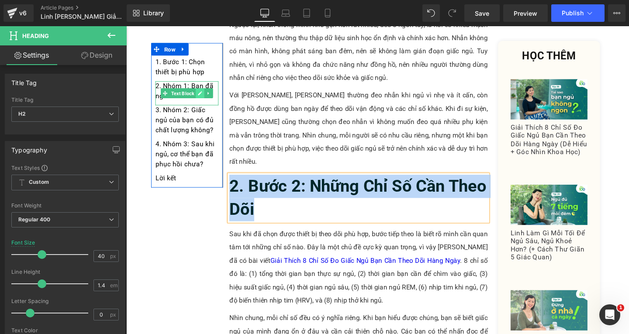
click at [203, 101] on link at bounding box center [204, 96] width 9 height 10
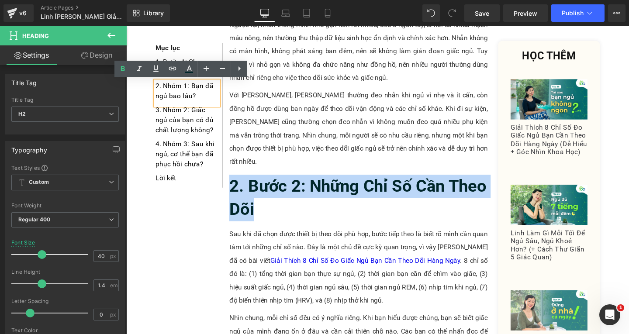
click at [203, 101] on div "2. Nhóm 1: Bạn đã ngủ bao lâu?" at bounding box center [190, 96] width 66 height 25
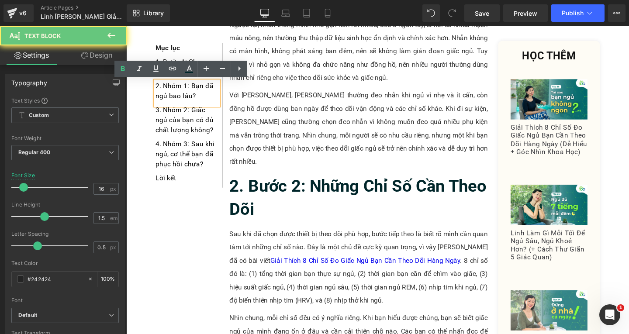
click at [203, 100] on div "2. Nhóm 1: Bạn đã ngủ bao lâu?" at bounding box center [190, 96] width 66 height 25
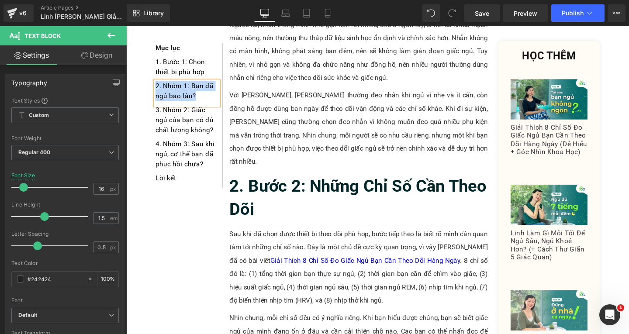
paste div
click at [191, 90] on div "2. Bước 2: những chỉ số cần theo dõi" at bounding box center [190, 96] width 66 height 25
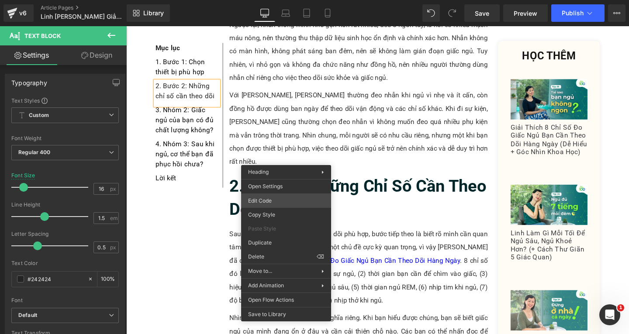
click at [271, 0] on div "Heading You are previewing how the will restyle your page. You can not edit Ele…" at bounding box center [314, 0] width 629 height 0
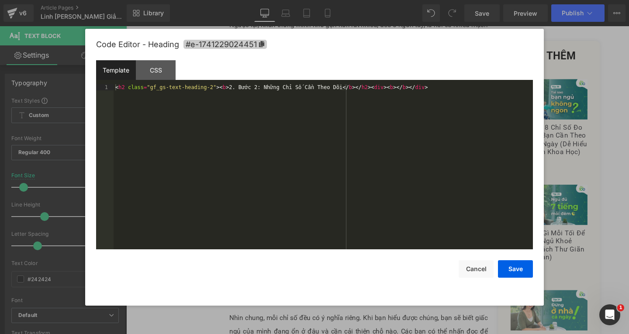
click at [259, 40] on span "#e-1741229024451" at bounding box center [225, 44] width 83 height 9
click at [506, 266] on button "Save" at bounding box center [515, 269] width 35 height 17
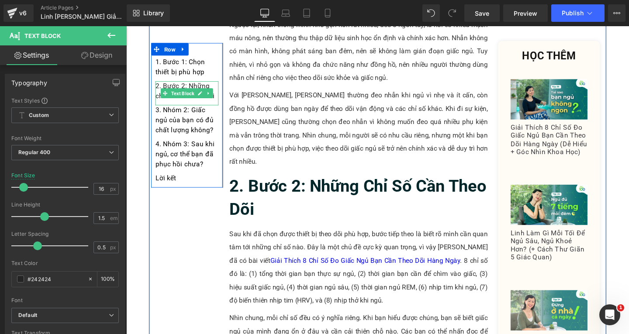
click at [214, 104] on div "2. Bước 2: Những chỉ số cần theo dõi" at bounding box center [190, 96] width 66 height 25
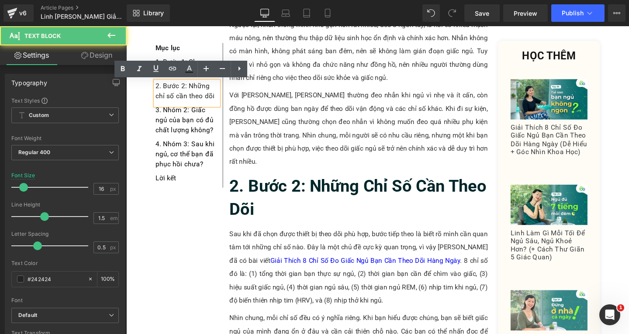
click at [216, 100] on div "2. Bước 2: Những chỉ số cần theo dõi" at bounding box center [190, 96] width 66 height 25
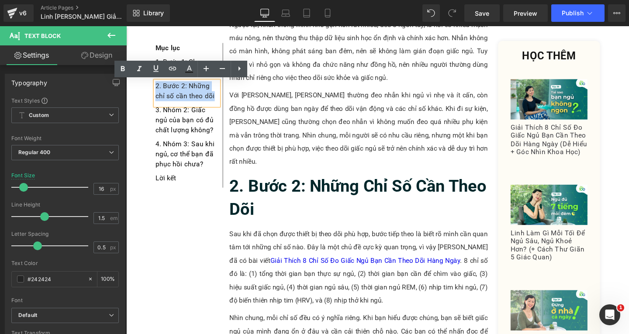
drag, startPoint x: 217, startPoint y: 101, endPoint x: 154, endPoint y: 89, distance: 64.0
click at [157, 89] on div "2. Bước 2: Những chỉ số cần theo dõi" at bounding box center [190, 96] width 66 height 25
click at [171, 72] on icon at bounding box center [172, 68] width 10 height 10
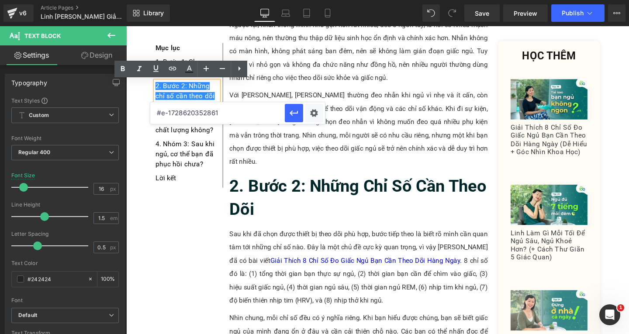
click at [207, 111] on input "#e-1728620352861" at bounding box center [217, 113] width 135 height 22
paste input "#e-1741229024451"
type input "#e-1741229024451"
click at [295, 117] on icon "button" at bounding box center [294, 113] width 10 height 10
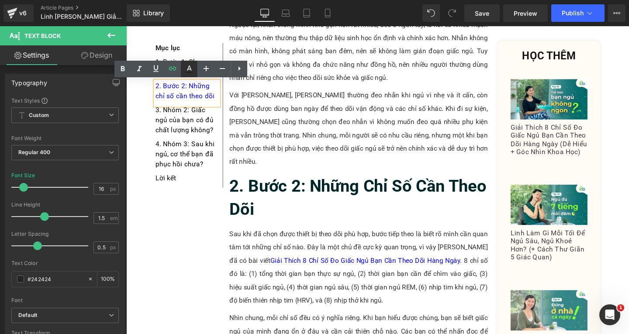
click at [188, 69] on icon at bounding box center [189, 69] width 10 height 10
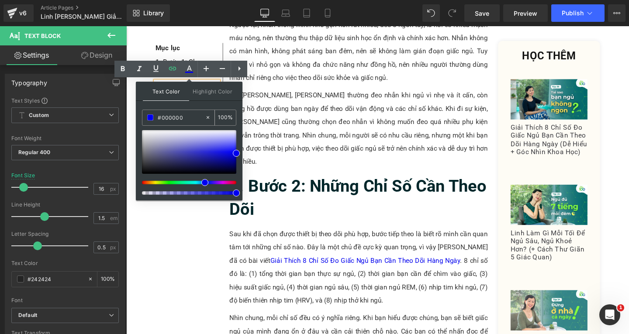
click at [198, 122] on input "#000000" at bounding box center [181, 118] width 47 height 10
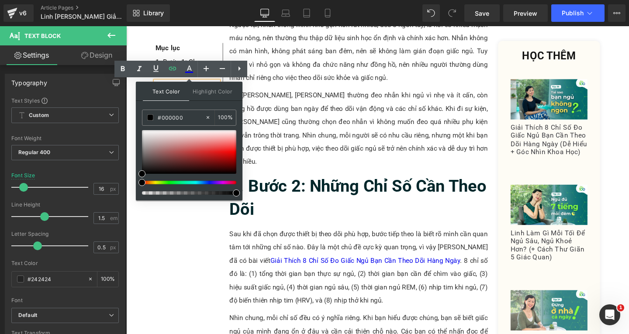
type input "#000000"
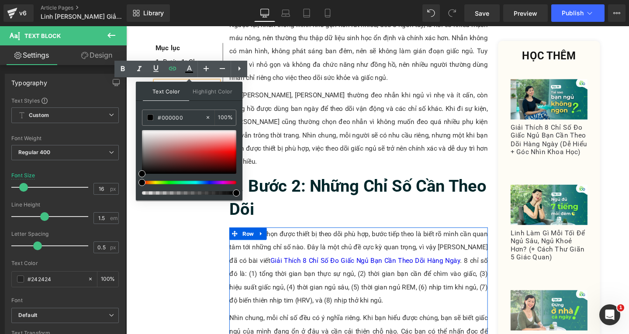
drag, startPoint x: 361, startPoint y: 220, endPoint x: 281, endPoint y: 159, distance: 101.3
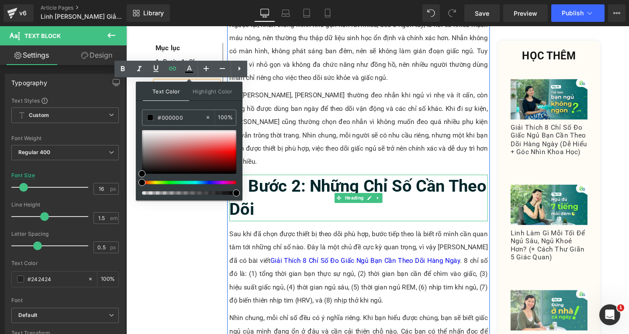
click at [273, 184] on b "2. Bước 2: Những Chỉ Số Cần Theo Dõi" at bounding box center [370, 206] width 271 height 45
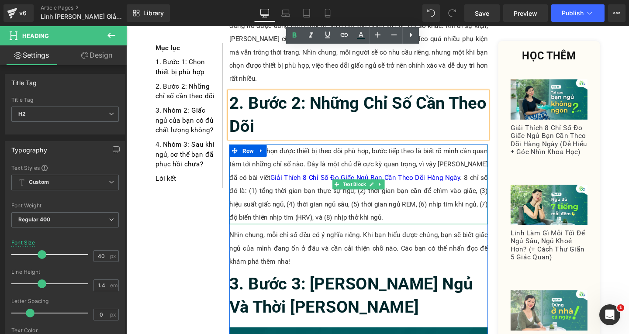
scroll to position [1136, 0]
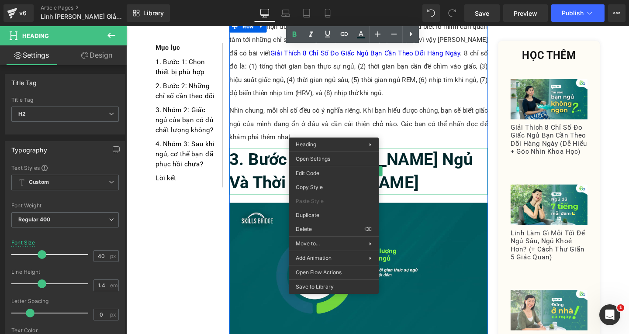
click at [410, 154] on h2 "3. Bước 3: [PERSON_NAME] Ngủ Và Thời [PERSON_NAME]" at bounding box center [371, 178] width 272 height 49
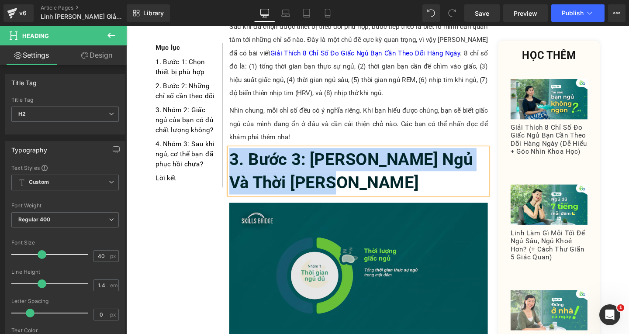
copy b "3. Bước 3: [PERSON_NAME] Ngủ Và Thời [PERSON_NAME]"
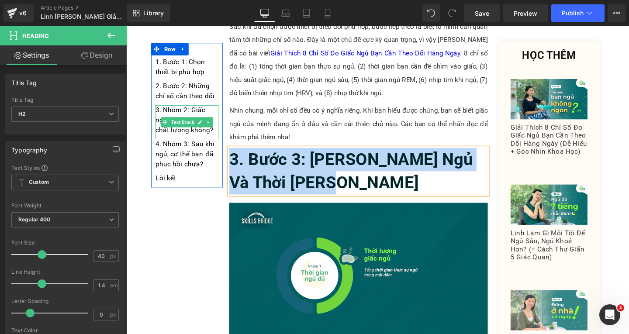
click at [218, 138] on div "3. Nhóm 2: Giấc ngủ của bạn có đủ chất lượng không?" at bounding box center [190, 127] width 66 height 36
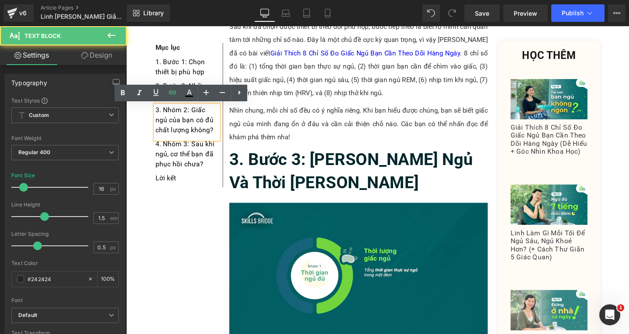
click at [218, 137] on div "3. Nhóm 2: Giấc ngủ của bạn có đủ chất lượng không?" at bounding box center [190, 127] width 66 height 36
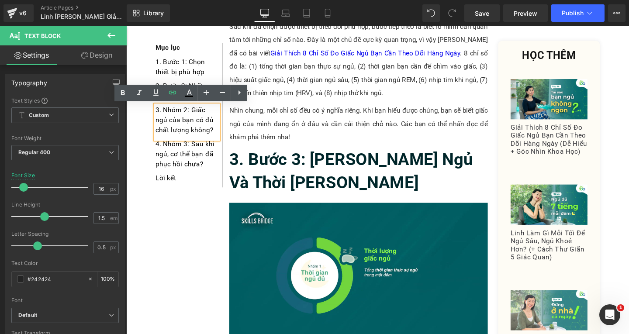
click at [218, 137] on div "3. Nhóm 2: Giấc ngủ của bạn có đủ chất lượng không?" at bounding box center [190, 127] width 66 height 36
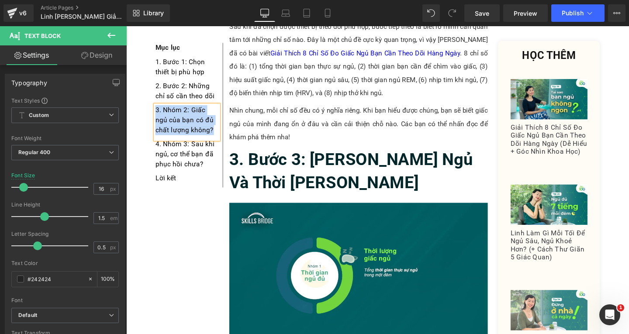
paste div
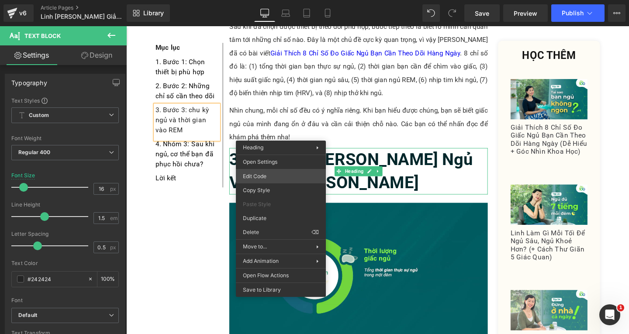
click at [265, 0] on div "Heading You are previewing how the will restyle your page. You can not edit Ele…" at bounding box center [314, 0] width 629 height 0
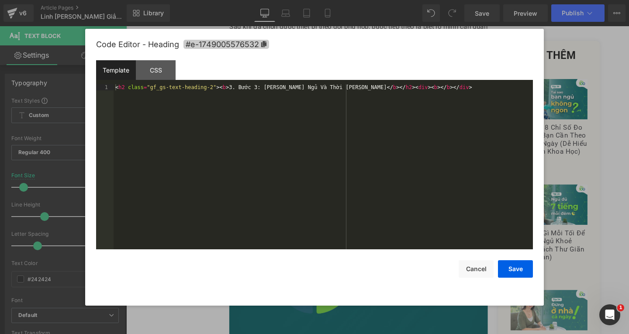
click at [264, 43] on icon at bounding box center [263, 44] width 5 height 6
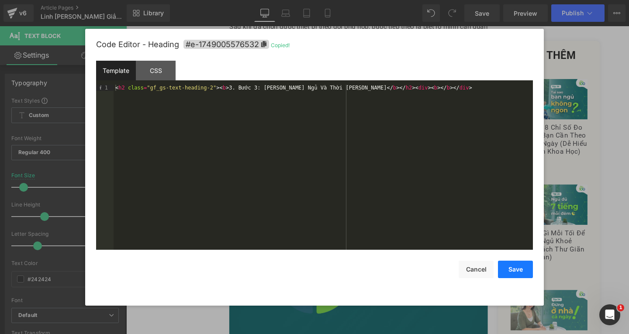
click at [502, 271] on button "Save" at bounding box center [515, 269] width 35 height 17
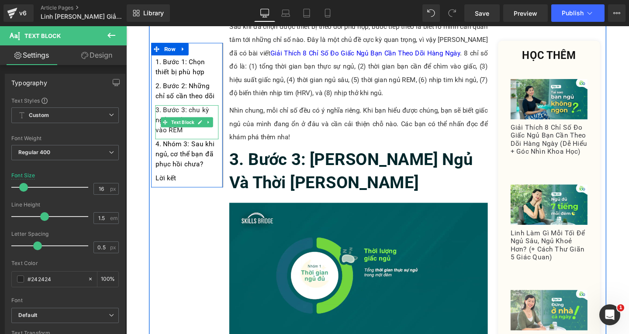
click at [184, 135] on div "3. Bước 3: chu kỳ ngủ và thời gian vào REM" at bounding box center [190, 127] width 66 height 36
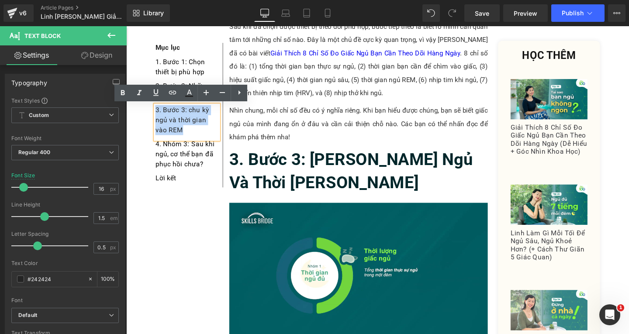
drag, startPoint x: 180, startPoint y: 136, endPoint x: 154, endPoint y: 112, distance: 35.3
click at [157, 112] on div "3. Bước 3: chu kỳ ngủ và thời gian vào REM" at bounding box center [190, 127] width 66 height 36
click at [168, 96] on icon at bounding box center [172, 92] width 10 height 10
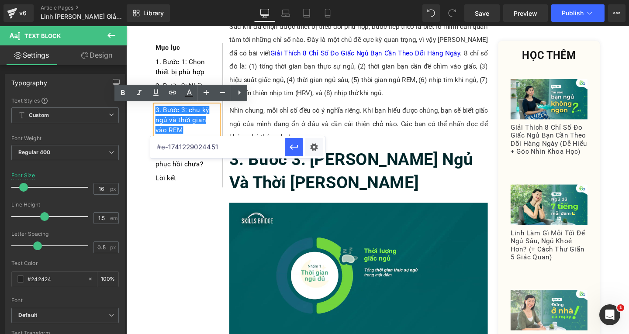
click at [203, 149] on input "#e-1741229024451" at bounding box center [217, 147] width 135 height 22
paste input "#e-1749005576532"
type input "#e-1749005576532"
click at [291, 149] on icon "button" at bounding box center [294, 147] width 10 height 10
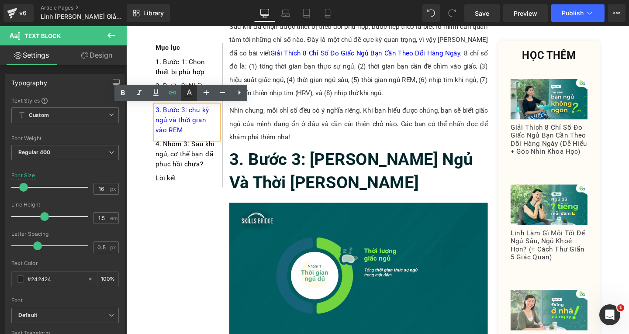
click at [190, 90] on icon at bounding box center [189, 93] width 10 height 10
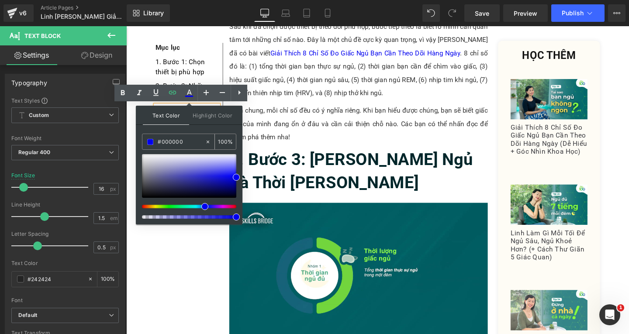
click at [186, 139] on input "#000000" at bounding box center [181, 142] width 47 height 10
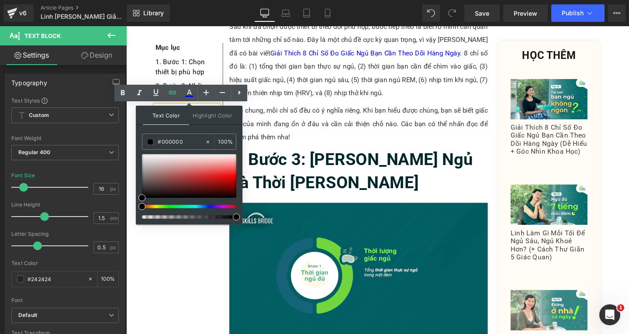
type input "#000000"
drag, startPoint x: 364, startPoint y: 242, endPoint x: 288, endPoint y: 160, distance: 111.7
click at [285, 156] on b "3. Bước 3: [PERSON_NAME] Ngủ Và Thời [PERSON_NAME]" at bounding box center [363, 178] width 256 height 45
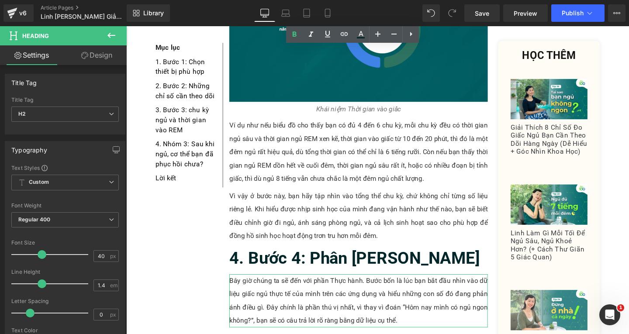
scroll to position [1923, 0]
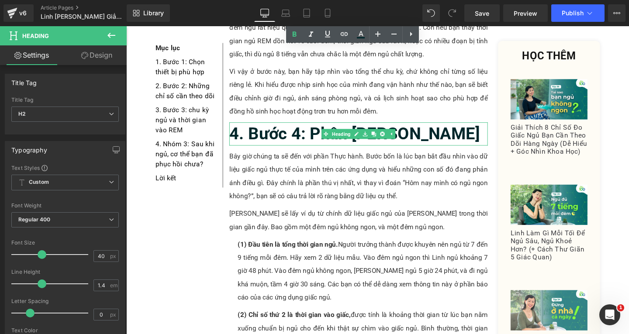
click at [311, 129] on b "4. Bước 4: Phân [PERSON_NAME]" at bounding box center [367, 139] width 264 height 21
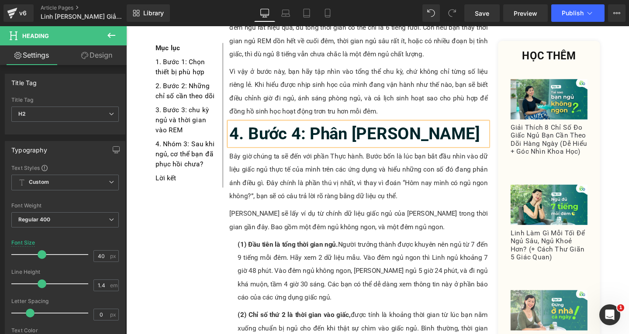
copy b "4. Bước 4: Phân [PERSON_NAME]"
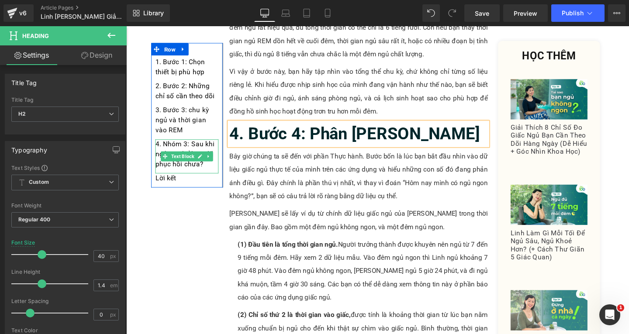
click at [210, 172] on p "4. Nhóm 3: Sau khi ngủ, cơ thể bạn đã phục hồi chưa?" at bounding box center [190, 160] width 66 height 31
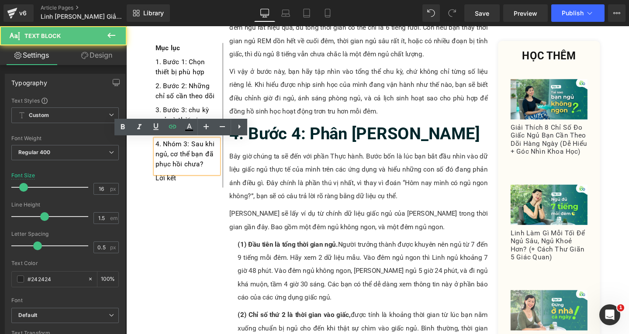
click at [210, 172] on p "4. Nhóm 3: Sau khi ngủ, cơ thể bạn đã phục hồi chưa?" at bounding box center [190, 160] width 66 height 31
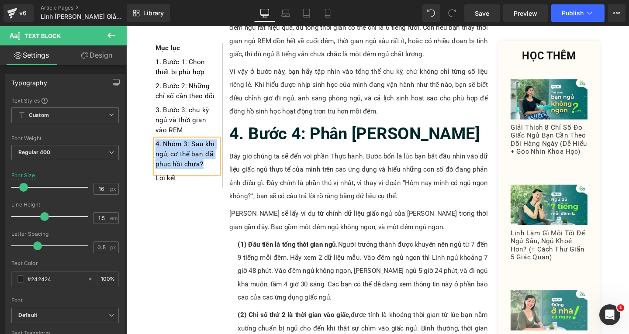
paste div
click at [157, 173] on p "4. Bước 4: phân tích dữ liệu thực tế từ linh" at bounding box center [190, 160] width 66 height 31
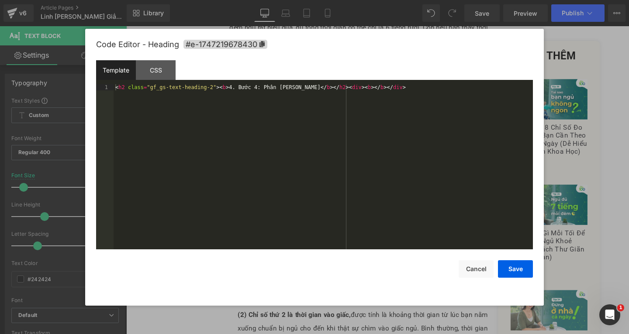
click at [261, 0] on div "Heading You are previewing how the will restyle your page. You can not edit Ele…" at bounding box center [314, 0] width 629 height 0
click at [266, 43] on span "#e-1747219678430" at bounding box center [226, 44] width 84 height 9
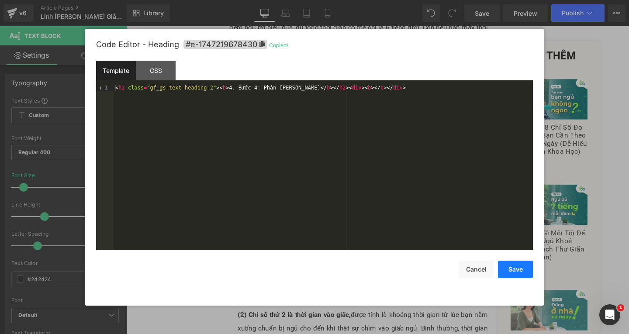
click at [523, 272] on button "Save" at bounding box center [515, 269] width 35 height 17
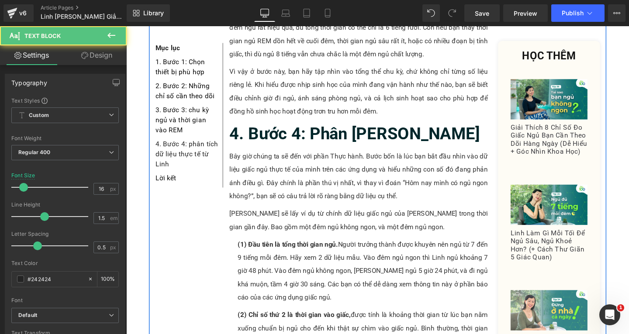
click at [186, 175] on p "4. Bước 4: phân tích dữ liệu thực tế từ Linh" at bounding box center [190, 160] width 66 height 31
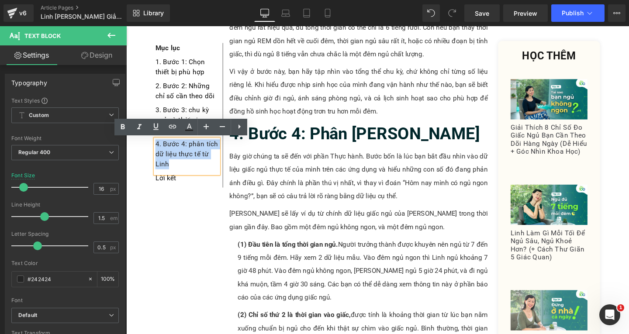
drag, startPoint x: 172, startPoint y: 174, endPoint x: 154, endPoint y: 151, distance: 28.6
click at [157, 151] on p "4. Bước 4: phân tích dữ liệu thực tế từ Linh" at bounding box center [190, 160] width 66 height 31
click at [189, 130] on icon at bounding box center [189, 127] width 10 height 10
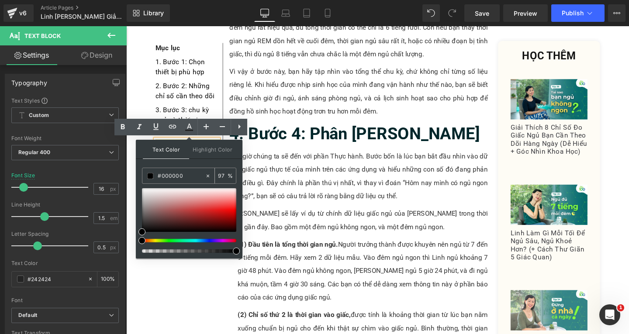
click at [207, 177] on icon at bounding box center [208, 176] width 6 height 6
click at [191, 175] on input "#000000" at bounding box center [181, 176] width 47 height 10
type input "n"
paste input "#e-1747219678430"
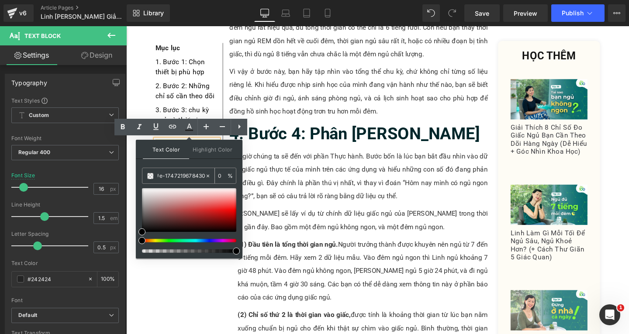
type input "#e-1747219678430"
click at [205, 176] on icon at bounding box center [208, 176] width 6 height 6
click at [327, 189] on div "Bây giờ chúng ta sẽ đến với phần Thực hành. Bước bốn là lúc bạn bắt đầu nhìn và…" at bounding box center [371, 184] width 272 height 56
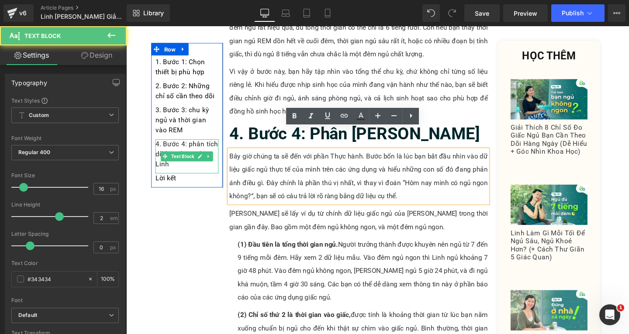
click at [180, 173] on p "4. Bước 4: phân tích dữ liệu thực tế từ Linh" at bounding box center [190, 160] width 66 height 31
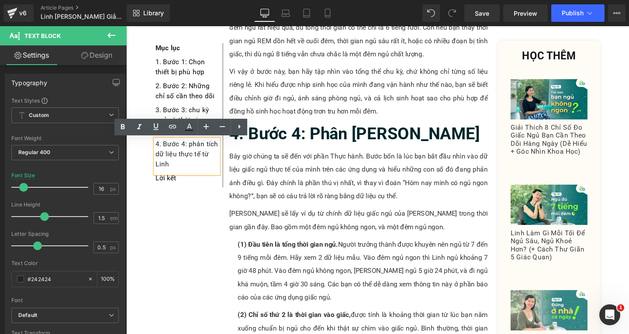
drag, startPoint x: 173, startPoint y: 175, endPoint x: 299, endPoint y: 155, distance: 127.9
click at [157, 147] on div "4. Bước 4: phân tích dữ liệu thực tế từ Linh" at bounding box center [190, 163] width 66 height 36
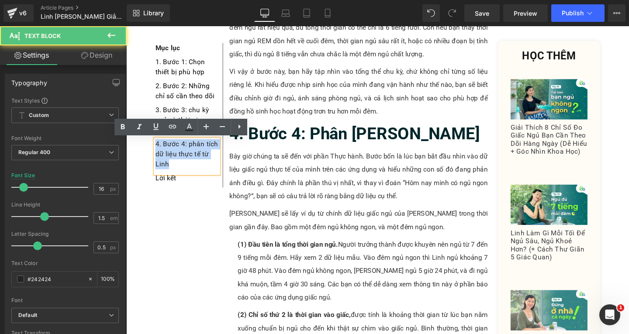
drag, startPoint x: 154, startPoint y: 149, endPoint x: 172, endPoint y: 172, distance: 28.7
click at [172, 172] on p "4. Bước 4: phân tích dữ liệu thực tế từ Linh" at bounding box center [190, 160] width 66 height 31
click at [174, 129] on icon at bounding box center [172, 127] width 10 height 10
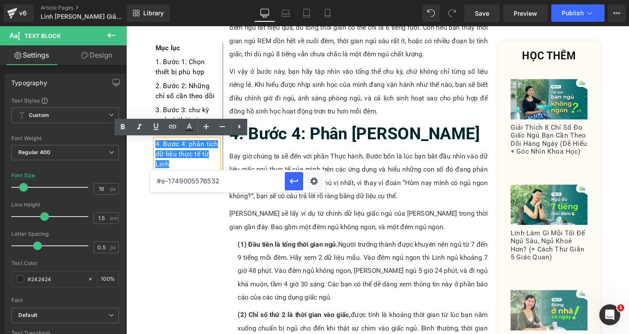
click at [226, 181] on input "#e-1749005576532" at bounding box center [217, 181] width 135 height 22
paste input "#e-1747219678430"
type input "#e-1747219678430"
click at [294, 183] on icon "button" at bounding box center [294, 181] width 10 height 10
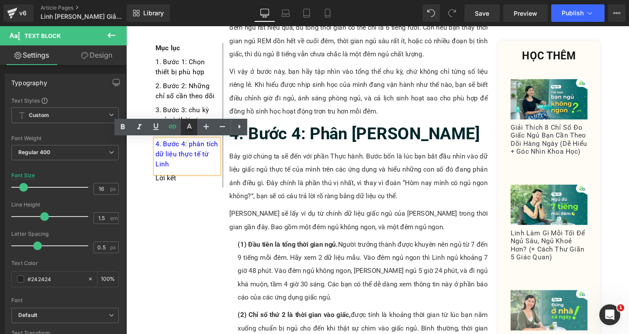
click at [194, 130] on icon at bounding box center [189, 127] width 10 height 10
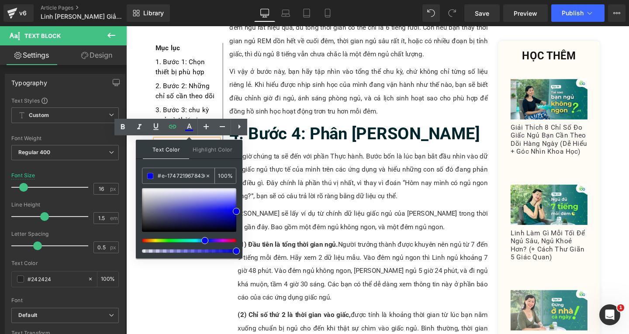
click at [184, 174] on input "#e-1747219678430" at bounding box center [181, 176] width 47 height 10
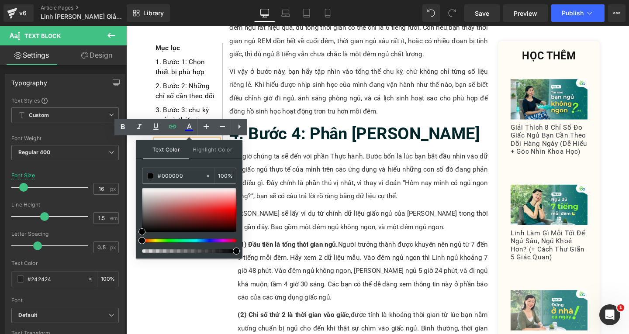
type input "#000000"
drag, startPoint x: 365, startPoint y: 278, endPoint x: 312, endPoint y: 257, distance: 57.6
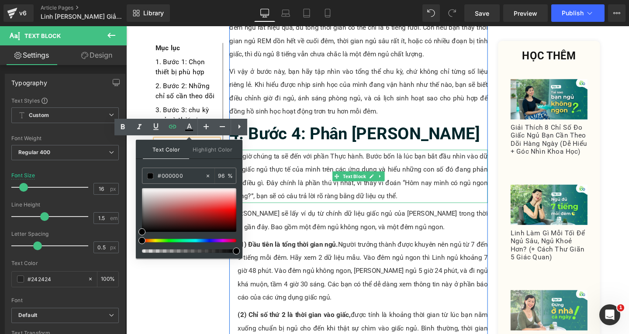
click at [299, 166] on p "Bây giờ chúng ta sẽ đến với phần Thực hành. Bước bốn là lúc bạn bắt đầu nhìn và…" at bounding box center [371, 184] width 272 height 56
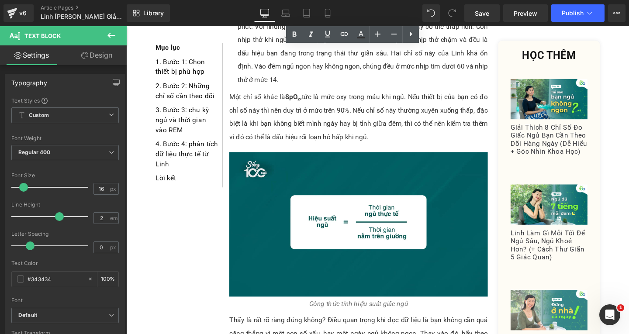
scroll to position [2710, 0]
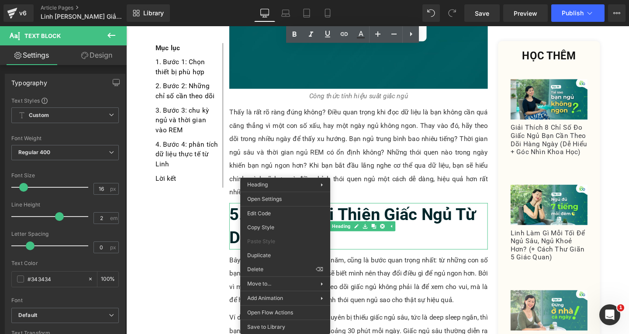
click at [392, 214] on b "5. Bước 5: Cải Thiện Giấc Ngủ Từ Dữ Liệu" at bounding box center [364, 236] width 259 height 45
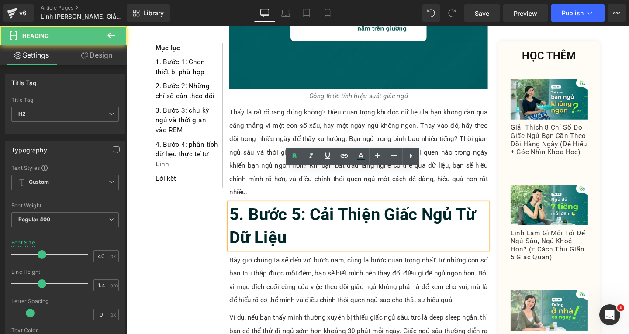
click at [296, 213] on h2 "5. Bước 5: Cải Thiện Giấc Ngủ Từ Dữ Liệu" at bounding box center [371, 236] width 272 height 49
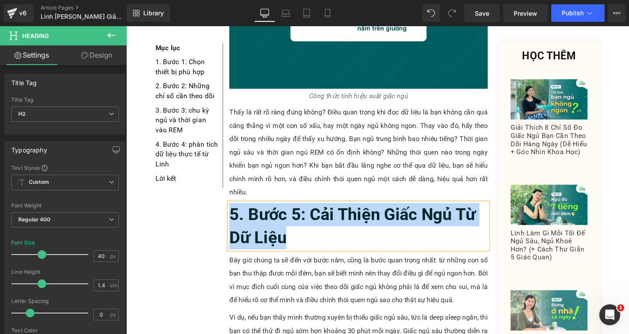
copy b "5. Bước 5: Cải Thiện Giấc Ngủ Từ Dữ Liệu"
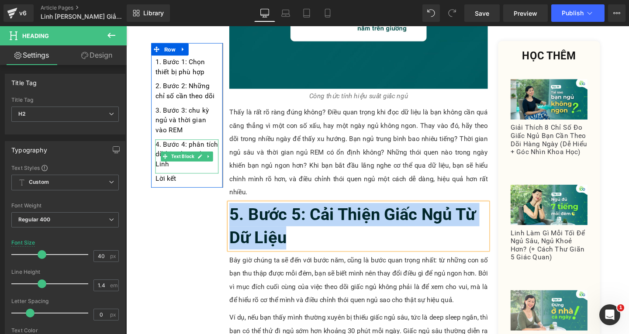
click at [178, 174] on p "4. Bước 4: phân tích dữ liệu thực tế từ Linh" at bounding box center [190, 160] width 66 height 31
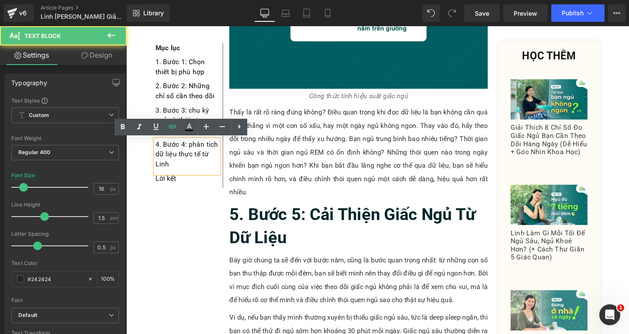
click at [178, 174] on p "4. Bước 4: phân tích dữ liệu thực tế từ Linh" at bounding box center [190, 160] width 66 height 31
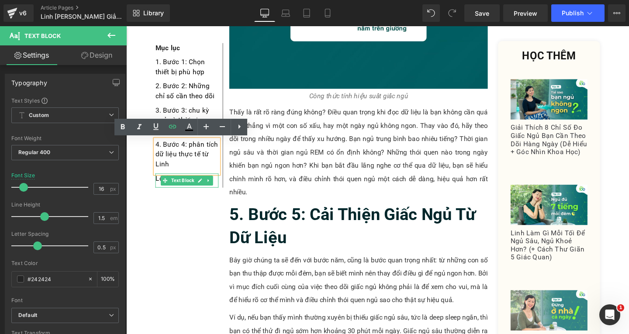
click at [215, 187] on p "Lời kết" at bounding box center [190, 186] width 66 height 10
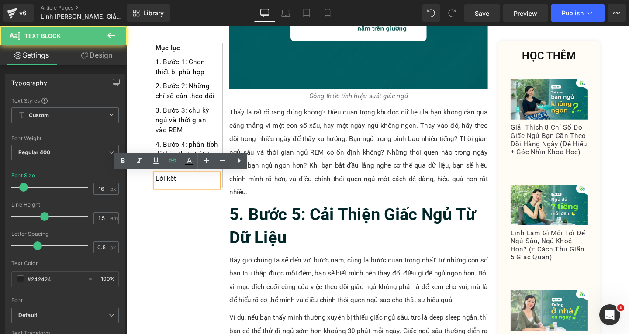
click at [207, 189] on p "Lời kết" at bounding box center [190, 186] width 66 height 10
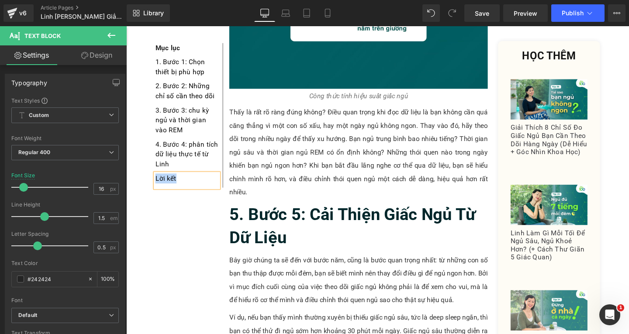
paste div
click at [190, 188] on p "5. Bước 5: cải thiện giấc ngủ từ dữ liệu" at bounding box center [190, 191] width 66 height 21
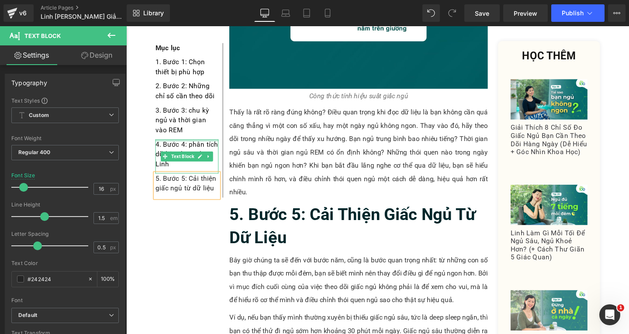
click at [173, 147] on div at bounding box center [190, 146] width 66 height 2
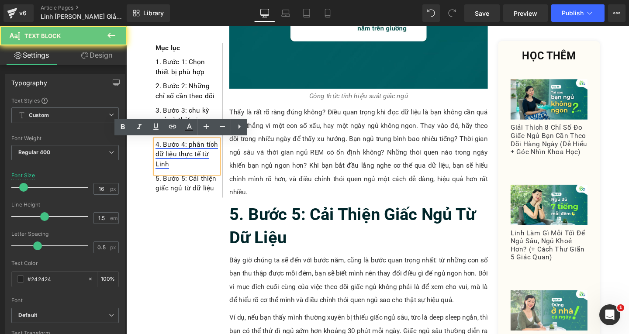
click at [188, 147] on link "4. Bước 4: phân tích dữ liệu thực tế từ Linh" at bounding box center [190, 160] width 66 height 29
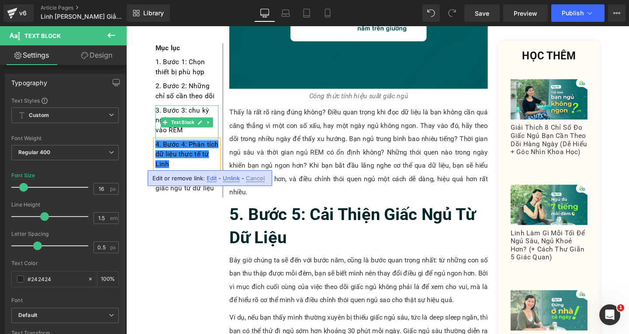
click at [192, 136] on div "3. Bước 3: chu kỳ ngủ và thời gian vào REM" at bounding box center [190, 127] width 66 height 36
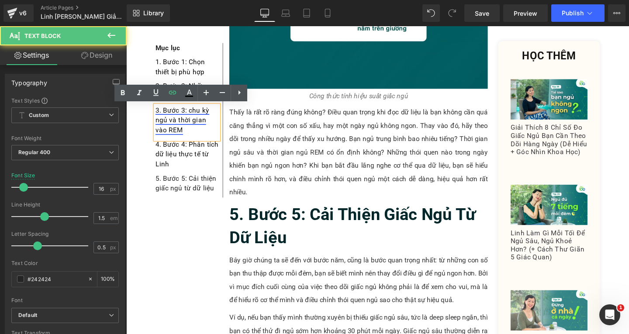
click at [190, 116] on link "3. Bước 3: chu kỳ ngủ và thời gian vào REM" at bounding box center [185, 124] width 57 height 29
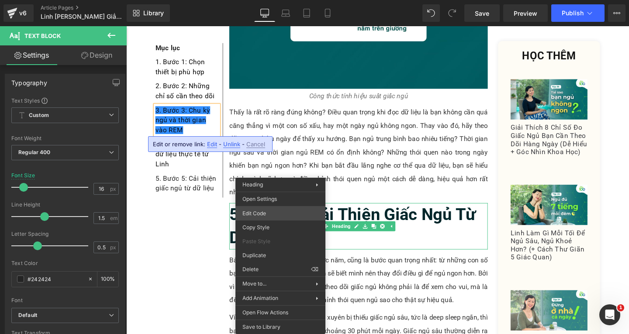
click at [255, 0] on div "Heading You are previewing how the will restyle your page. You can not edit Ele…" at bounding box center [314, 0] width 629 height 0
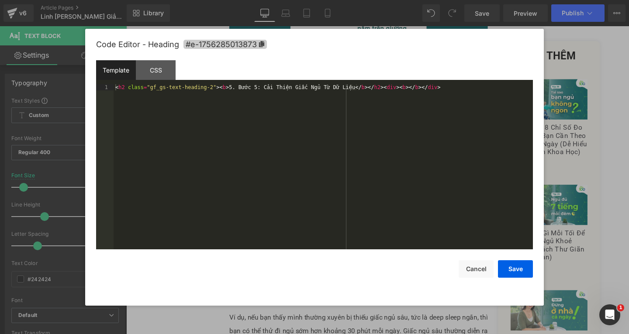
click at [263, 47] on span "#e-1756285013873" at bounding box center [225, 44] width 83 height 9
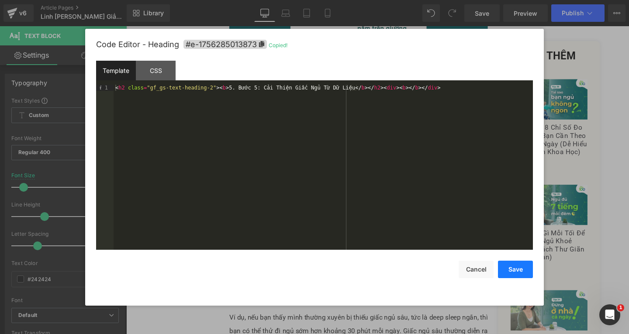
click at [514, 271] on button "Save" at bounding box center [515, 269] width 35 height 17
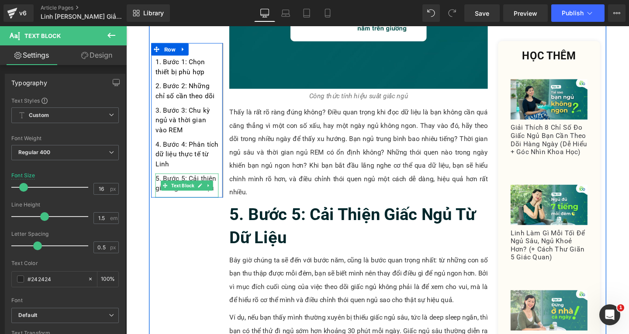
click at [216, 201] on p "5. Bước 5: Cải thiện giấc ngủ từ dữ liệu" at bounding box center [190, 191] width 66 height 21
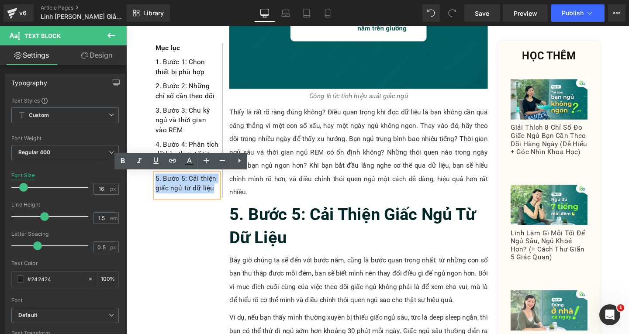
drag, startPoint x: 215, startPoint y: 200, endPoint x: 155, endPoint y: 185, distance: 61.7
click at [157, 185] on p "5. Bước 5: Cải thiện giấc ngủ từ dữ liệu" at bounding box center [190, 191] width 66 height 21
click at [170, 163] on icon at bounding box center [172, 161] width 10 height 10
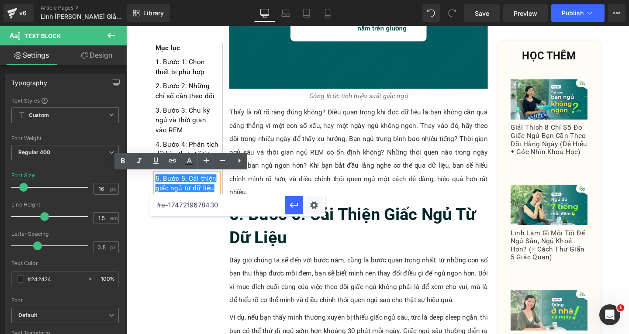
click at [218, 199] on input "#e-1747219678430" at bounding box center [217, 206] width 135 height 22
paste input "#e-1756285013873"
type input "#e-1756285013873"
click at [299, 206] on button "button" at bounding box center [294, 205] width 18 height 18
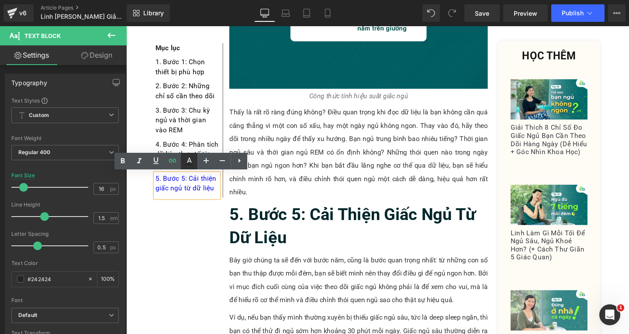
click at [186, 159] on icon at bounding box center [189, 161] width 10 height 10
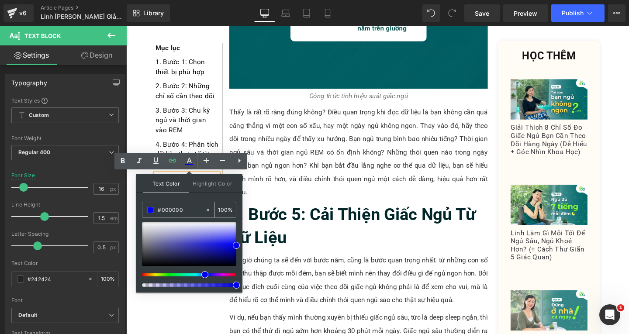
click at [198, 209] on input "#000000" at bounding box center [181, 210] width 47 height 10
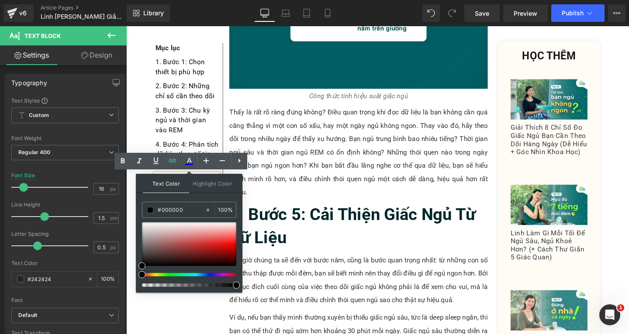
type input "#000000"
drag, startPoint x: 362, startPoint y: 312, endPoint x: 299, endPoint y: 277, distance: 72.6
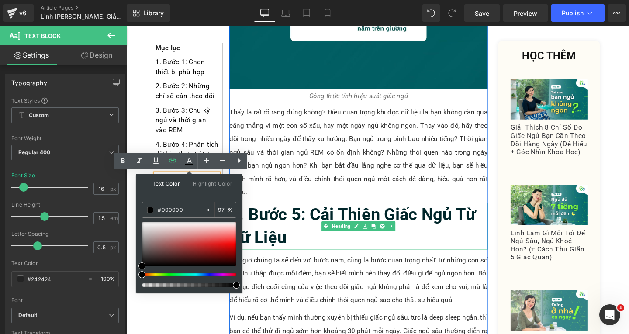
click at [295, 212] on h2 "5. Bước 5: Cải Thiện Giấc Ngủ Từ Dữ Liệu" at bounding box center [371, 236] width 272 height 49
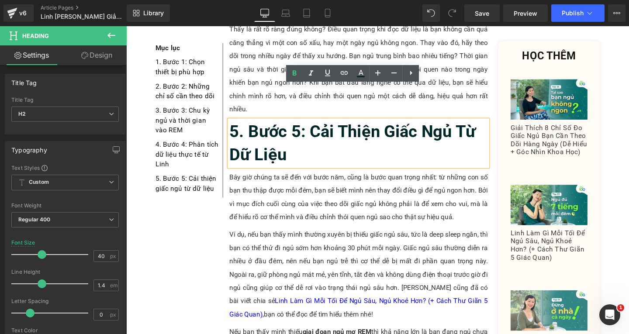
scroll to position [2928, 0]
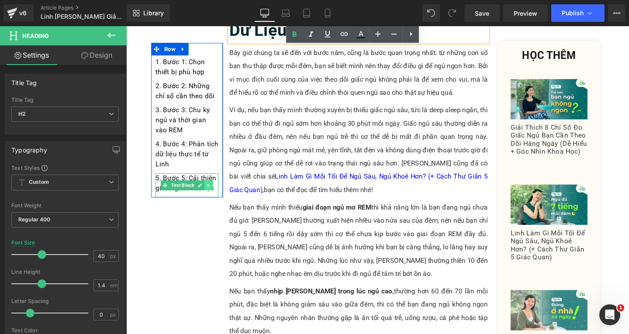
click at [211, 194] on icon at bounding box center [213, 193] width 5 height 5
click at [207, 195] on icon at bounding box center [208, 193] width 5 height 5
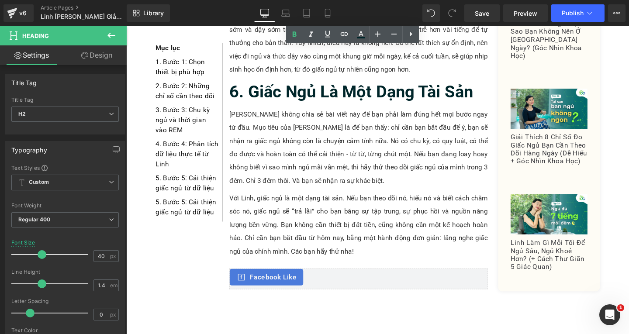
scroll to position [3191, 0]
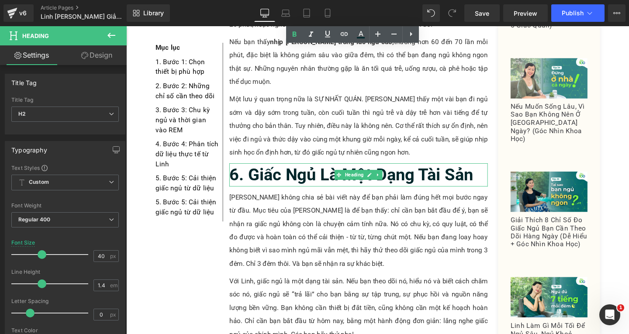
click at [498, 170] on h2 "6. Giấc Ngủ Là Một Dạng Tài Sản" at bounding box center [371, 182] width 272 height 24
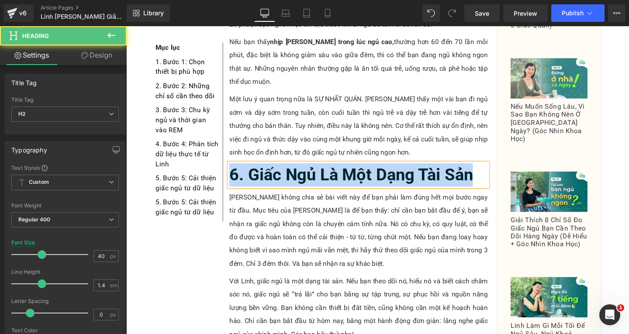
copy b "6. Giấc Ngủ Là Một Dạng Tài Sản"
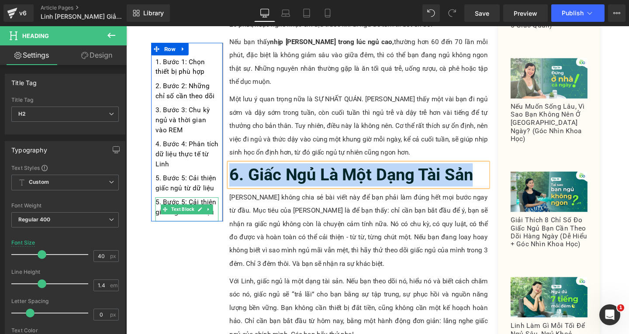
click at [215, 222] on p "5. Bước 5: Cải thiện giấc ngủ từ dữ liệu" at bounding box center [190, 216] width 66 height 21
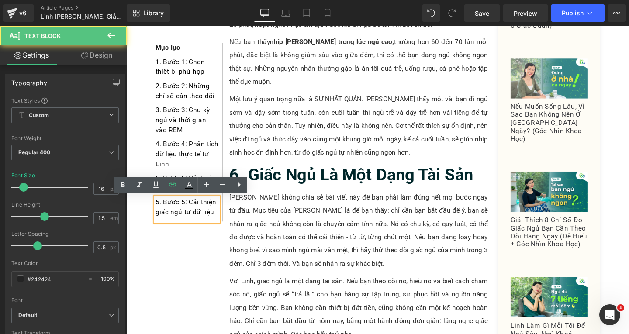
click at [215, 222] on p "5. Bước 5: Cải thiện giấc ngủ từ dữ liệu" at bounding box center [190, 216] width 66 height 21
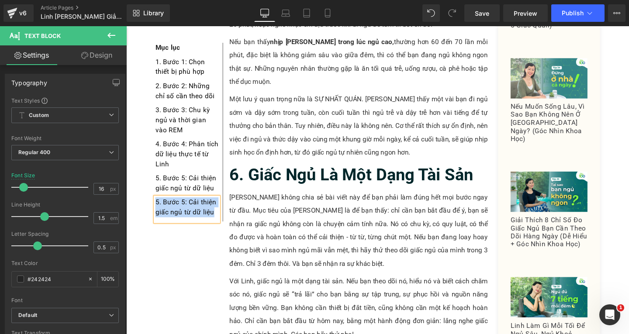
paste div
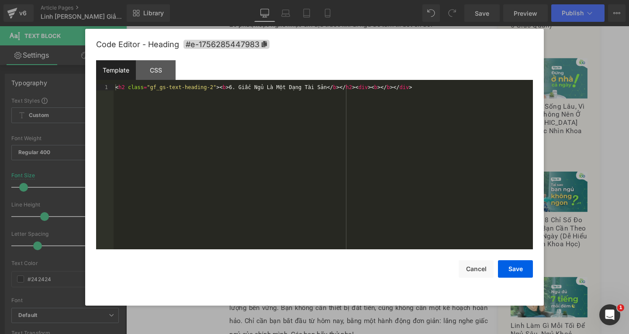
click at [268, 0] on div "Heading You are previewing how the will restyle your page. You can not edit Ele…" at bounding box center [314, 0] width 629 height 0
click at [257, 47] on span "#e-1756285447983" at bounding box center [227, 44] width 86 height 9
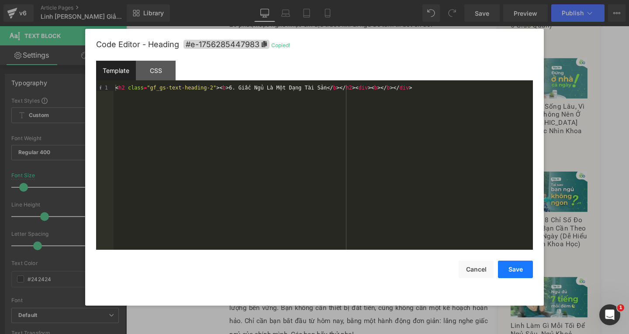
click at [501, 271] on button "Save" at bounding box center [515, 269] width 35 height 17
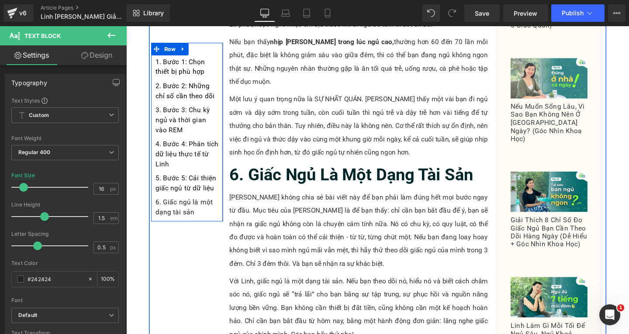
click at [208, 228] on div "6. Giấc ngủ là một dạng tài sản" at bounding box center [190, 218] width 66 height 25
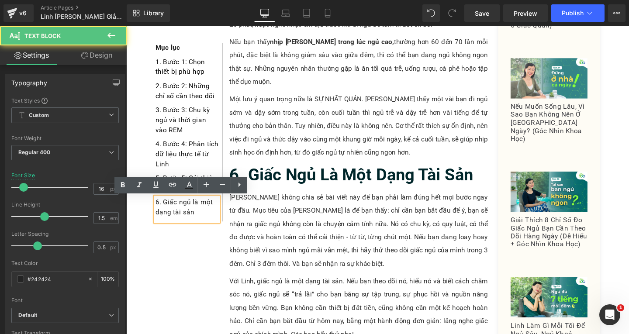
click at [205, 226] on p "6. Giấc ngủ là một dạng tài sản" at bounding box center [190, 216] width 66 height 21
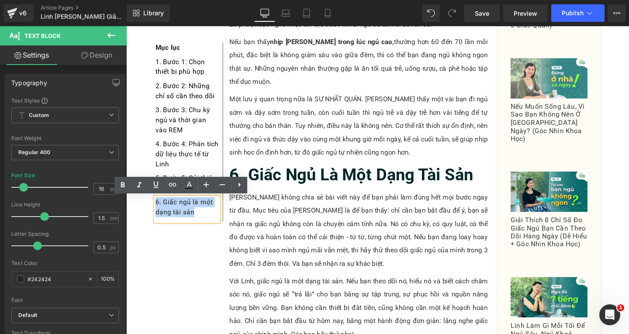
drag, startPoint x: 196, startPoint y: 222, endPoint x: 154, endPoint y: 209, distance: 44.4
click at [157, 209] on p "6. Giấc ngủ là một dạng tài sản" at bounding box center [190, 216] width 66 height 21
click at [173, 187] on icon at bounding box center [172, 185] width 10 height 10
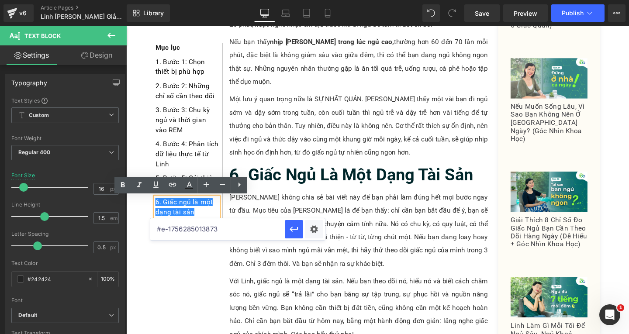
click at [200, 231] on input "#e-1756285013873" at bounding box center [217, 230] width 135 height 22
paste input "#e-1756285447983"
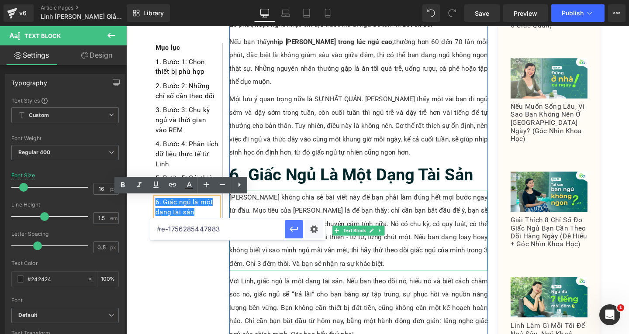
type input "#e-1756285447983"
click at [289, 230] on icon "button" at bounding box center [294, 229] width 10 height 10
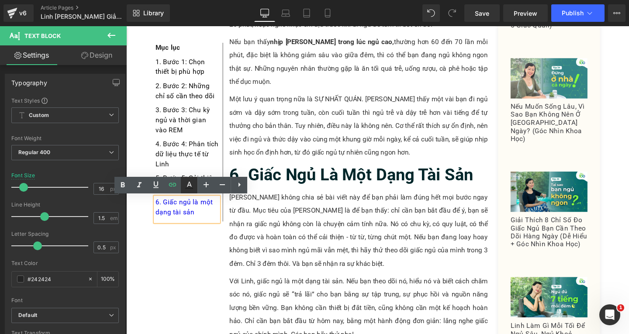
click at [184, 193] on link at bounding box center [189, 185] width 17 height 17
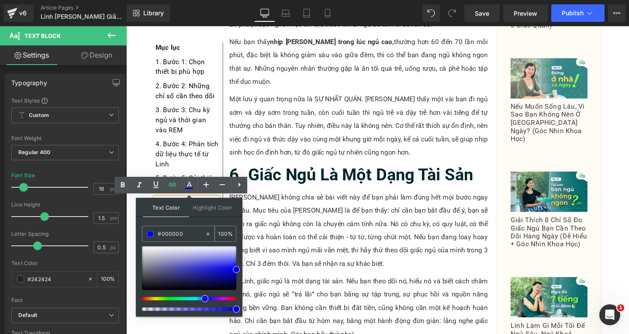
click at [196, 232] on input "#000000" at bounding box center [181, 234] width 47 height 10
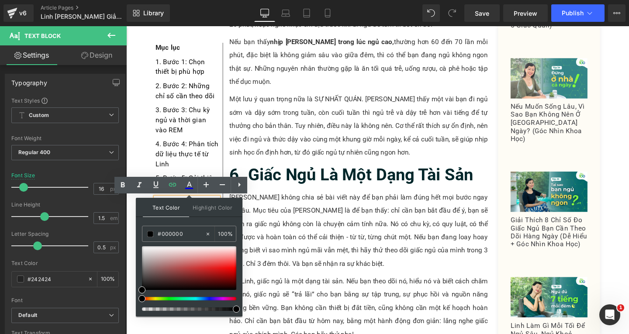
type input "#000000"
drag, startPoint x: 362, startPoint y: 334, endPoint x: 276, endPoint y: 317, distance: 87.9
click at [302, 199] on p "[PERSON_NAME] không chia sẻ bài viết này để bạn phải làm đúng hết mọi bước ngay…" at bounding box center [371, 241] width 272 height 84
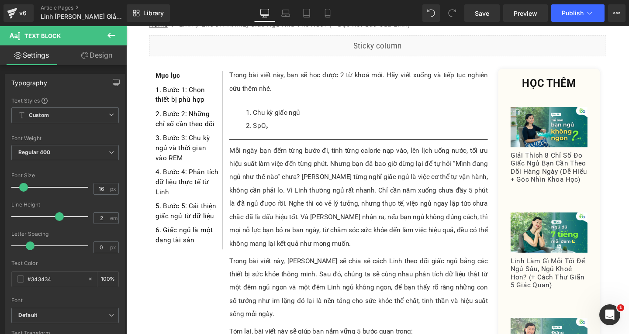
scroll to position [0, 0]
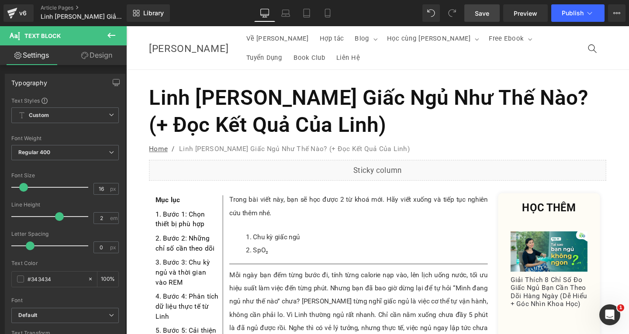
drag, startPoint x: 479, startPoint y: 13, endPoint x: 322, endPoint y: 125, distance: 192.5
click at [479, 13] on span "Save" at bounding box center [482, 13] width 14 height 9
click at [483, 15] on span "Save" at bounding box center [482, 13] width 14 height 9
click at [487, 16] on span "Save" at bounding box center [482, 13] width 14 height 9
click at [525, 17] on span "Preview" at bounding box center [526, 13] width 24 height 9
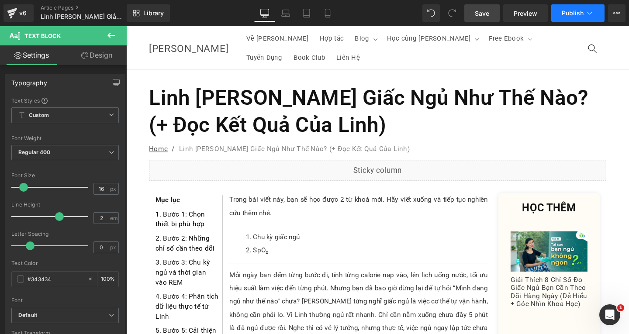
click at [587, 11] on icon at bounding box center [590, 13] width 9 height 9
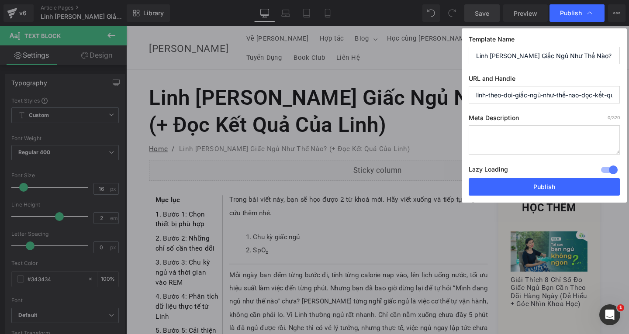
click at [530, 98] on input "linh-theo-doi-giấc-ngủ-như-thế-nao-dọc-kết-quả-của-linh" at bounding box center [544, 94] width 151 height 17
paste input "ac-ngu"
click at [485, 95] on input "linh-theo-doi-[PERSON_NAME]" at bounding box center [544, 94] width 151 height 17
type input "cach-theo-doi-[PERSON_NAME]"
click at [512, 130] on textarea at bounding box center [544, 139] width 151 height 29
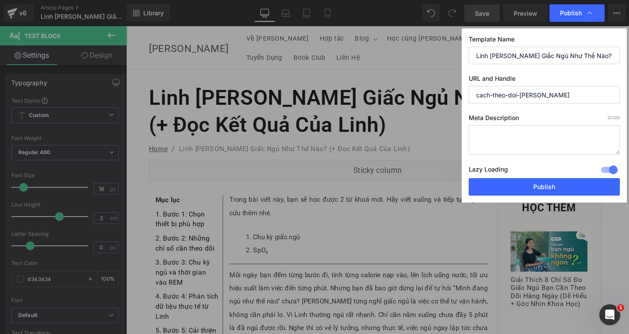
paste textarea "Trong bài viết này, [PERSON_NAME] sẽ chia sẻ cách Linh theo dõi giấc ngủ bằng c…"
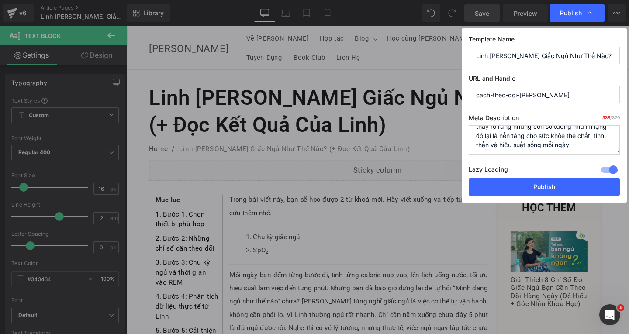
scroll to position [55, 0]
paste textarea "óm lại, bài viết này sẽ giúp bạn nắm vững 5 bước quan trọng: (1) Chọn đúng thiế…"
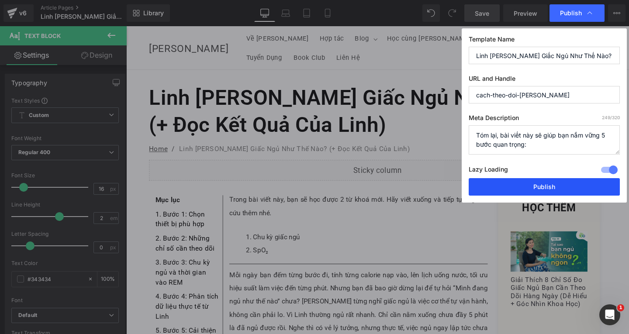
type textarea "Tóm lại, bài viết này sẽ giúp bạn nắm vững 5 bước quan trọng: (1) Chọn đúng thi…"
drag, startPoint x: 543, startPoint y: 184, endPoint x: 219, endPoint y: 97, distance: 335.4
click at [543, 184] on button "Publish" at bounding box center [544, 186] width 151 height 17
